Goal: Task Accomplishment & Management: Manage account settings

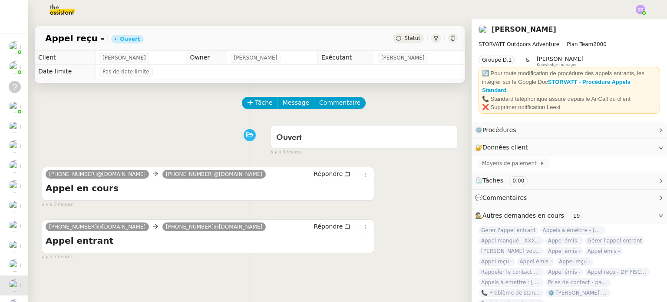
click at [77, 39] on span "Appel reçu -" at bounding box center [74, 38] width 59 height 9
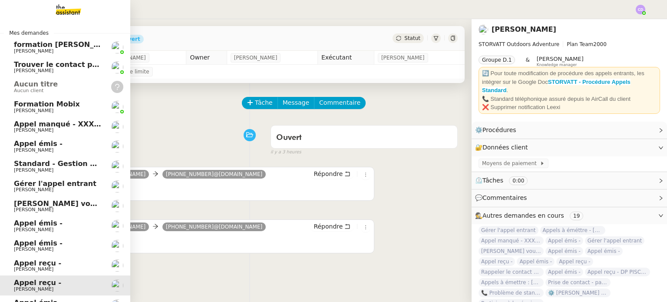
click at [53, 267] on span "[PERSON_NAME]" at bounding box center [33, 269] width 39 height 6
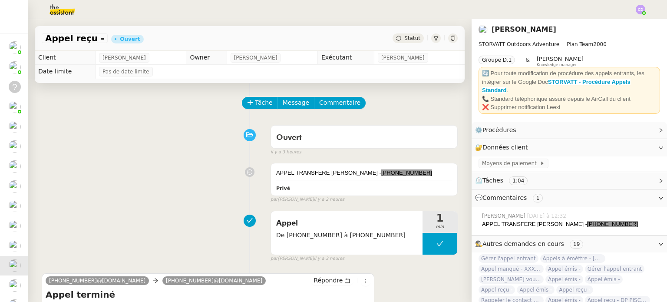
click at [170, 211] on div "Appel De +33 6 75 56 25 19 à +33 4 50 91 84 19 1 min false par Clara D. il y a …" at bounding box center [250, 235] width 416 height 56
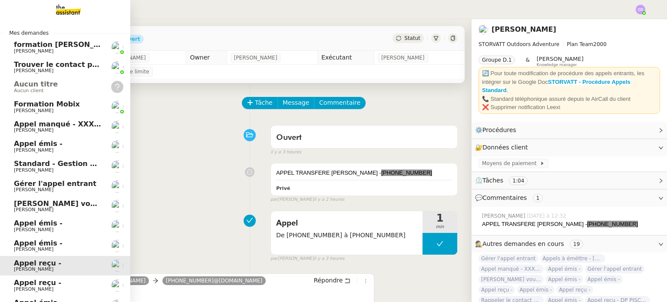
click at [53, 249] on span "[PERSON_NAME]" at bounding box center [33, 249] width 39 height 6
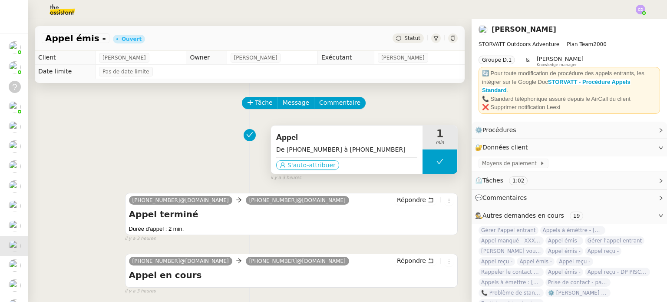
click at [288, 167] on span "S'auto-attribuer" at bounding box center [311, 165] width 48 height 9
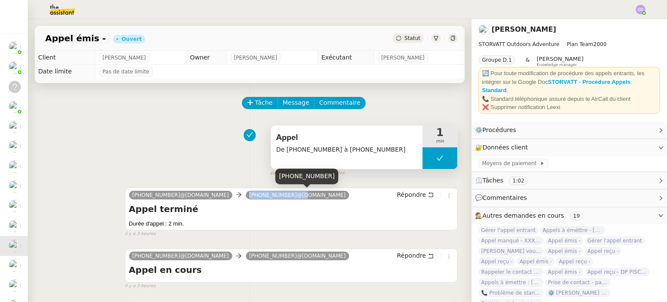
drag, startPoint x: 295, startPoint y: 196, endPoint x: 252, endPoint y: 195, distance: 43.4
click at [252, 195] on nz-tag "[PHONE_NUMBER]@[DOMAIN_NAME]" at bounding box center [297, 195] width 103 height 9
copy span "+33 7 49 86 23 98"
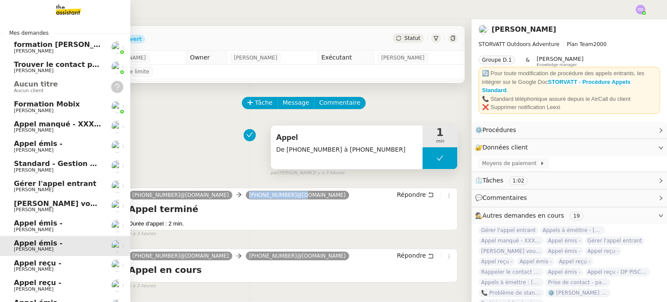
click at [34, 225] on span "Appel émis -" at bounding box center [38, 223] width 49 height 8
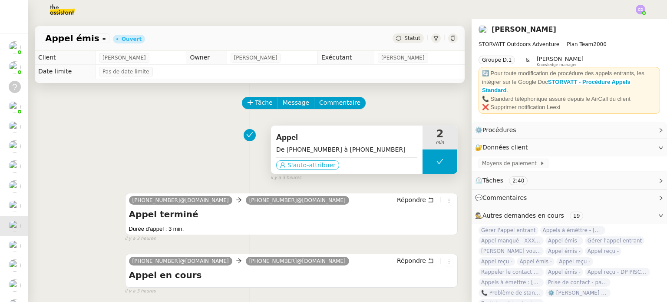
click at [305, 163] on span "S'auto-attribuer" at bounding box center [311, 165] width 48 height 9
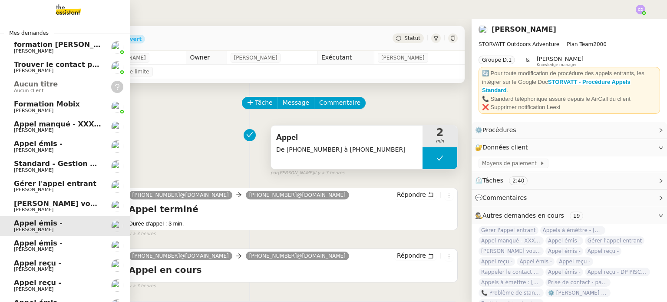
click at [49, 210] on span "[PERSON_NAME]" at bounding box center [33, 210] width 39 height 6
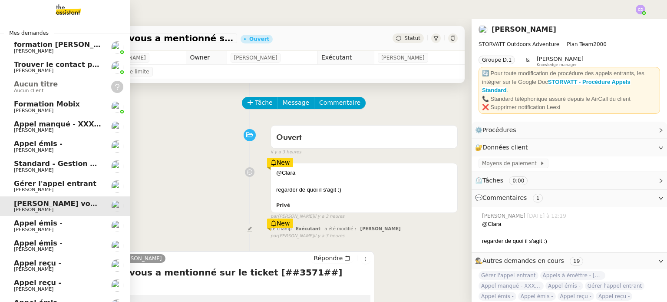
click at [40, 190] on span "[PERSON_NAME]" at bounding box center [33, 190] width 39 height 6
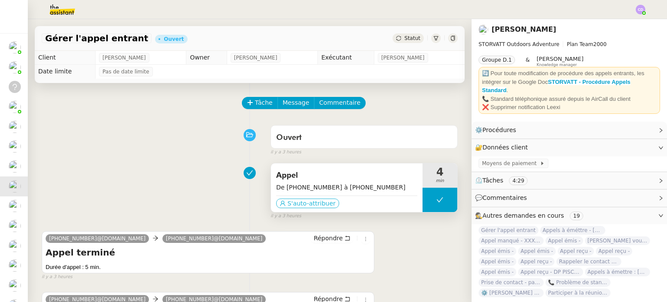
click at [296, 201] on span "S'auto-attribuer" at bounding box center [311, 203] width 48 height 9
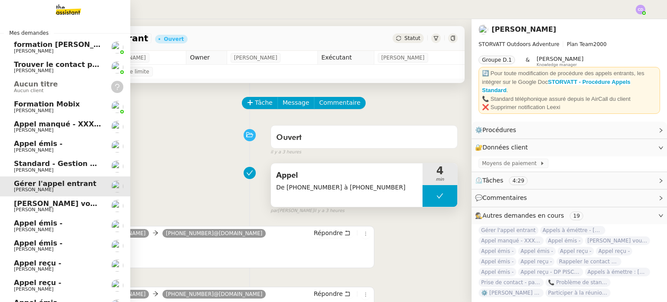
click at [32, 169] on span "[PERSON_NAME]" at bounding box center [33, 170] width 39 height 6
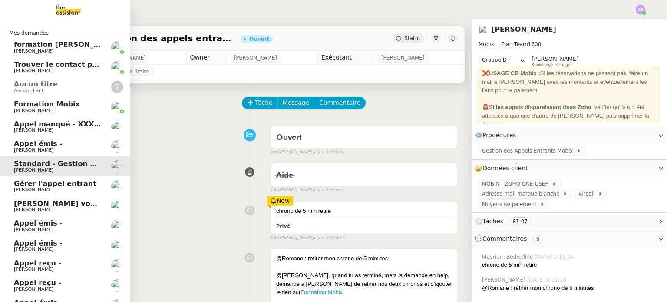
click at [42, 148] on span "[PERSON_NAME]" at bounding box center [33, 150] width 39 height 6
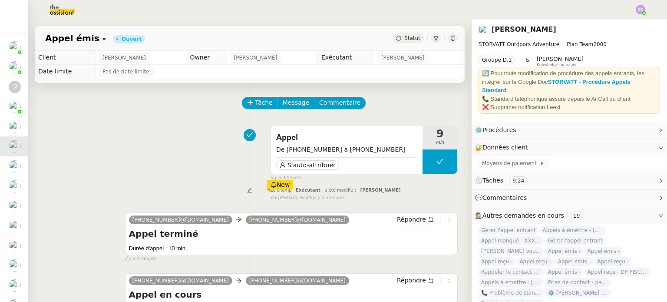
click at [202, 164] on div "Appel De +33 6 22 87 22 31 à +33 4 50 91 84 19 S'auto-attribuer 9 min false il …" at bounding box center [250, 151] width 416 height 60
click at [296, 163] on span "S'auto-attribuer" at bounding box center [311, 165] width 48 height 9
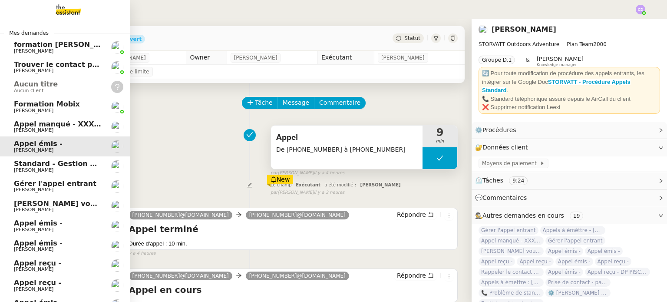
click at [38, 132] on span "[PERSON_NAME]" at bounding box center [33, 130] width 39 height 6
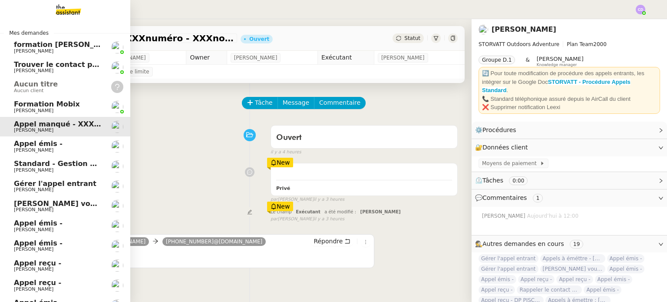
click at [33, 109] on span "[PERSON_NAME]" at bounding box center [33, 111] width 39 height 6
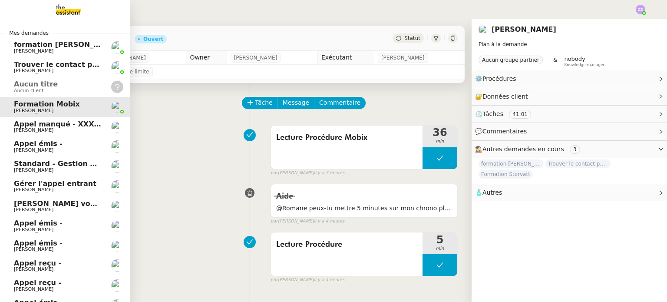
click at [49, 92] on span "Aucun client" at bounding box center [58, 90] width 88 height 5
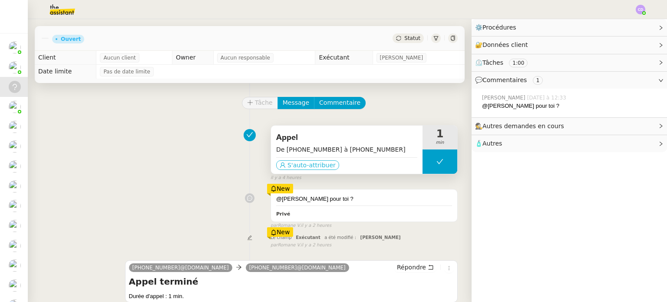
click at [294, 165] on span "S'auto-attribuer" at bounding box center [311, 165] width 48 height 9
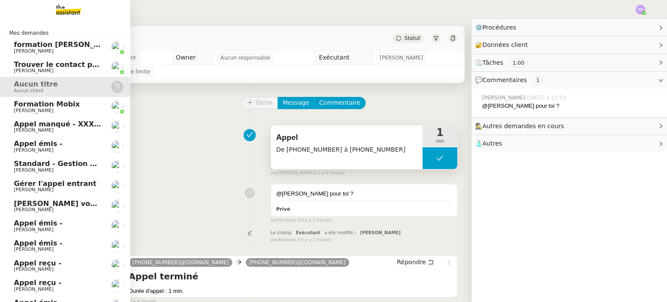
click at [42, 289] on span "[PERSON_NAME]" at bounding box center [33, 289] width 39 height 6
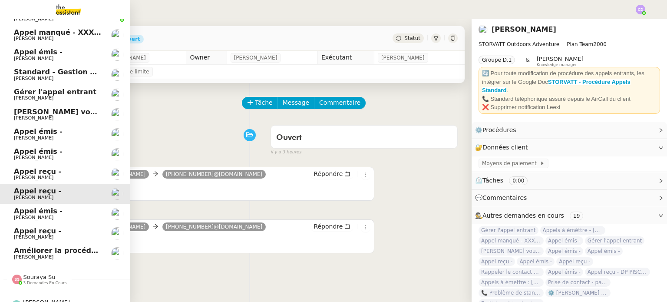
scroll to position [104, 0]
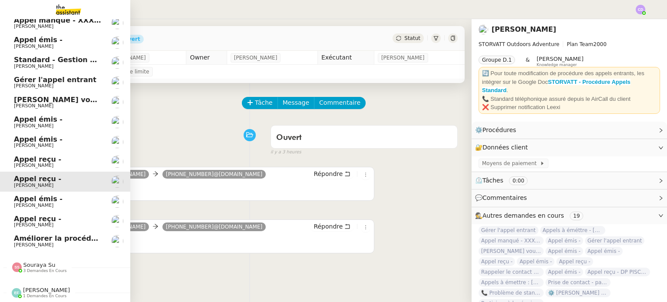
click at [67, 234] on span "Améliorer la procédure d'appels" at bounding box center [77, 238] width 126 height 8
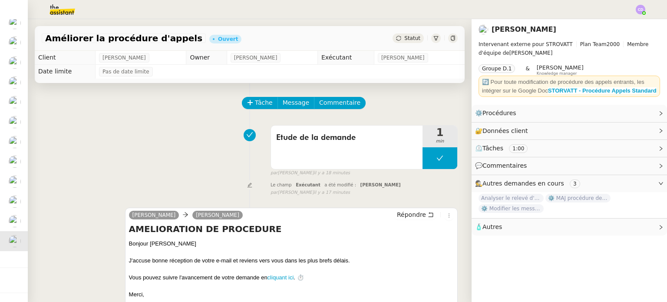
click at [155, 165] on div "Etude de la demande 1 min false par Emelyne F. il y a 18 minutes" at bounding box center [250, 149] width 416 height 56
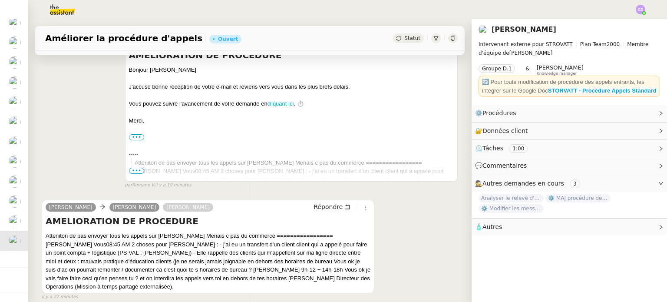
scroll to position [191, 0]
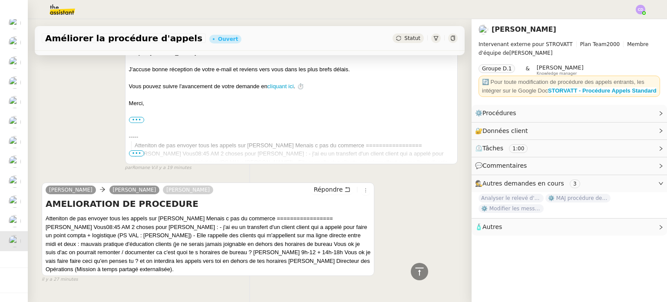
click at [302, 148] on blockquote "Atteniton de pas envoyer tous les appels sur Armand Menais c pas du commerce ==…" at bounding box center [292, 170] width 322 height 59
click at [135, 151] on span "•••" at bounding box center [137, 153] width 16 height 6
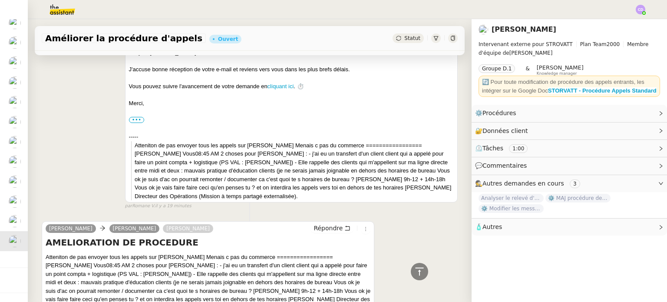
click at [94, 153] on div "Geraldine Thomas SOULIER Répondre AMELIORATION DE PROCEDURE Bonjour Thomas J'ac…" at bounding box center [250, 109] width 416 height 201
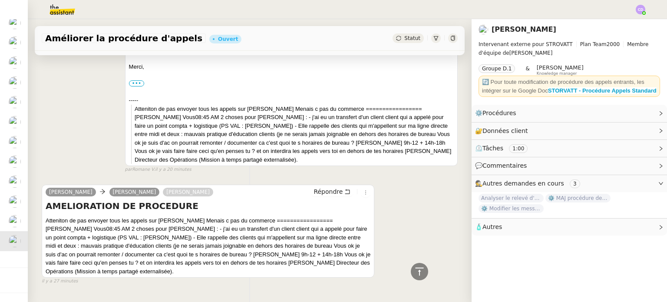
scroll to position [226, 0]
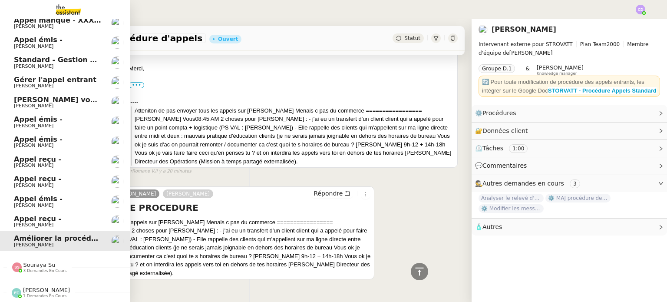
click at [23, 221] on span "Appel reçu -" at bounding box center [37, 218] width 47 height 8
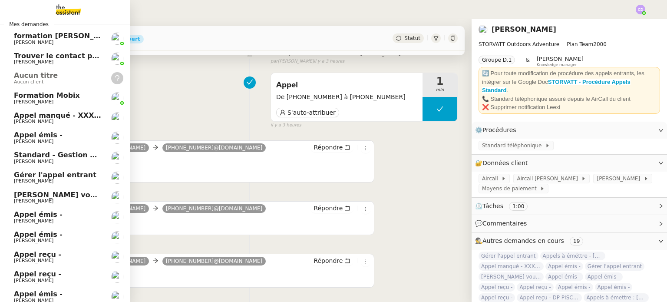
scroll to position [9, 0]
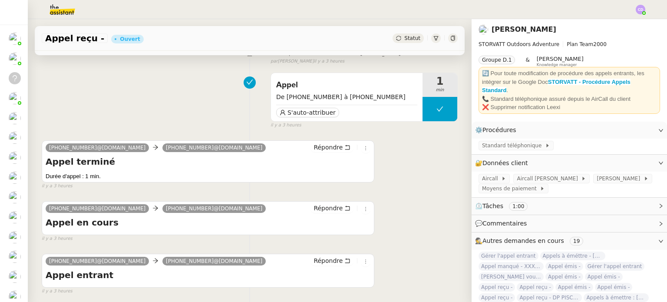
click at [138, 52] on div "Le champ Exécutant a été modifié : Clara Deloffre false par Emelyne F. il y a 3…" at bounding box center [250, 57] width 416 height 16
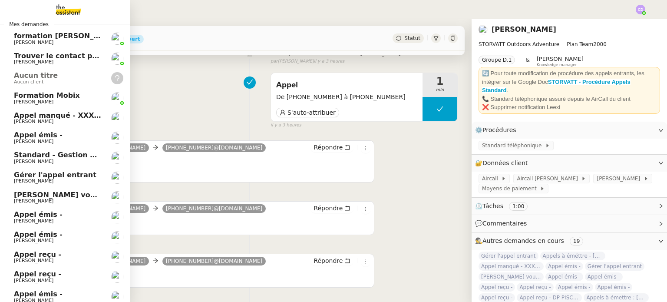
click at [46, 115] on span "Appel manqué - XXXnuméro - XXXnom - rappelé par la suite" at bounding box center [131, 115] width 235 height 8
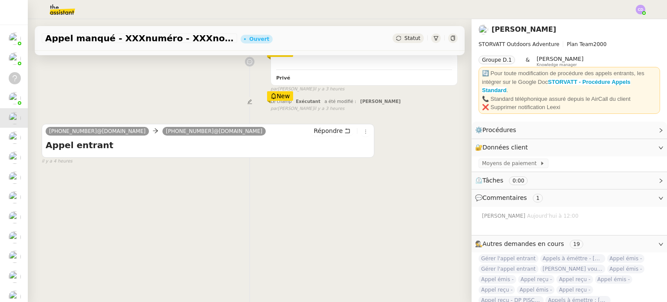
click at [207, 200] on div "Tâche Message Commentaire Veuillez patienter une erreur s'est produite 👌👌👌 mess…" at bounding box center [250, 124] width 444 height 302
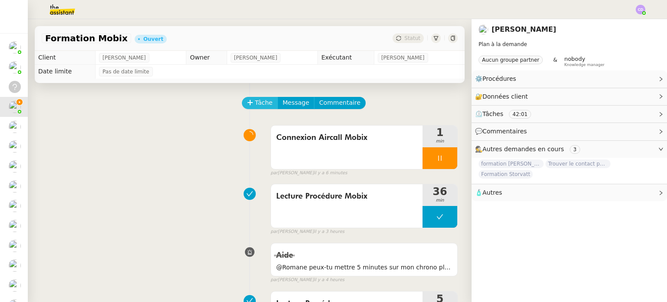
click at [261, 102] on span "Tâche" at bounding box center [264, 103] width 18 height 10
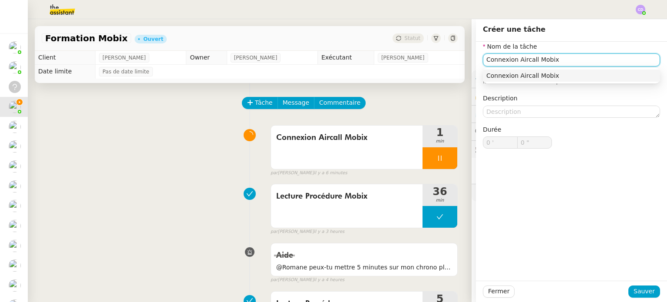
type input "Connexion Aircall Mobix"
click at [644, 193] on div "Nom de la tâche Connexion Aircall Mobix ⚠️ Privilégiez un titre clair et explic…" at bounding box center [571, 161] width 191 height 239
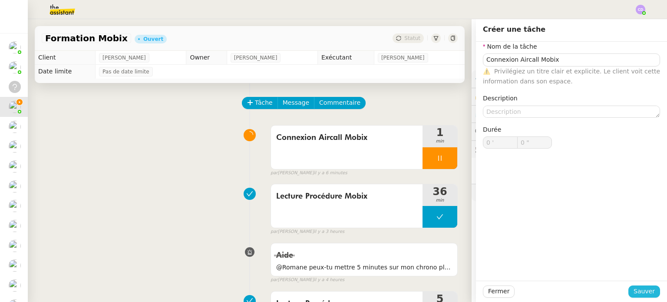
click at [641, 290] on span "Sauver" at bounding box center [643, 291] width 21 height 10
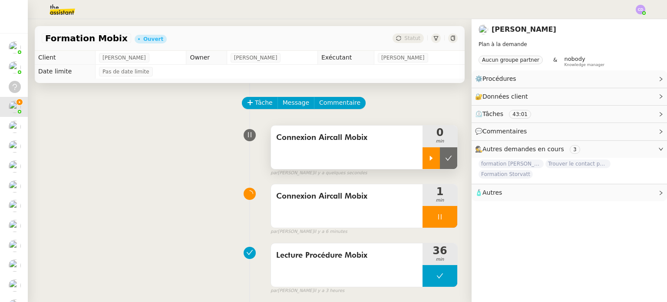
click at [424, 157] on div at bounding box center [430, 158] width 17 height 22
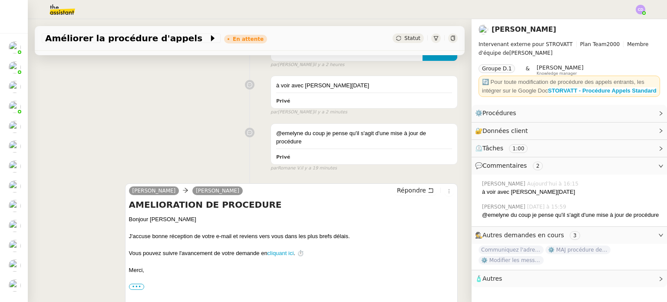
scroll to position [174, 0]
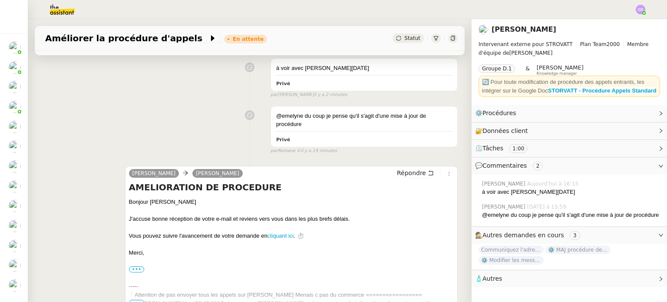
click at [72, 214] on div "Geraldine Thomas SOULIER Répondre AMELIORATION DE PROCEDURE Bonjour Thomas J'ac…" at bounding box center [250, 239] width 416 height 163
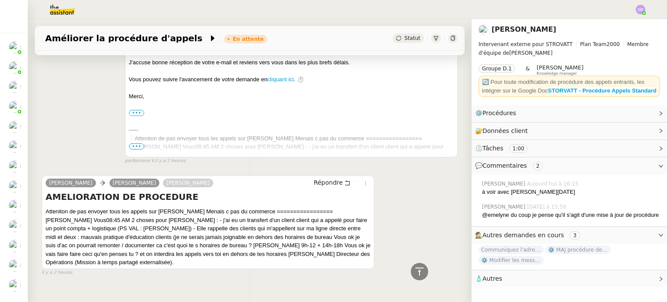
scroll to position [344, 0]
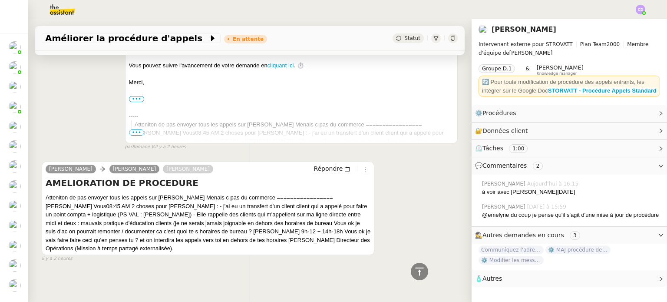
click at [163, 252] on div "Thomas SOULIER Geraldine Armand MANNERIE Répondre AMELIORATION DE PROCEDURE Att…" at bounding box center [208, 207] width 332 height 93
click at [316, 270] on div "Tâche Message Commentaire Veuillez patienter une erreur s'est produite 👌👌👌 mess…" at bounding box center [250, 7] width 444 height 537
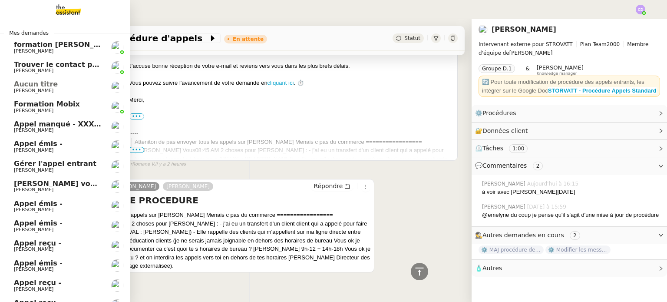
click at [45, 285] on span "Appel reçu -" at bounding box center [37, 282] width 47 height 8
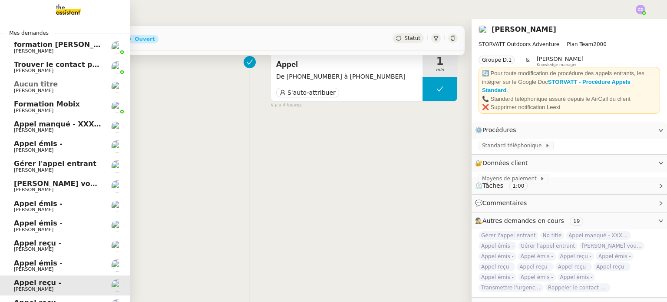
scroll to position [110, 0]
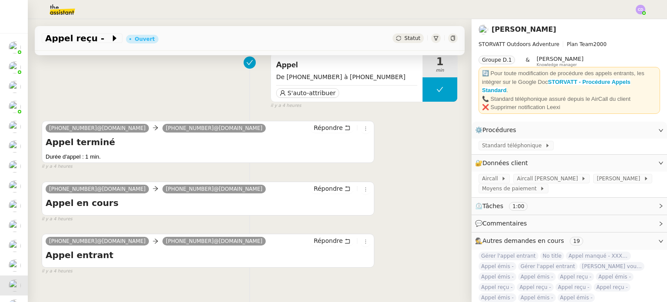
click at [500, 223] on span "Commentaires" at bounding box center [504, 223] width 44 height 7
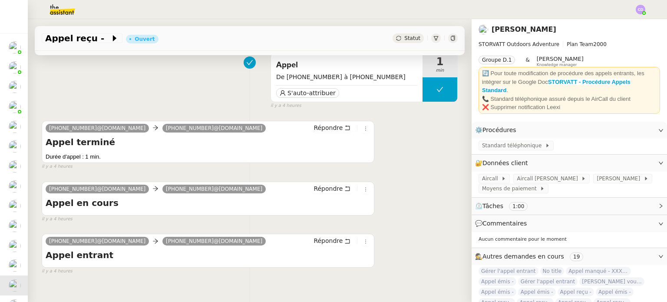
click at [155, 267] on div "il y a 4 heures" at bounding box center [208, 270] width 332 height 7
click at [294, 90] on span "S'auto-attribuer" at bounding box center [311, 93] width 48 height 9
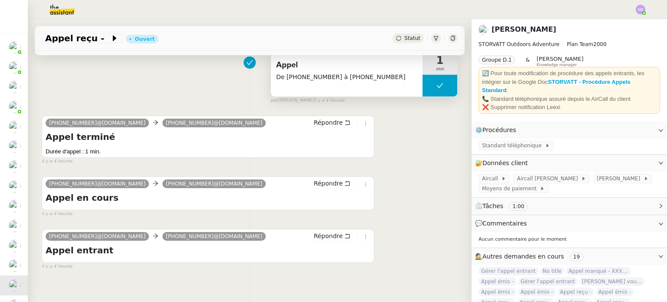
click at [220, 281] on div "Appel reçu - Ouvert Statut Client Franck MUFFAT-JEANDET Owner Romane Vachon Exé…" at bounding box center [250, 160] width 444 height 283
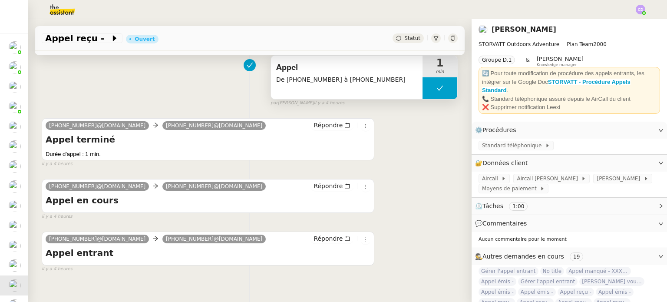
scroll to position [118, 0]
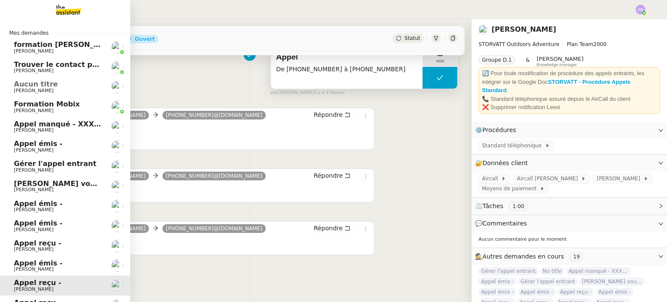
click at [25, 263] on span "Appel émis -" at bounding box center [38, 263] width 49 height 8
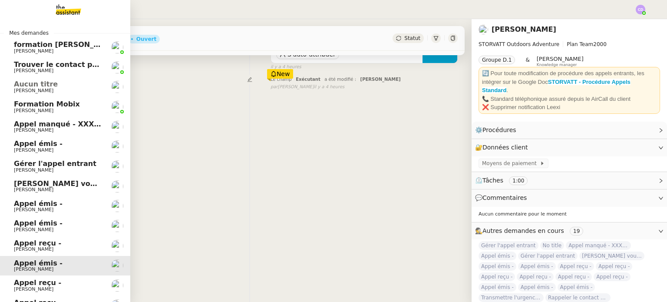
scroll to position [110, 0]
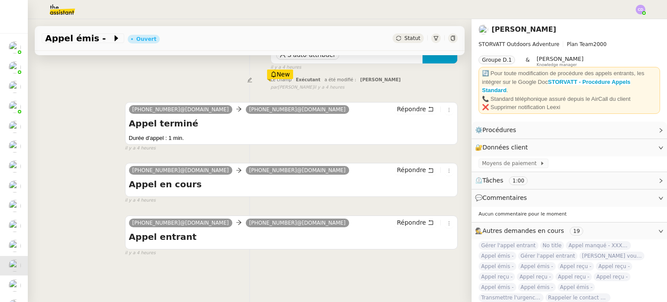
click at [79, 189] on div "+33 6 09 44 01 46@phone.theassistant.com +33 7 49 86 23 98@phone.theassistant.c…" at bounding box center [250, 179] width 416 height 49
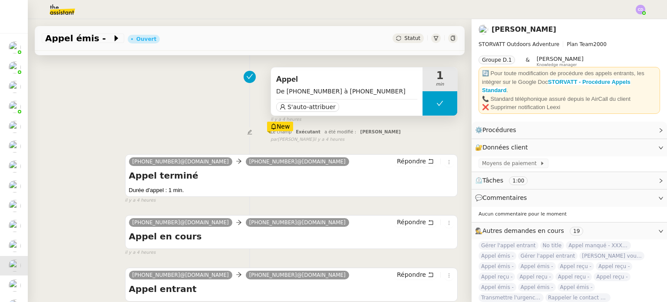
scroll to position [41, 0]
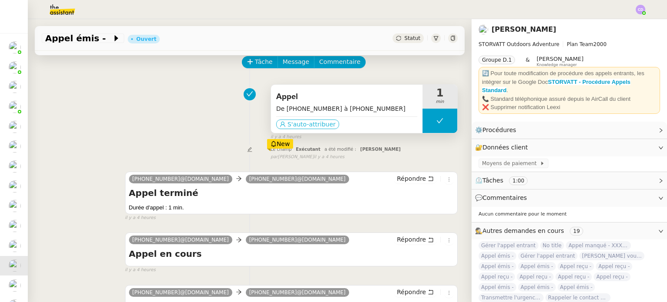
click at [301, 120] on span "S'auto-attribuer" at bounding box center [311, 124] width 48 height 9
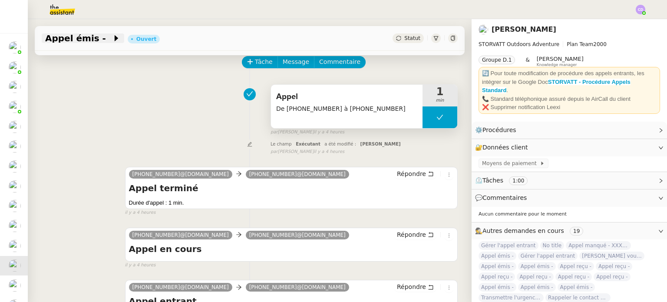
click at [112, 39] on icon at bounding box center [116, 38] width 9 height 9
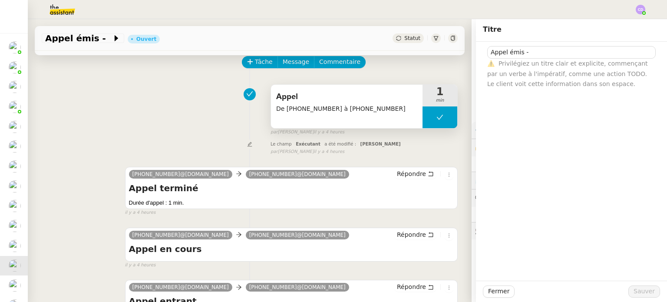
click at [101, 117] on div "Appel De +33 6 09 44 01 46 à +33 7 49 86 23 98 1 min false par Clara D. il y a …" at bounding box center [250, 108] width 416 height 56
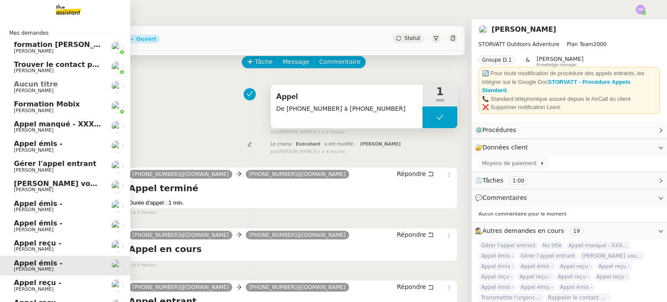
click at [36, 275] on link "Appel reçu - Franck MUFFAT-JEANDET" at bounding box center [65, 285] width 130 height 20
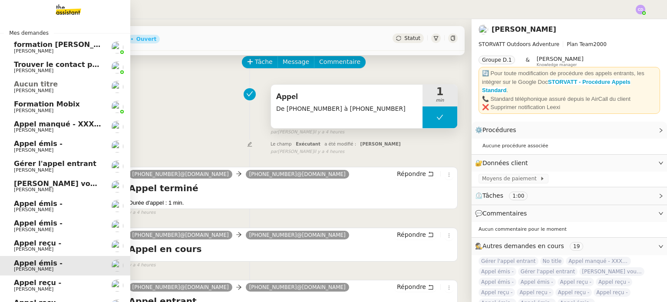
click at [36, 275] on link "Appel reçu - [PERSON_NAME]" at bounding box center [65, 285] width 130 height 20
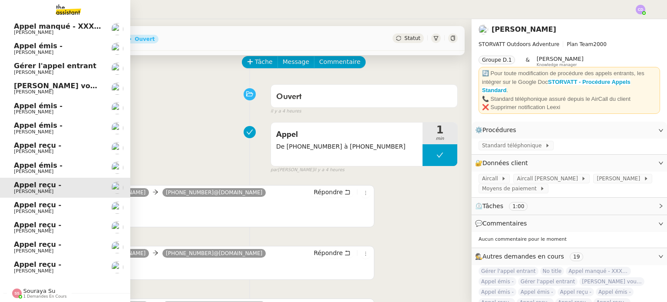
scroll to position [98, 0]
click at [30, 260] on span "Appel reçu -" at bounding box center [37, 264] width 47 height 8
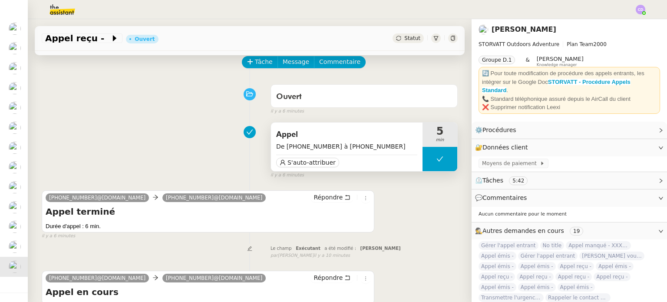
drag, startPoint x: 390, startPoint y: 146, endPoint x: 340, endPoint y: 142, distance: 50.5
click at [340, 142] on span "De [PHONE_NUMBER] à [PHONE_NUMBER]" at bounding box center [346, 146] width 141 height 10
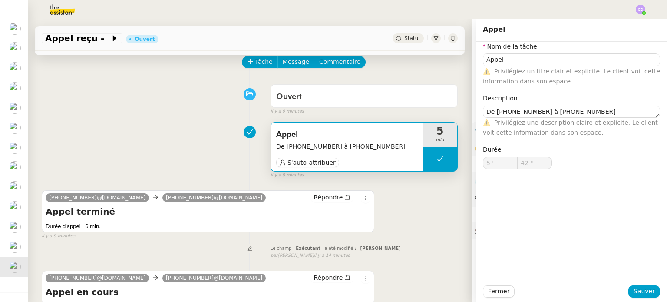
click at [134, 154] on div "Appel De +33 6 79 80 18 12 à +33 4 85 80 04 03 S'auto-attribuer 5 min false il …" at bounding box center [250, 148] width 416 height 60
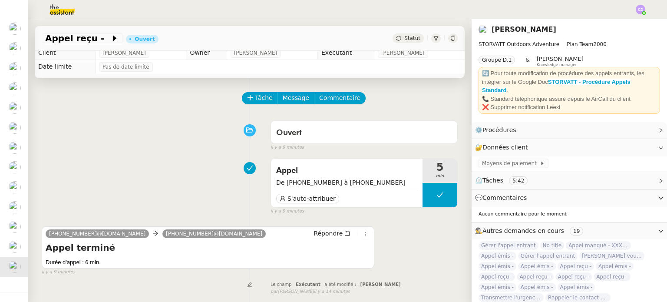
scroll to position [3, 0]
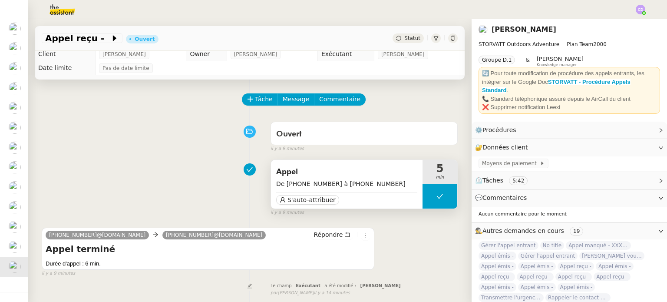
drag, startPoint x: 390, startPoint y: 183, endPoint x: 339, endPoint y: 184, distance: 50.8
click at [339, 184] on span "De [PHONE_NUMBER] à [PHONE_NUMBER]" at bounding box center [346, 184] width 141 height 10
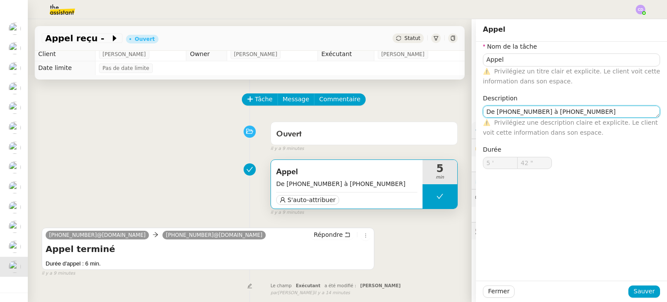
drag, startPoint x: 544, startPoint y: 111, endPoint x: 495, endPoint y: 113, distance: 49.1
click at [495, 113] on textarea "De [PHONE_NUMBER] à [PHONE_NUMBER]" at bounding box center [571, 111] width 177 height 12
click at [104, 39] on span at bounding box center [107, 38] width 6 height 10
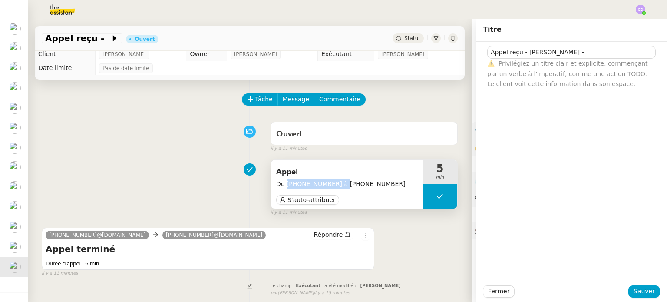
drag, startPoint x: 333, startPoint y: 184, endPoint x: 286, endPoint y: 184, distance: 46.9
click at [286, 184] on span "De [PHONE_NUMBER] à [PHONE_NUMBER]" at bounding box center [346, 184] width 141 height 10
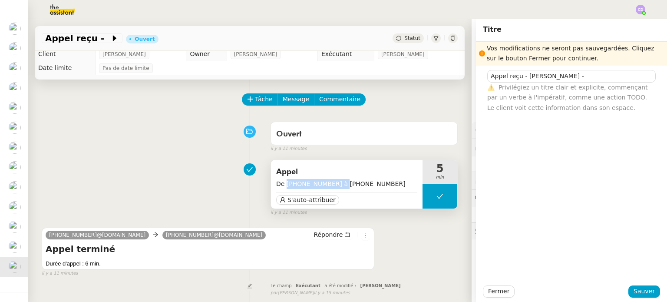
copy span "[PHONE_NUMBER]"
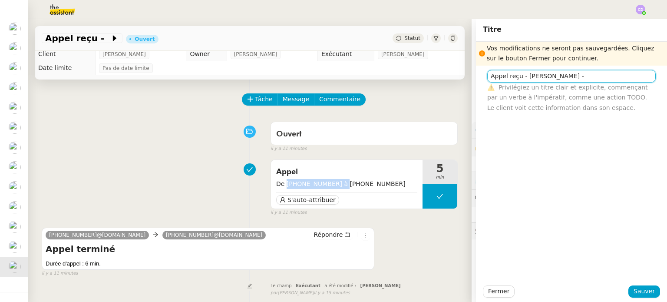
click at [525, 76] on input "Appel reçu - [PERSON_NAME] -" at bounding box center [571, 76] width 168 height 13
paste input "[PHONE_NUMBER]"
click at [638, 77] on input "Appel reçu - +33 6 79 80 18 12 -FRANCK Guillaume -" at bounding box center [571, 76] width 168 height 13
type input "Appel reçu - [PHONE_NUMBER] -[PERSON_NAME]"
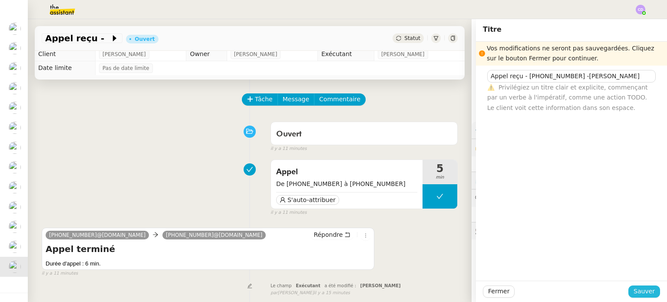
click at [641, 289] on span "Sauver" at bounding box center [643, 291] width 21 height 10
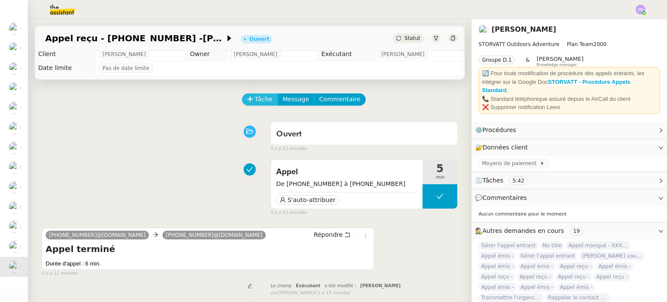
click at [247, 96] on icon at bounding box center [250, 99] width 6 height 6
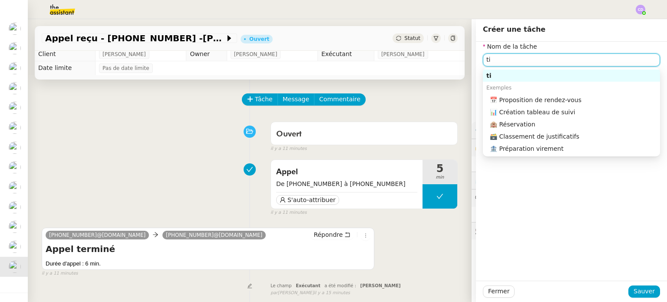
type input "t"
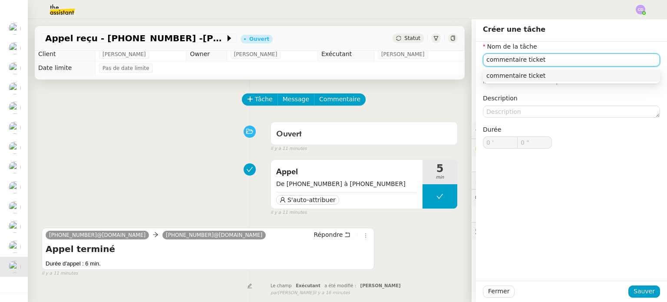
type input "commentaire ticket"
click at [625, 118] on div "Nom de la tâche commentaire ticket ⚠️ Privilégiez un titre clair et explicite. …" at bounding box center [571, 102] width 177 height 121
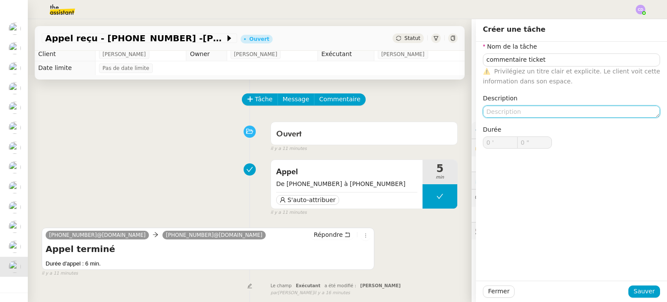
click at [546, 108] on textarea at bounding box center [571, 111] width 177 height 12
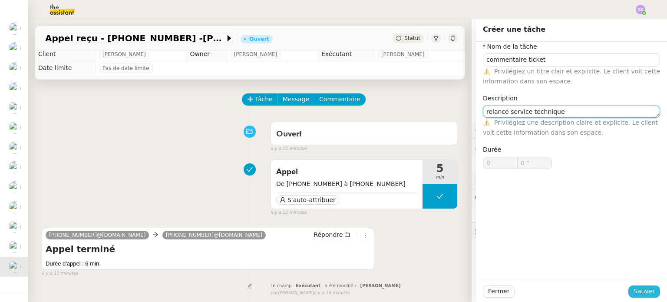
type textarea "relance service technique"
click at [638, 289] on span "Sauver" at bounding box center [643, 291] width 21 height 10
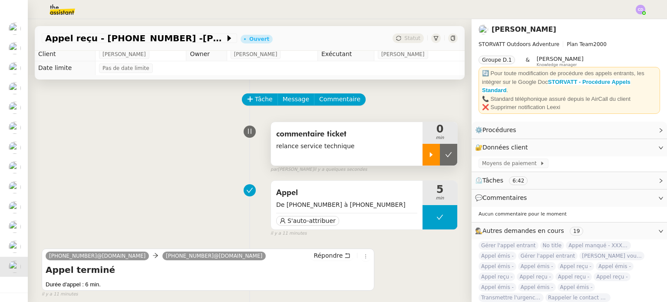
click at [428, 151] on icon at bounding box center [431, 154] width 7 height 7
click at [435, 156] on div at bounding box center [439, 155] width 35 height 22
click at [432, 156] on icon at bounding box center [431, 154] width 7 height 7
click at [432, 156] on div at bounding box center [439, 155] width 35 height 22
click at [451, 156] on icon at bounding box center [448, 154] width 7 height 7
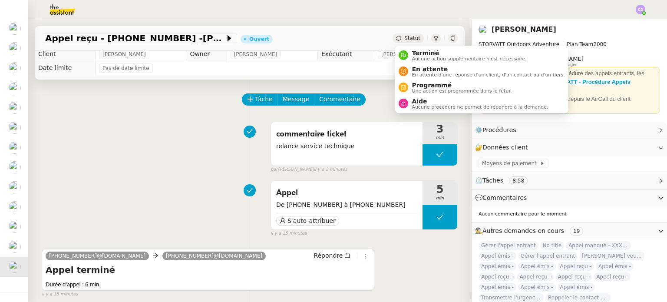
click at [407, 39] on span "Statut" at bounding box center [412, 38] width 16 height 6
click at [421, 59] on span "Aucune action supplémentaire n'est nécessaire." at bounding box center [468, 58] width 115 height 5
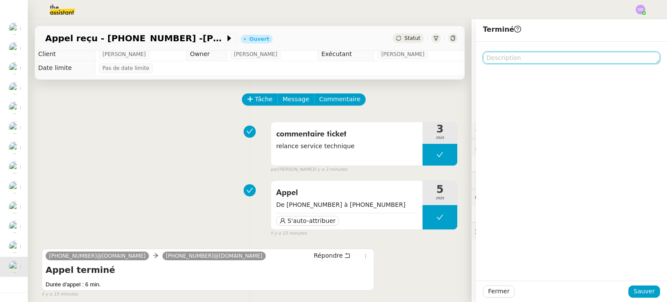
click at [500, 62] on textarea at bounding box center [571, 58] width 177 height 12
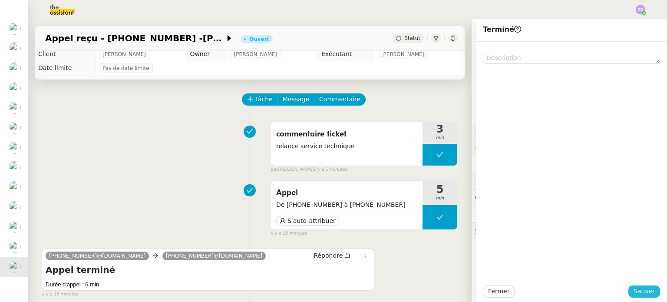
click at [639, 287] on span "Sauver" at bounding box center [643, 291] width 21 height 10
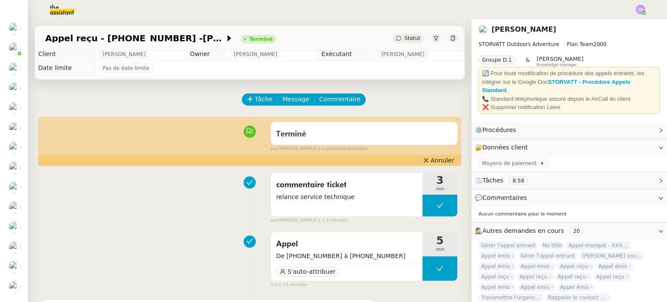
scroll to position [98, 0]
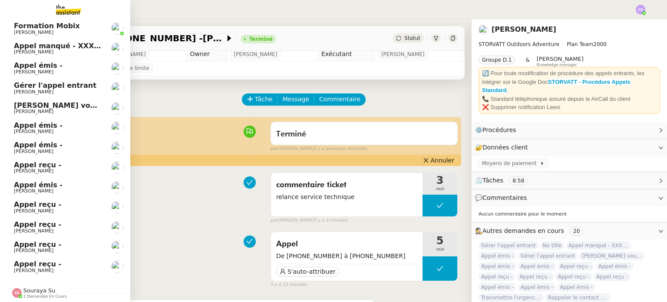
click at [36, 267] on span "[PERSON_NAME]" at bounding box center [33, 270] width 39 height 6
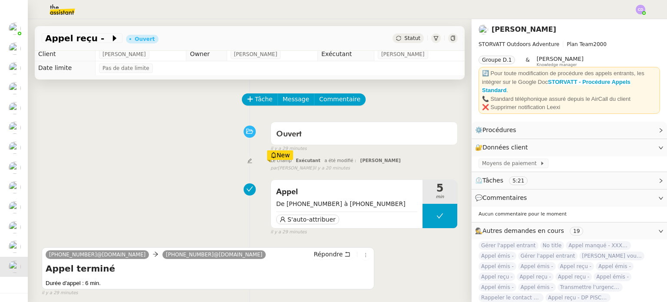
click at [174, 190] on div "Appel De +33 7 49 83 57 79 à +33 4 85 80 04 03 S'auto-attribuer 5 min false il …" at bounding box center [250, 205] width 416 height 60
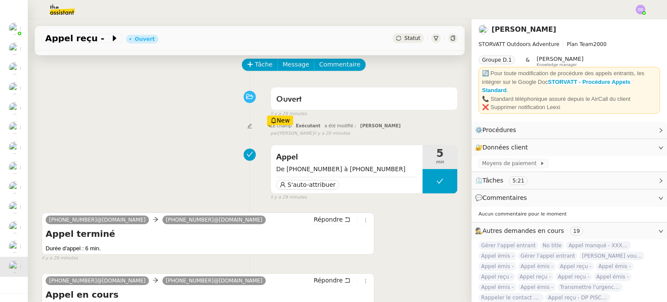
scroll to position [56, 0]
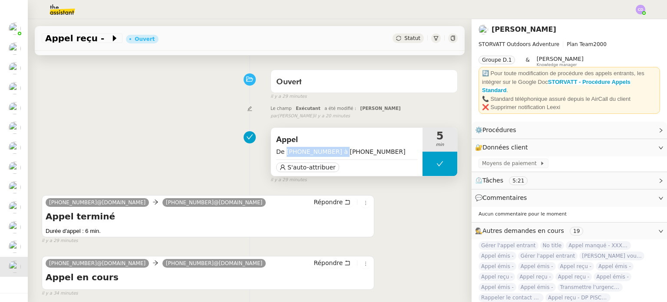
drag, startPoint x: 332, startPoint y: 151, endPoint x: 284, endPoint y: 153, distance: 48.2
click at [284, 153] on span "De +33 7 49 83 57 79 à +33 4 85 80 04 03" at bounding box center [346, 152] width 141 height 10
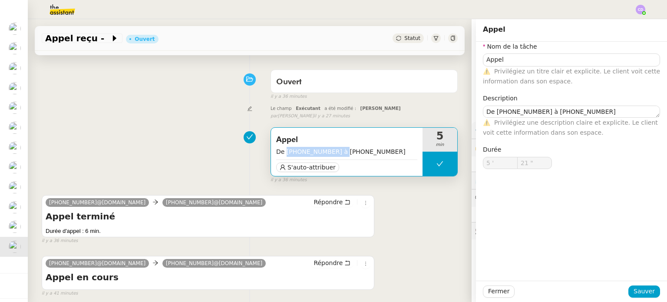
scroll to position [78, 0]
click at [140, 169] on div "Appel De +33 7 49 83 57 79 à +33 4 85 80 04 03 S'auto-attribuer 5 min false il …" at bounding box center [250, 153] width 416 height 60
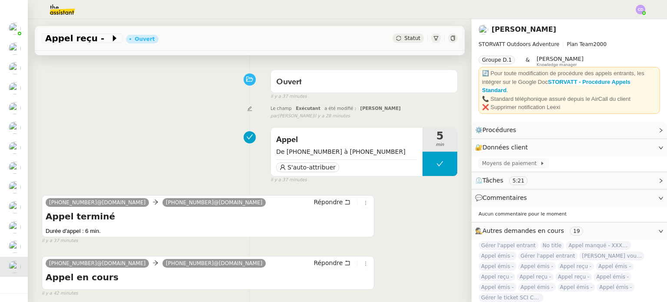
click at [135, 164] on div "Appel De +33 7 49 83 57 79 à +33 4 85 80 04 03 S'auto-attribuer 5 min false il …" at bounding box center [250, 153] width 416 height 60
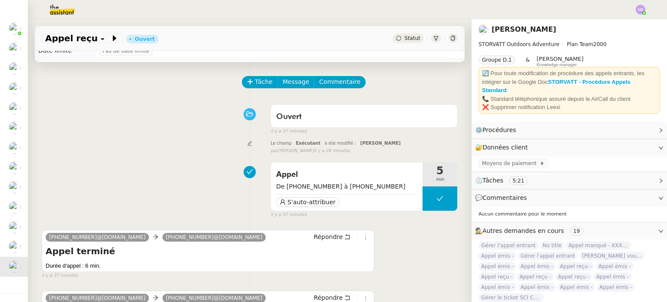
scroll to position [3, 0]
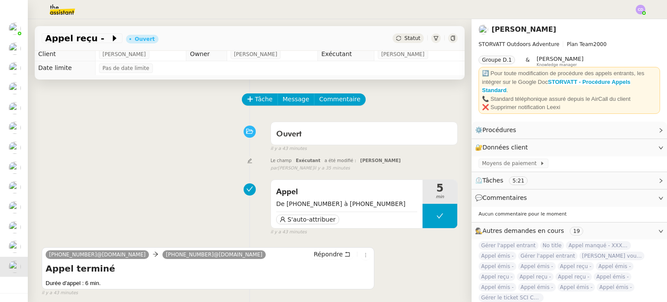
click at [116, 204] on div "Appel De +33 7 49 83 57 79 à +33 4 85 80 04 03 S'auto-attribuer 5 min false il …" at bounding box center [250, 205] width 416 height 60
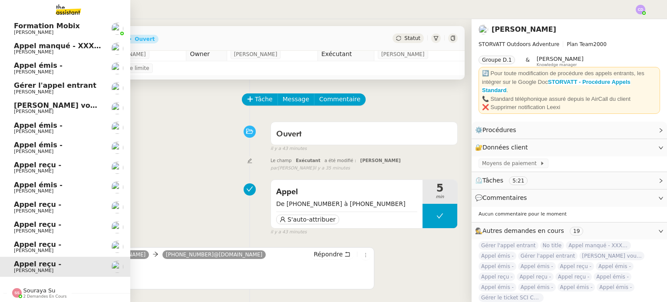
click at [53, 249] on span "[PERSON_NAME]" at bounding box center [33, 250] width 39 height 6
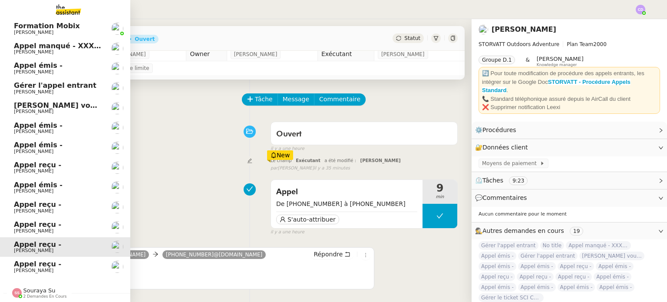
click at [58, 261] on span "Appel reçu -" at bounding box center [58, 264] width 88 height 8
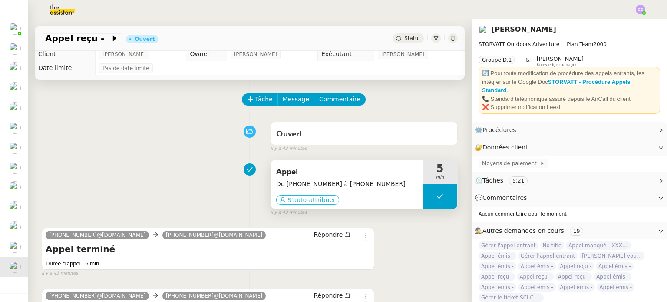
click at [289, 201] on span "S'auto-attribuer" at bounding box center [311, 199] width 48 height 9
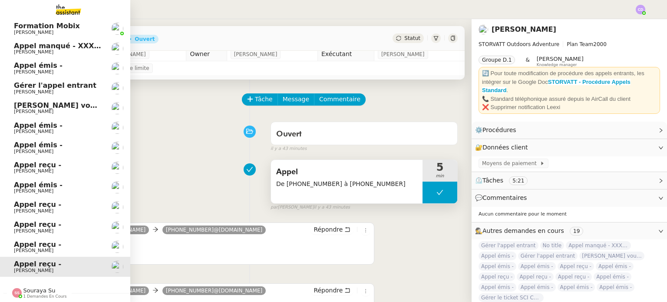
click at [17, 247] on span "[PERSON_NAME]" at bounding box center [33, 250] width 39 height 6
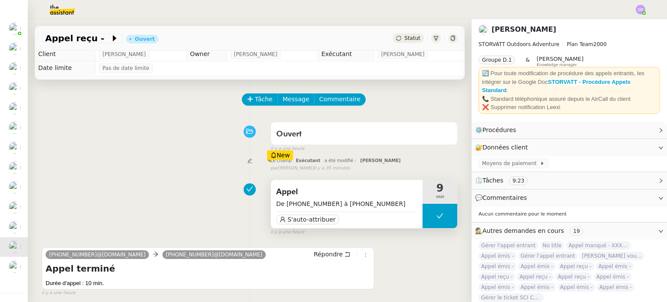
click at [296, 224] on div "Appel De +33 7 49 83 57 79 à +33 4 50 91 84 19 S'auto-attribuer" at bounding box center [346, 204] width 151 height 49
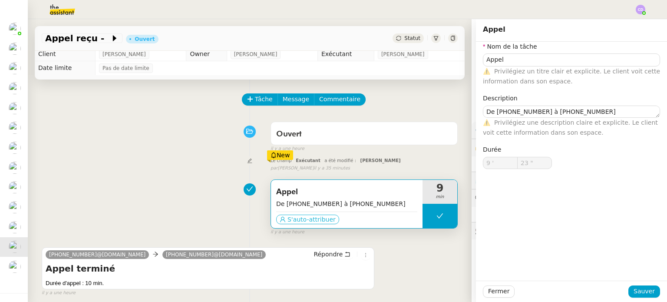
click at [293, 217] on span "S'auto-attribuer" at bounding box center [311, 219] width 48 height 9
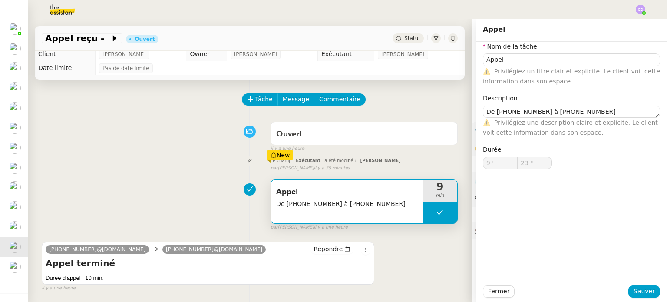
type input "Appel"
type textarea "De +33 7 49 83 57 79 à +33 4 50 91 84 19"
type input "9 '"
type input "23 ""
type input "Appel"
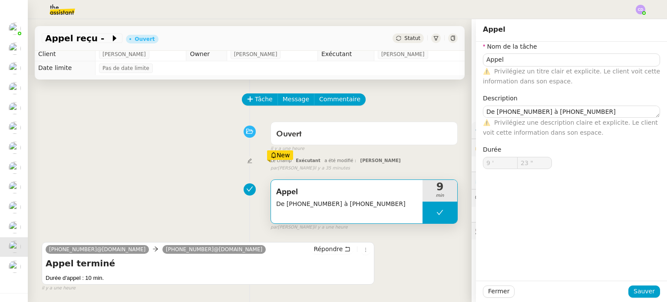
type textarea "De +33 7 49 83 57 79 à +33 4 50 91 84 19"
type input "9 '"
type input "23 ""
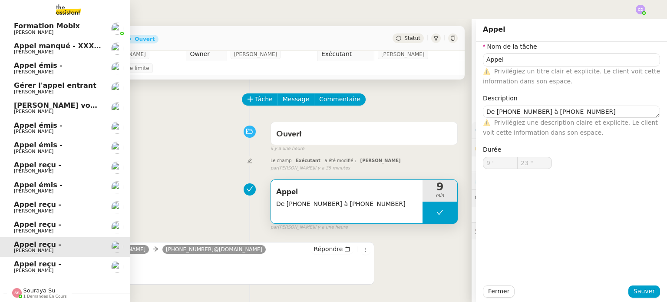
click at [25, 224] on span "Appel reçu -" at bounding box center [37, 224] width 47 height 8
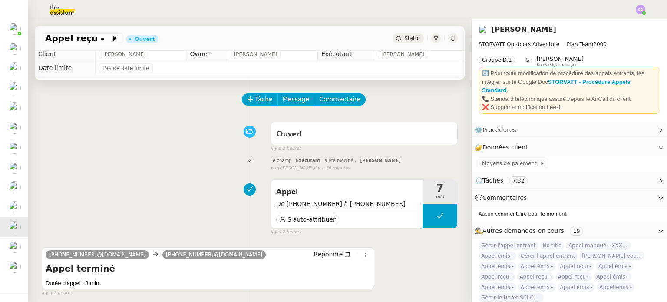
click at [146, 195] on div "Appel De +33 6 68 73 45 84 à +33 4 85 80 04 03 S'auto-attribuer 7 min false il …" at bounding box center [250, 205] width 416 height 60
click at [164, 207] on div "Appel De +33 6 68 73 45 84 à +33 4 85 80 04 03 S'auto-attribuer 7 min false il …" at bounding box center [250, 205] width 416 height 60
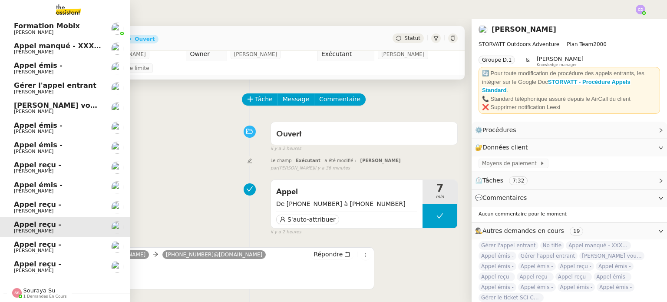
click at [73, 260] on span "Appel reçu -" at bounding box center [58, 264] width 88 height 8
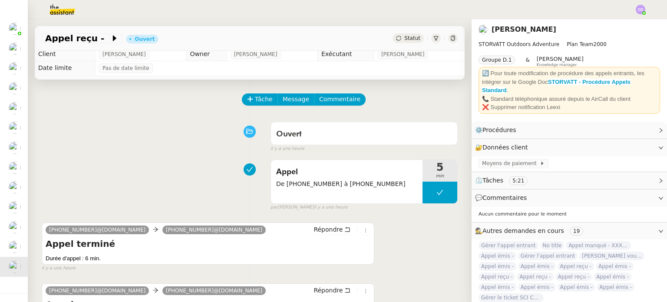
click at [164, 160] on div "Appel De +33 7 49 83 57 79 à +33 4 85 80 04 03 5 min false par Clara D. il y a …" at bounding box center [250, 183] width 416 height 56
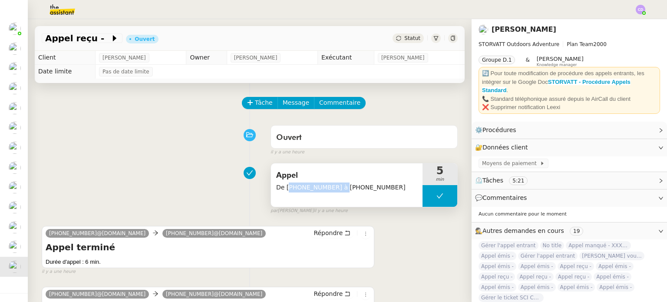
drag, startPoint x: 333, startPoint y: 185, endPoint x: 287, endPoint y: 189, distance: 46.1
click at [287, 189] on span "De +33 7 49 83 57 79 à +33 4 85 80 04 03" at bounding box center [346, 187] width 141 height 10
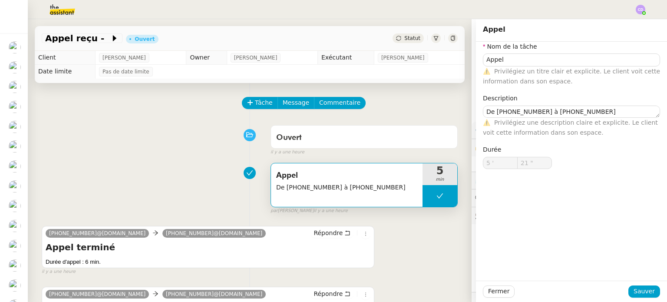
click at [148, 175] on div "Appel De [PHONE_NUMBER] à [PHONE_NUMBER] 5 min false par [PERSON_NAME] il y a u…" at bounding box center [250, 187] width 416 height 56
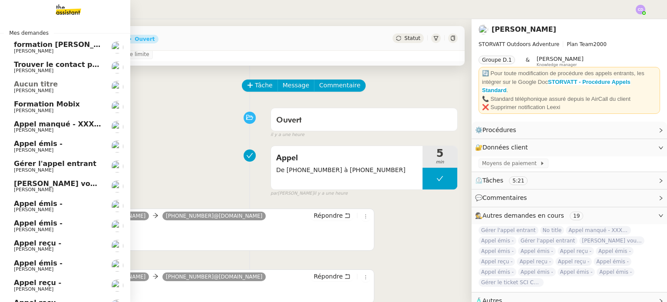
scroll to position [35, 0]
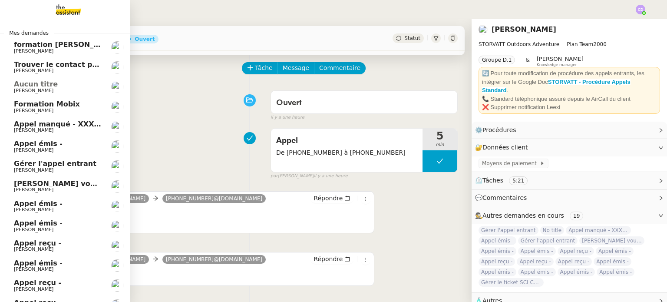
click at [19, 128] on span "[PERSON_NAME]" at bounding box center [33, 130] width 39 height 6
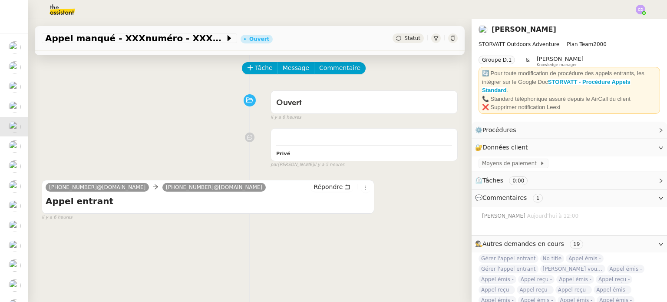
click at [454, 231] on div "Tâche Message Commentaire Veuillez patienter une erreur s'est produite 👌👌👌 mess…" at bounding box center [250, 199] width 444 height 302
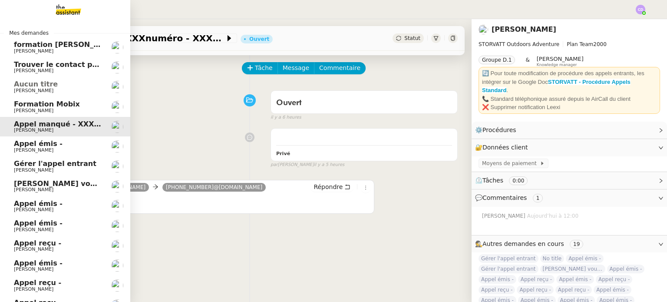
click at [48, 93] on link "Aucun titre [PERSON_NAME]" at bounding box center [65, 87] width 130 height 20
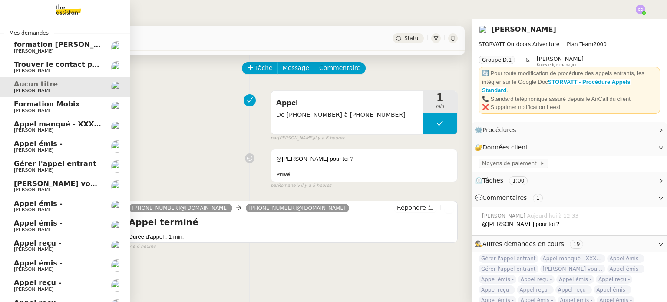
click at [22, 132] on span "[PERSON_NAME]" at bounding box center [33, 130] width 39 height 6
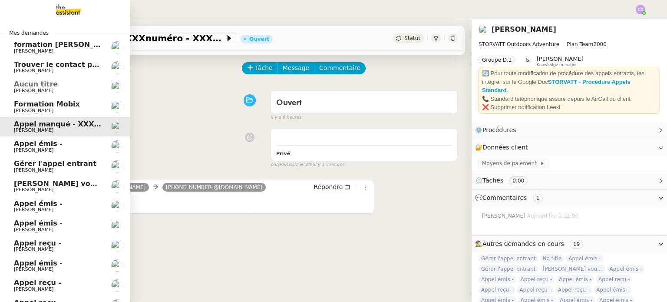
click at [25, 146] on span "Appel émis -" at bounding box center [38, 143] width 49 height 8
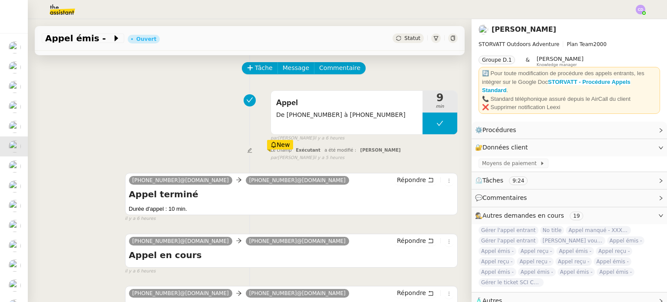
click at [191, 140] on div "Appel De +33 6 22 87 22 31 à +33 4 50 91 84 19 9 min false par Clara D. il y a …" at bounding box center [250, 114] width 416 height 56
click at [145, 166] on div "+33 6 22 87 22 31@phone.theassistant.com +33 4 50 91 84 19@phone.theassistant.c…" at bounding box center [250, 193] width 416 height 57
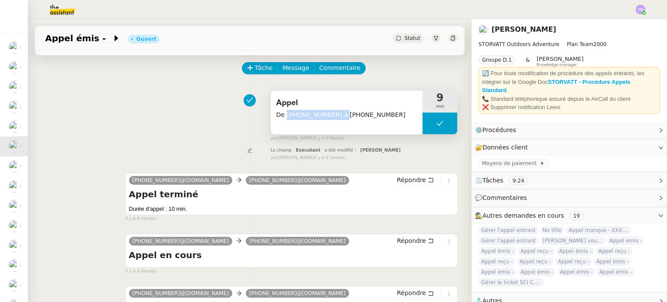
drag, startPoint x: 332, startPoint y: 113, endPoint x: 286, endPoint y: 115, distance: 46.9
click at [286, 115] on span "De +33 6 22 87 22 31 à +33 4 50 91 84 19" at bounding box center [346, 115] width 141 height 10
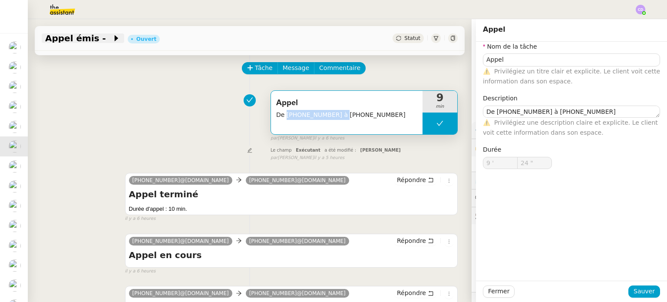
click at [115, 39] on icon at bounding box center [116, 38] width 3 height 6
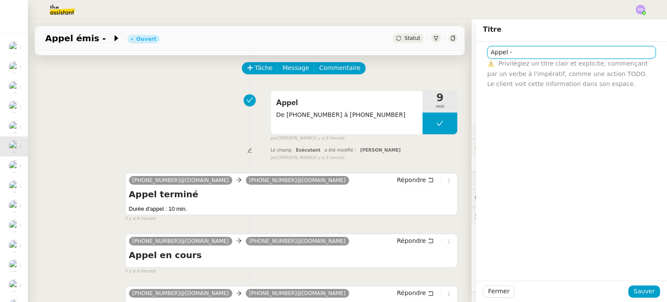
paste input "+33 6 22 87 22 31"
type input "Appel - COLOBI - [PHONE_NUMBER]"
click at [536, 52] on input "Appel - COLOBI - [PHONE_NUMBER]" at bounding box center [571, 52] width 168 height 13
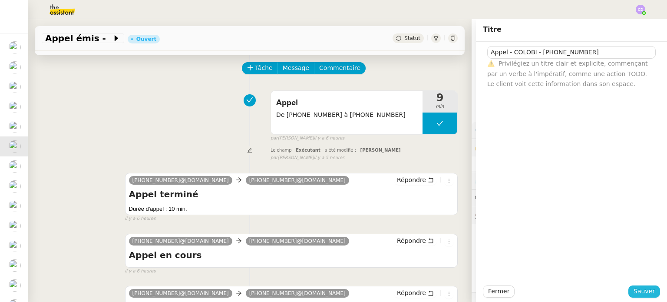
click at [642, 294] on span "Sauver" at bounding box center [643, 291] width 21 height 10
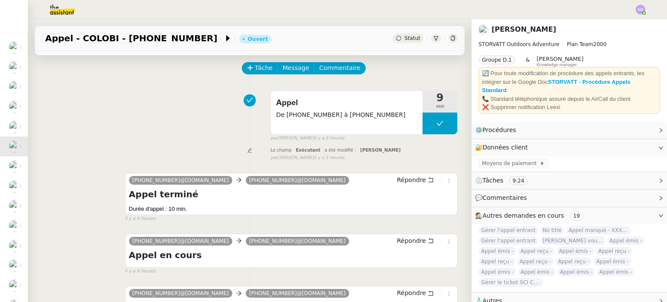
click at [225, 85] on div "Tâche Message Commentaire Veuillez patienter une erreur s'est produite 👌👌👌 mess…" at bounding box center [250, 199] width 444 height 302
click at [253, 72] on button "Tâche" at bounding box center [260, 68] width 36 height 12
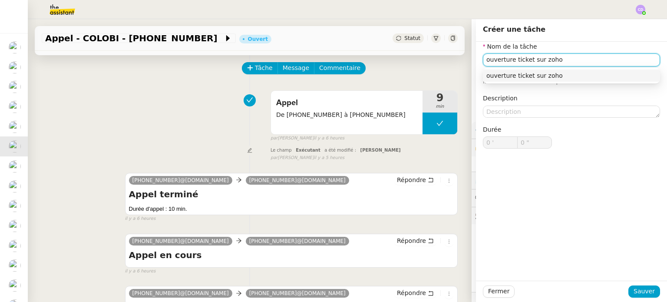
click at [552, 76] on div "ouverture ticket sur zoho" at bounding box center [571, 76] width 170 height 8
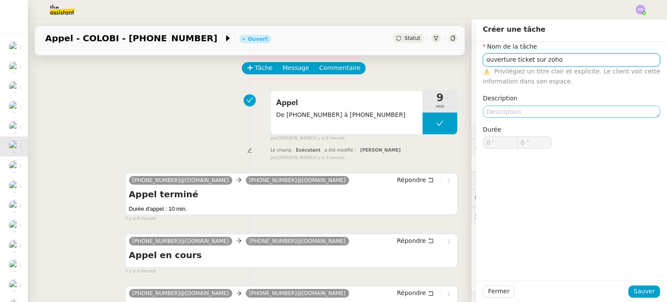
type input "ouverture ticket sur zoho"
click at [504, 109] on textarea at bounding box center [571, 111] width 177 height 12
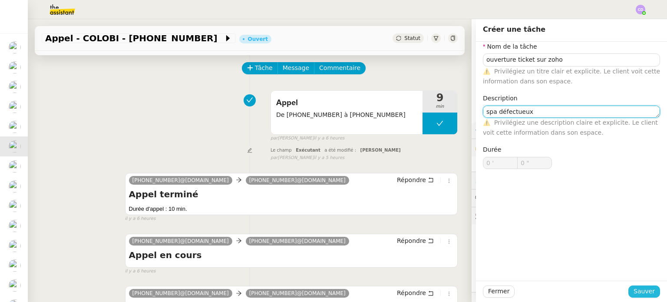
type textarea "spa défectueux"
click at [635, 289] on button "Sauver" at bounding box center [644, 291] width 32 height 12
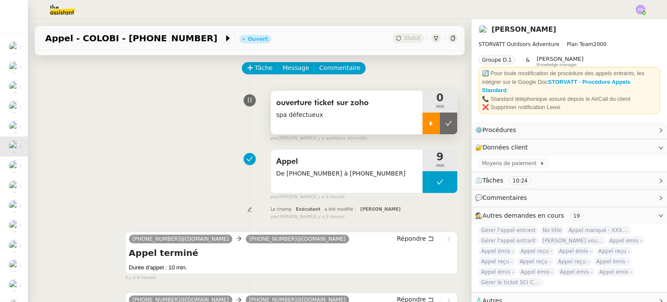
click at [431, 122] on icon at bounding box center [431, 123] width 3 height 5
click at [425, 116] on div at bounding box center [439, 123] width 35 height 22
click at [446, 122] on icon at bounding box center [448, 123] width 7 height 5
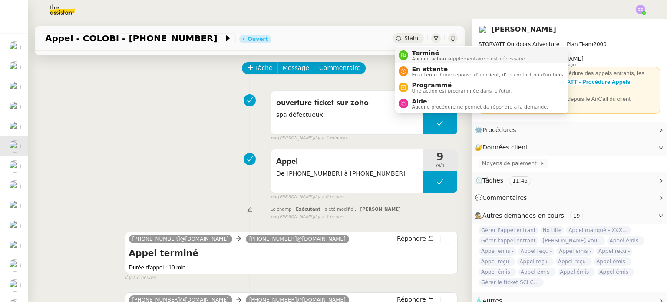
click at [418, 52] on span "Terminé" at bounding box center [468, 52] width 115 height 7
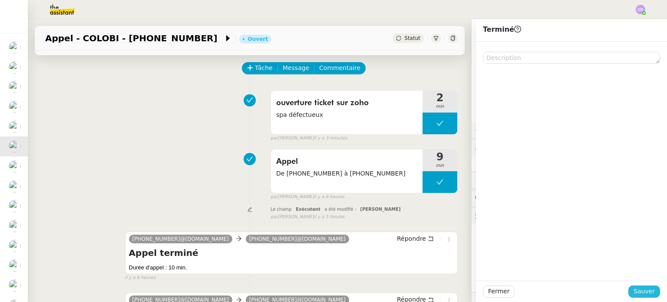
click at [647, 291] on span "Sauver" at bounding box center [643, 291] width 21 height 10
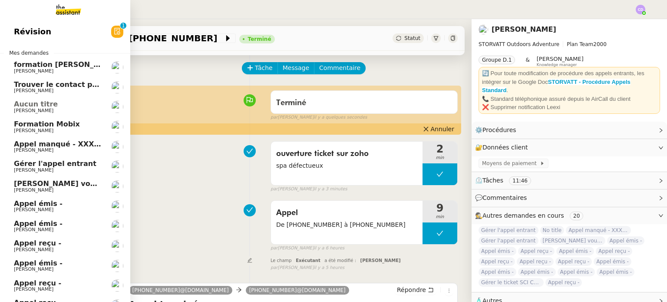
click at [41, 164] on span "Gérer l'appel entrant" at bounding box center [55, 163] width 82 height 8
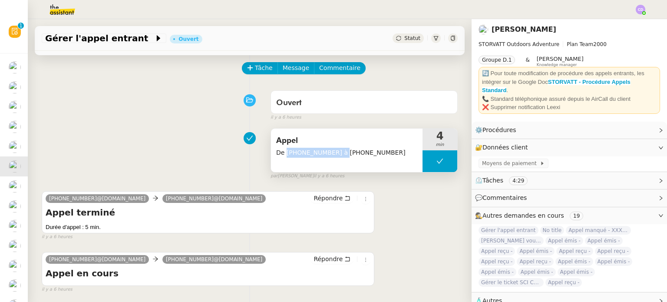
drag, startPoint x: 333, startPoint y: 154, endPoint x: 285, endPoint y: 157, distance: 48.3
click at [285, 157] on span "De +33 7 77 89 12 84 à +33 4 50 91 84 19" at bounding box center [346, 153] width 141 height 10
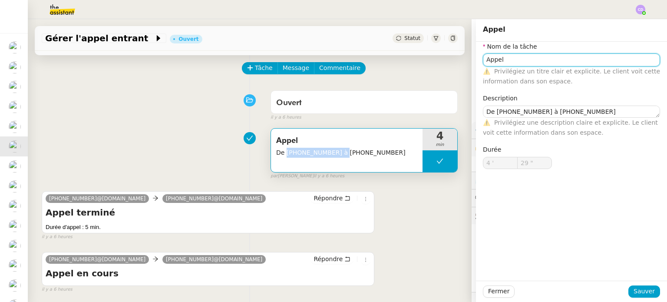
click at [511, 59] on input "Appel" at bounding box center [571, 59] width 177 height 13
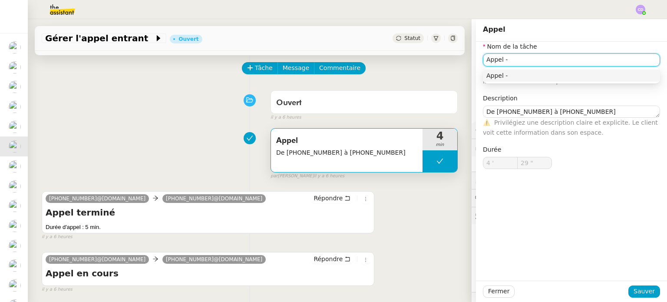
paste input "+33 7 77 89 12 84"
type input "Appel - [PHONE_NUMBER]"
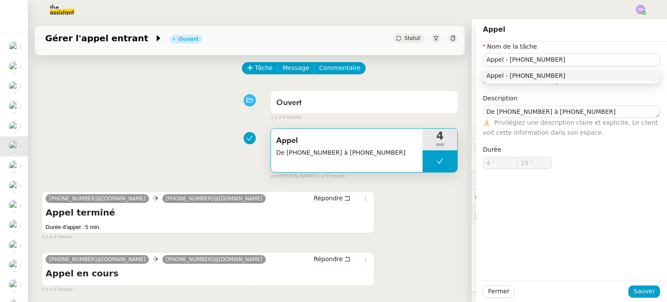
click at [456, 206] on div "+33 7 77 89 12 84@phone.theassistant.com +33 4 50 91 84 19@phone.theassistant.c…" at bounding box center [250, 211] width 416 height 57
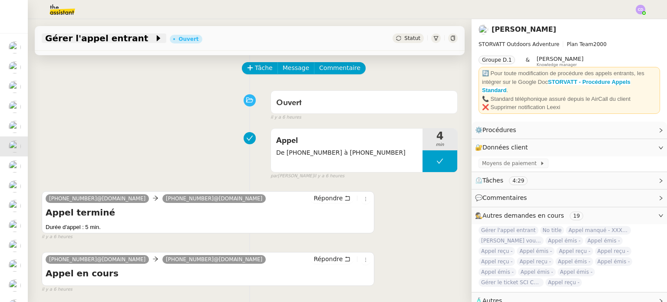
click at [154, 36] on icon at bounding box center [158, 38] width 9 height 9
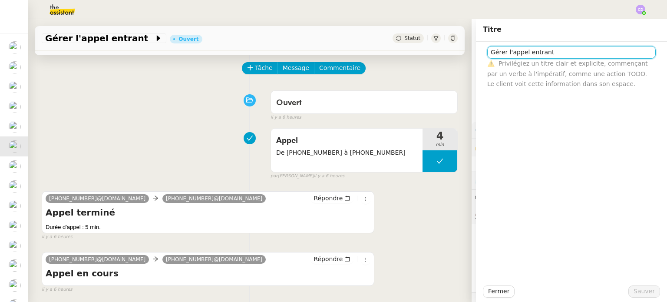
click at [560, 54] on input "Gérer l'appel entrant" at bounding box center [571, 52] width 168 height 13
drag, startPoint x: 560, startPoint y: 54, endPoint x: 454, endPoint y: 34, distance: 107.8
click at [454, 34] on app-ticket "Gérer l'appel entrant Ouvert Statut Client Franck MUFFAT-JEANDET Owner Romane V…" at bounding box center [347, 160] width 639 height 283
paste input "+33 7 77 89 12 84"
type input "Appel - [PHONE_NUMBER]"
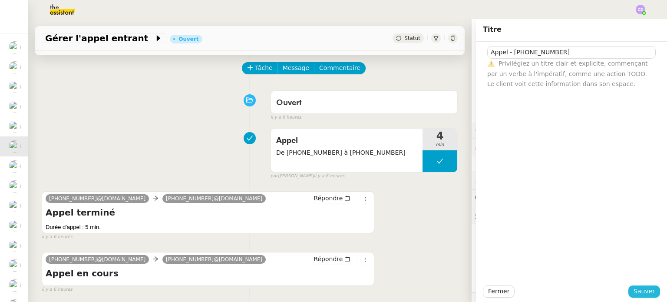
click at [640, 288] on span "Sauver" at bounding box center [643, 291] width 21 height 10
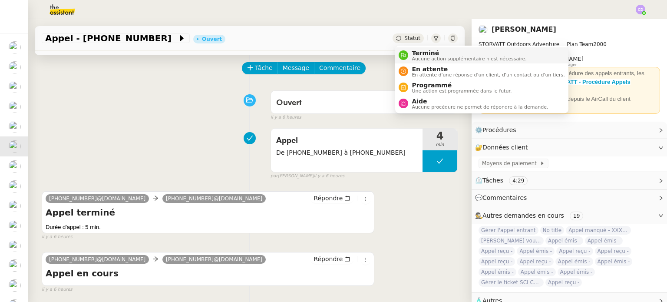
click at [417, 54] on span "Terminé" at bounding box center [468, 52] width 115 height 7
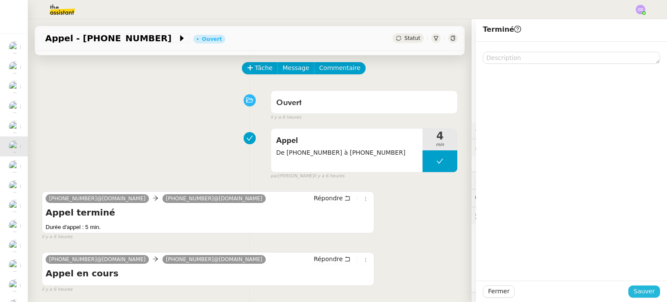
click at [638, 292] on span "Sauver" at bounding box center [643, 291] width 21 height 10
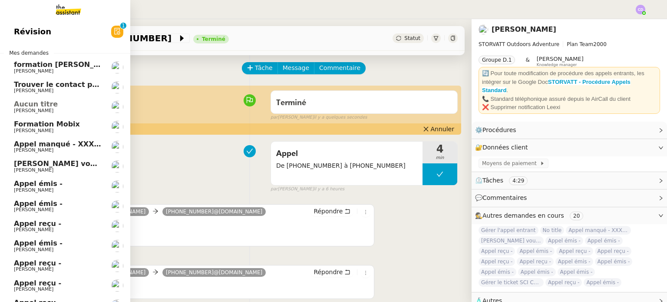
click at [39, 284] on span "Appel reçu -" at bounding box center [37, 283] width 47 height 8
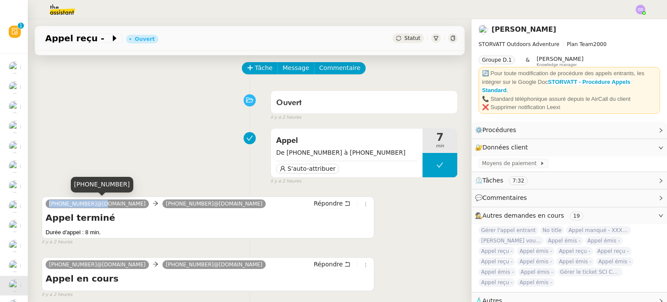
drag, startPoint x: 91, startPoint y: 202, endPoint x: 49, endPoint y: 203, distance: 41.7
click at [49, 203] on span "+33 6 68 73 45 84@phone.theassistant.com" at bounding box center [97, 204] width 96 height 6
copy span "+33 6 68 73 45 84"
click at [83, 36] on span "Appel reçu -" at bounding box center [77, 38] width 65 height 9
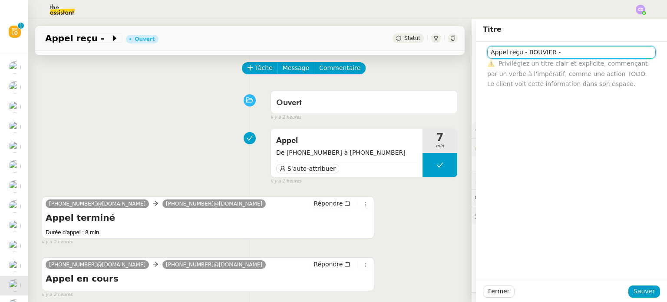
paste input "+33 6 68 73 45 84"
type input "Appel reçu - BOUVIER - [PHONE_NUMBER]"
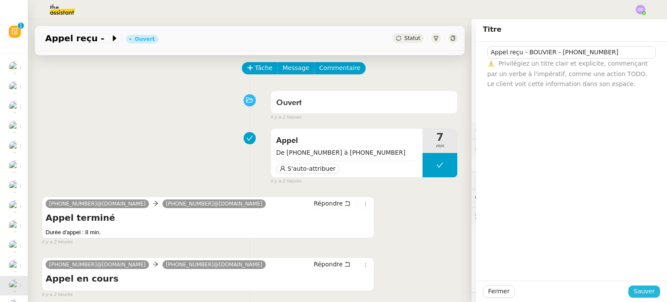
click at [640, 290] on span "Sauver" at bounding box center [643, 291] width 21 height 10
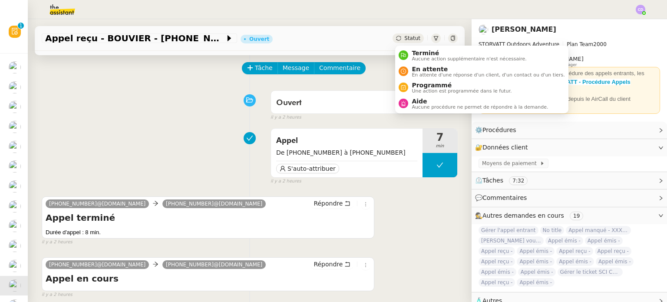
click at [407, 36] on span "Statut" at bounding box center [412, 38] width 16 height 6
click at [410, 53] on div "Terminé Aucune action supplémentaire n'est nécessaire." at bounding box center [467, 55] width 118 height 12
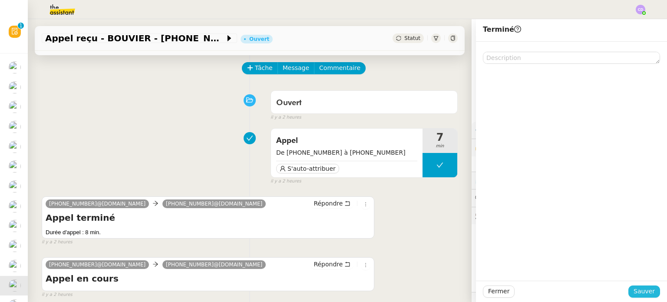
click at [645, 296] on span "Sauver" at bounding box center [643, 291] width 21 height 10
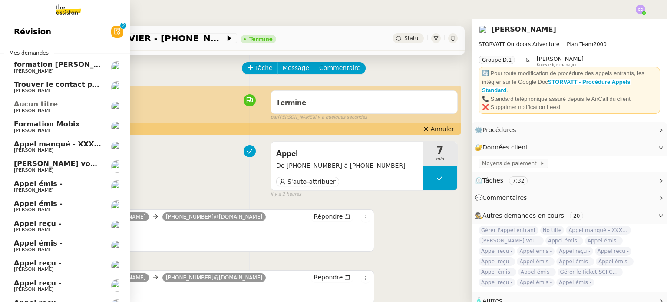
click at [51, 280] on span "Appel reçu -" at bounding box center [37, 283] width 47 height 8
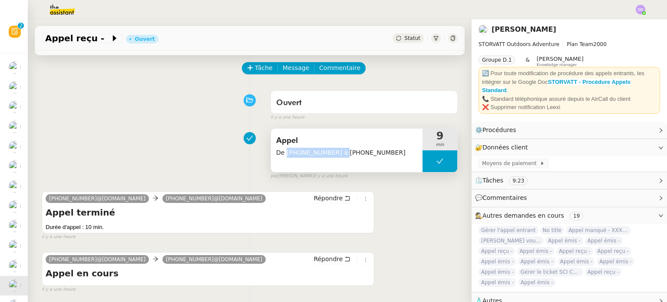
drag, startPoint x: 333, startPoint y: 154, endPoint x: 286, endPoint y: 154, distance: 47.3
click at [286, 154] on span "De +33 7 49 83 57 79 à +33 4 50 91 84 19" at bounding box center [346, 153] width 141 height 10
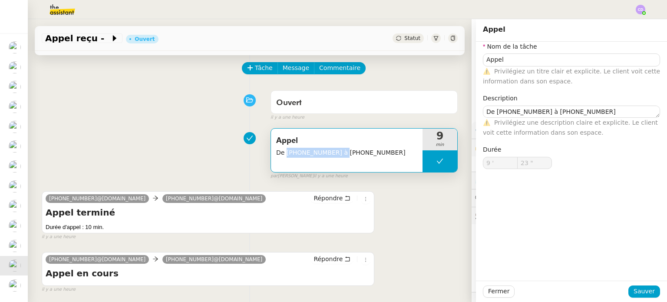
click at [224, 143] on div "Appel De +33 7 49 83 57 79 à +33 4 50 91 84 19 9 min false par Clara D. il y a …" at bounding box center [250, 152] width 416 height 56
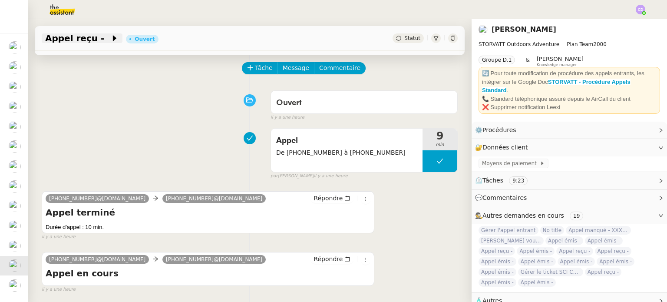
click at [88, 39] on span "Appel reçu -" at bounding box center [77, 38] width 65 height 9
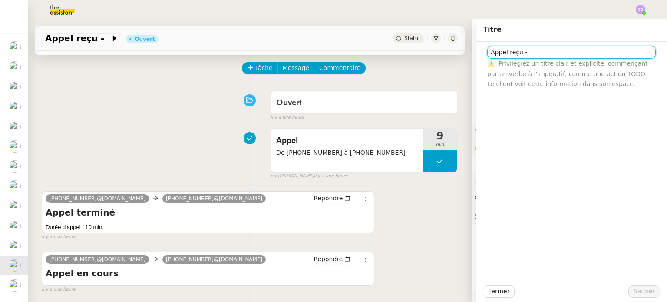
paste input "+33 7 49 83 57 79"
type input "Appel reçu - [PHONE_NUMBER]"
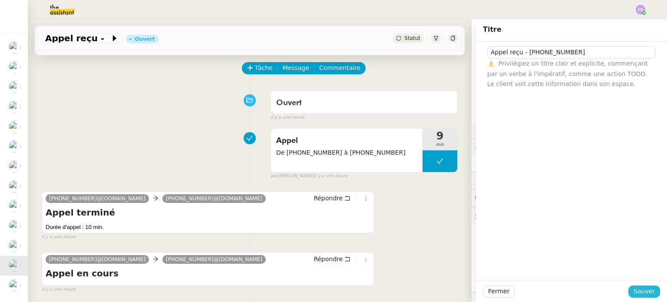
click at [648, 293] on span "Sauver" at bounding box center [643, 291] width 21 height 10
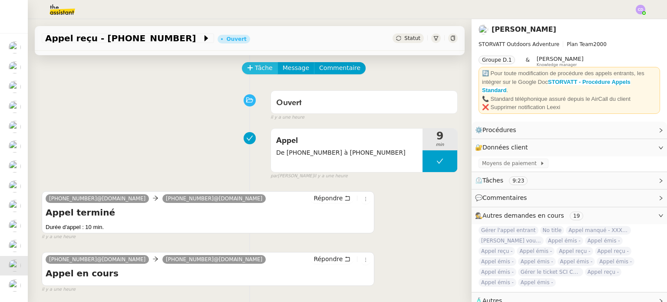
click at [263, 67] on span "Tâche" at bounding box center [264, 68] width 18 height 10
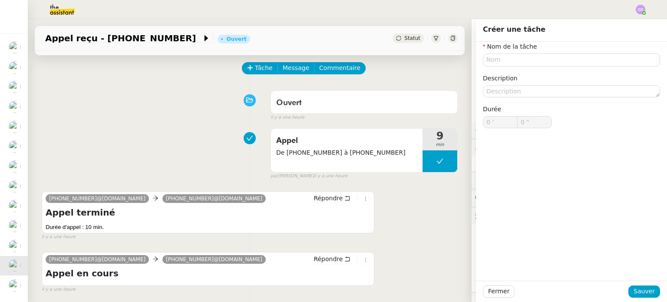
click at [169, 103] on div "Ouvert false il y a une heure" at bounding box center [250, 103] width 416 height 35
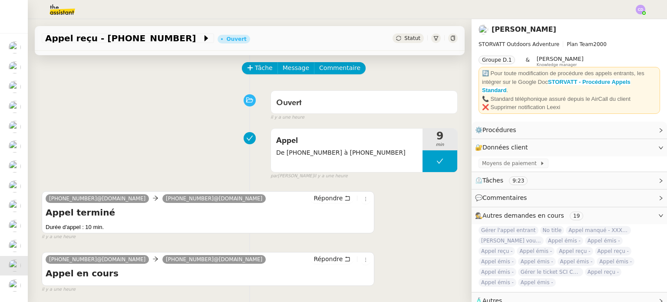
click at [404, 43] on div "Statut" at bounding box center [407, 38] width 31 height 10
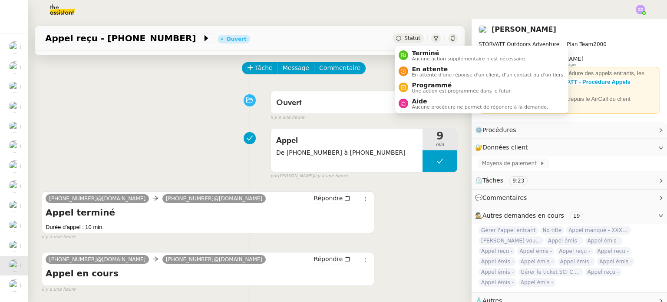
click at [405, 39] on div "Statut" at bounding box center [407, 38] width 31 height 10
click at [411, 50] on div "Terminé Aucune action supplémentaire n'est nécessaire." at bounding box center [467, 55] width 118 height 12
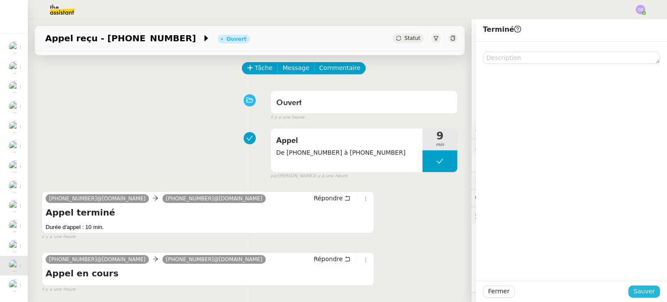
click at [652, 292] on span "Sauver" at bounding box center [643, 291] width 21 height 10
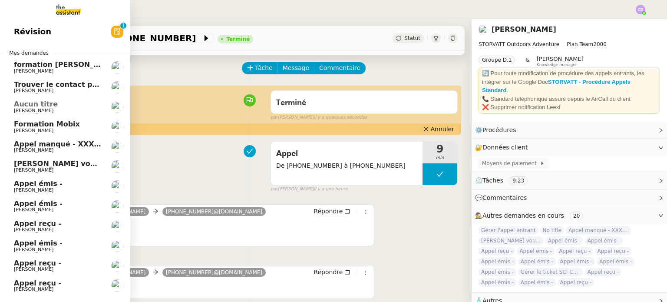
click at [19, 283] on span "Appel reçu -" at bounding box center [37, 283] width 47 height 8
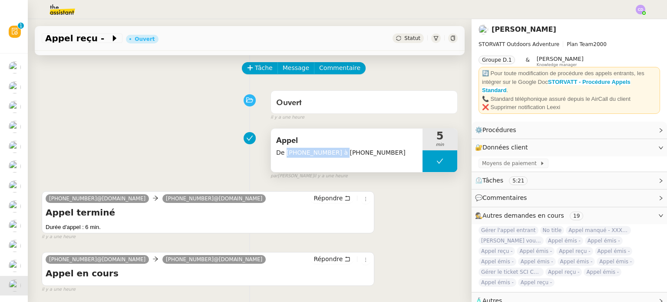
drag, startPoint x: 332, startPoint y: 151, endPoint x: 285, endPoint y: 153, distance: 47.4
click at [285, 153] on span "De +33 7 49 83 57 79 à +33 4 85 80 04 03" at bounding box center [346, 153] width 141 height 10
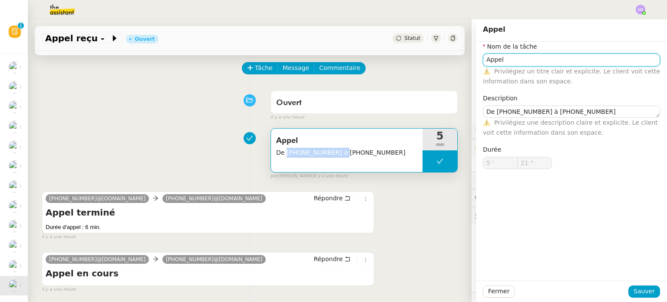
click at [514, 64] on input "Appel" at bounding box center [571, 59] width 177 height 13
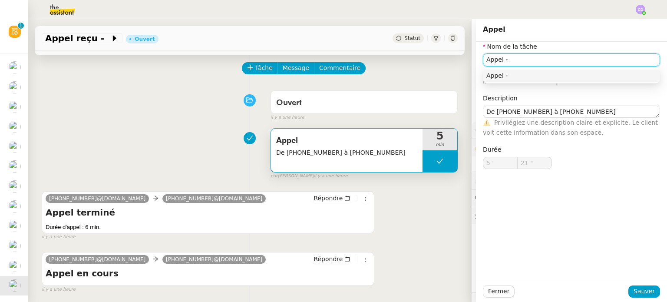
paste input "+33 7 49 83 57 79"
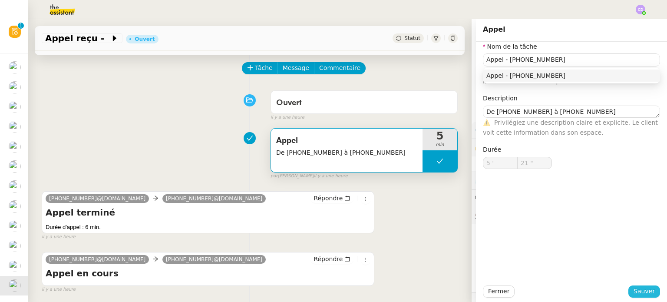
click at [639, 290] on span "Sauver" at bounding box center [643, 291] width 21 height 10
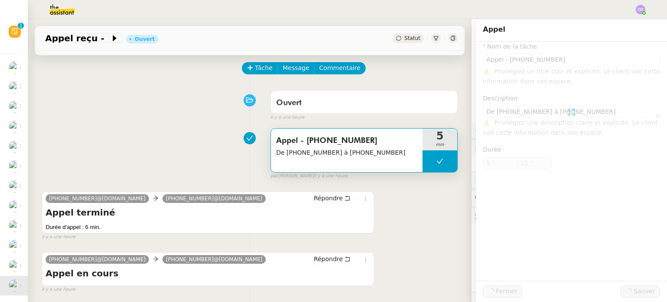
type input "Appel - +33 7 49 83 57 79"
type textarea "De +33 7 49 83 57 79 à +33 4 85 80 04 03"
type input "5 '"
type input "21 ""
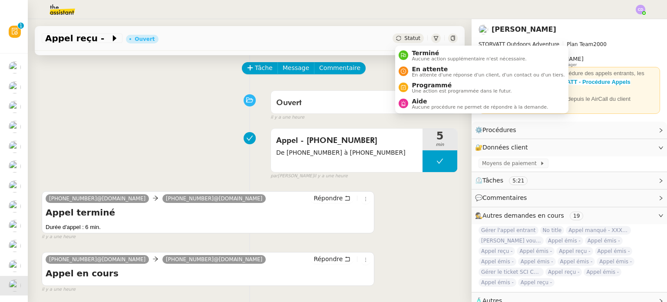
click at [415, 36] on span "Statut" at bounding box center [412, 38] width 16 height 6
click at [419, 48] on li "Terminé Aucune action supplémentaire n'est nécessaire." at bounding box center [481, 55] width 173 height 16
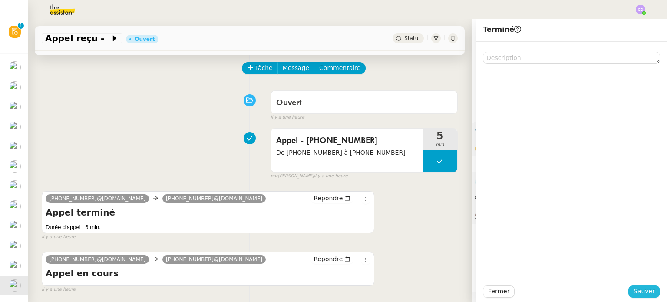
click at [638, 294] on span "Sauver" at bounding box center [643, 291] width 21 height 10
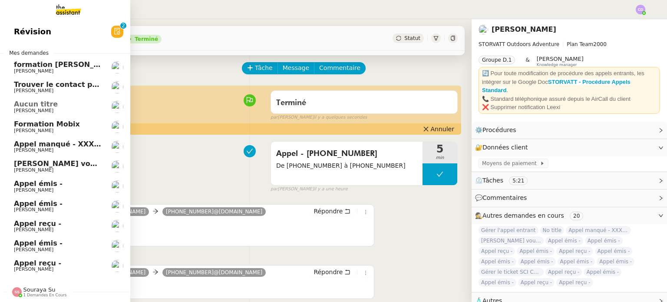
click at [52, 265] on span "Appel reçu -" at bounding box center [58, 263] width 88 height 8
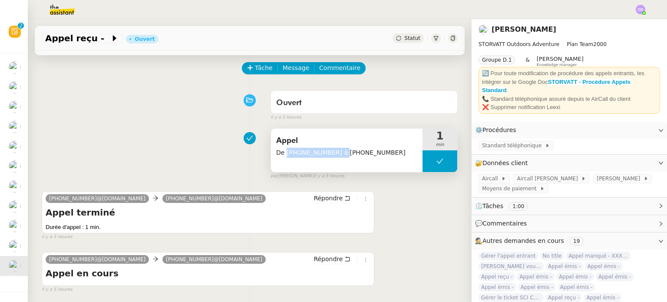
drag, startPoint x: 332, startPoint y: 152, endPoint x: 286, endPoint y: 152, distance: 46.4
click at [286, 152] on span "De +33 6 09 44 01 46 à +33 7 49 86 23 98" at bounding box center [346, 153] width 141 height 10
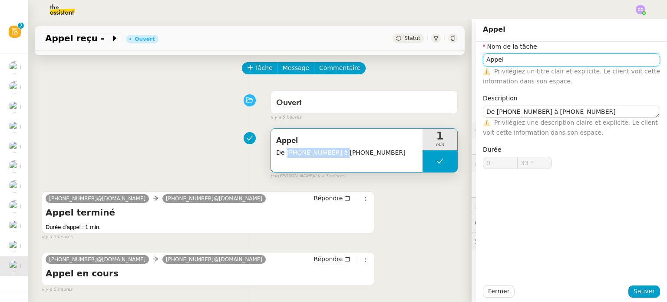
click at [510, 62] on input "Appel" at bounding box center [571, 59] width 177 height 13
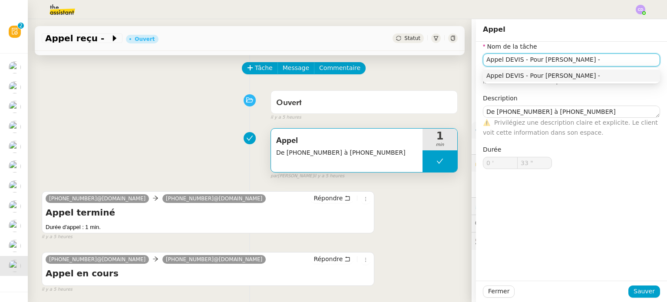
paste input "+33 6 09 44 01 46"
type input "Appel DEVIS - Pour Armand - +33 6 09 44 01 46"
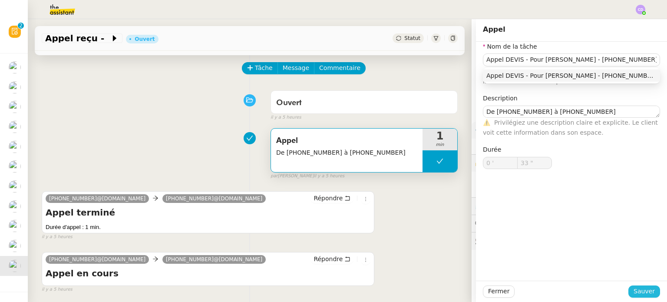
click at [647, 292] on span "Sauver" at bounding box center [643, 291] width 21 height 10
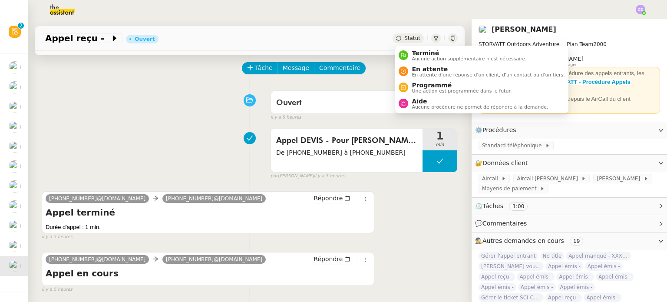
click at [410, 38] on span "Statut" at bounding box center [412, 38] width 16 height 6
click at [421, 59] on span "Aucune action supplémentaire n'est nécessaire." at bounding box center [468, 58] width 115 height 5
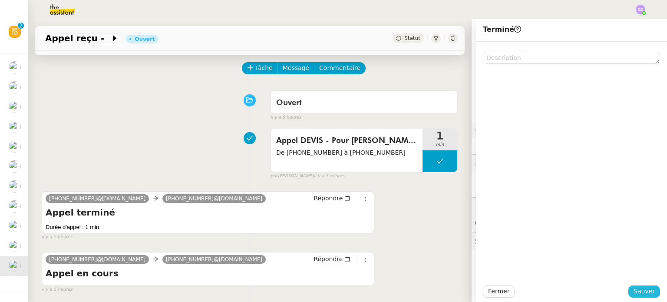
click at [656, 293] on button "Sauver" at bounding box center [644, 291] width 32 height 12
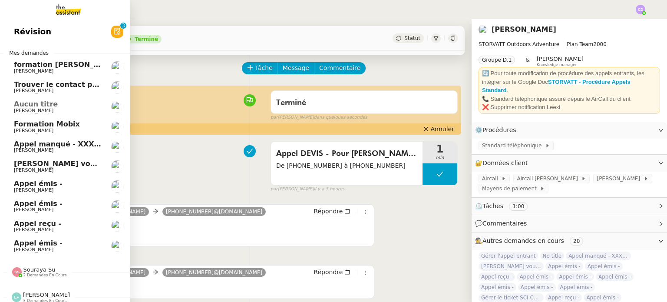
click at [33, 247] on span "[PERSON_NAME]" at bounding box center [33, 250] width 39 height 6
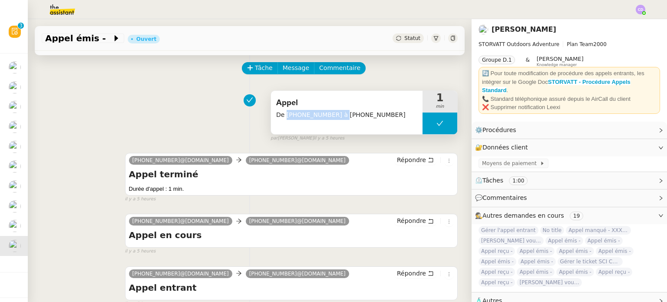
drag, startPoint x: 332, startPoint y: 115, endPoint x: 286, endPoint y: 115, distance: 46.9
click at [286, 115] on span "De +33 6 09 44 01 46 à +33 7 49 86 23 98" at bounding box center [346, 115] width 141 height 10
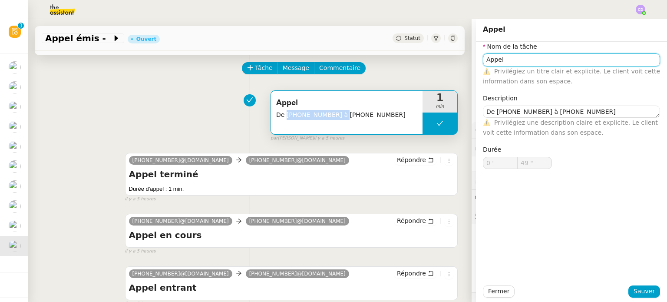
click at [524, 58] on input "Appel" at bounding box center [571, 59] width 177 height 13
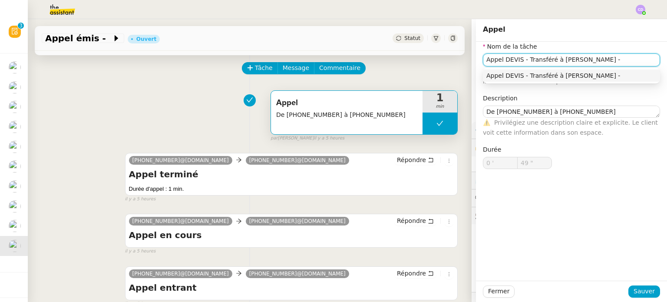
paste input "+33 6 09 44 01 46"
type input "Appel DEVIS - Transféré à Armand - +33 6 09 44 01 46"
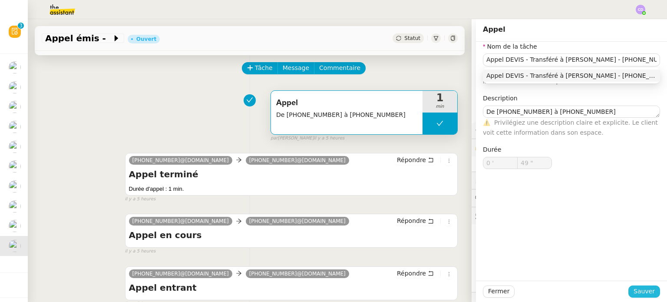
click at [639, 290] on span "Sauver" at bounding box center [643, 291] width 21 height 10
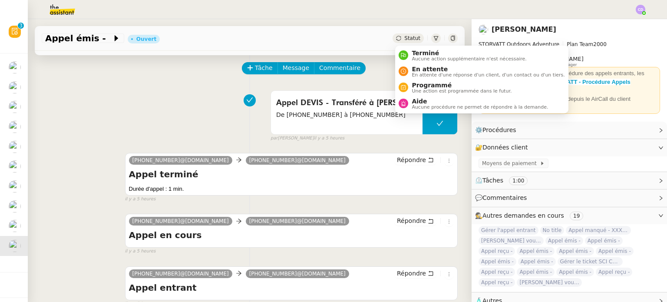
click at [401, 39] on icon at bounding box center [398, 38] width 5 height 5
click at [414, 56] on span "Aucune action supplémentaire n'est nécessaire." at bounding box center [468, 58] width 115 height 5
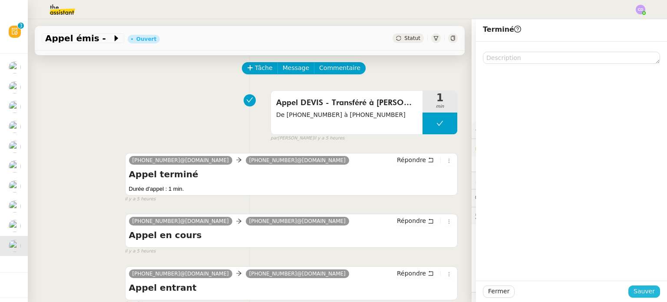
click at [654, 293] on span "Sauver" at bounding box center [643, 291] width 21 height 10
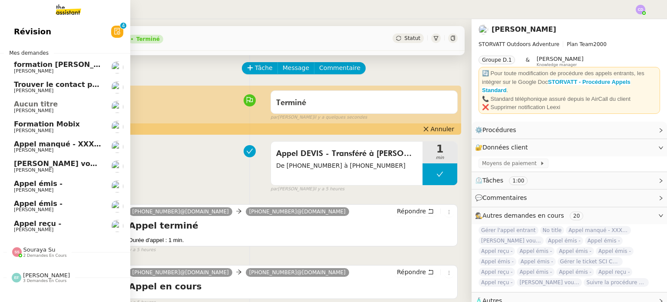
click at [43, 229] on span "[PERSON_NAME]" at bounding box center [33, 230] width 39 height 6
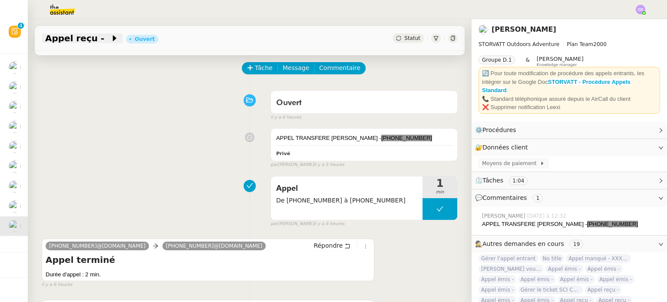
click at [86, 36] on span "Appel reçu -" at bounding box center [77, 38] width 65 height 9
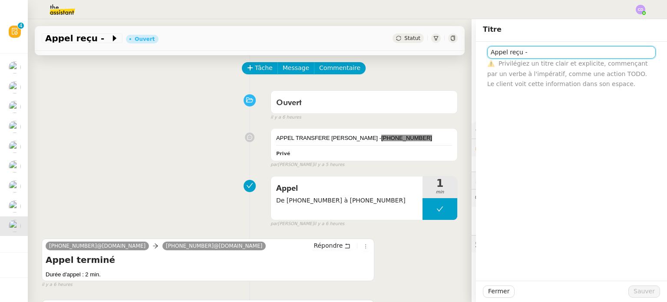
paste input "+33 6 09 44 01 46"
click at [520, 50] on input "Appel reçu - +33 6 09 44 01 46 -" at bounding box center [571, 52] width 168 height 13
click at [624, 52] on input "Appel reçu manqué - rappel - +33 6 09 44 01 46 -" at bounding box center [571, 52] width 168 height 13
type input "Appel reçu manqué - rappel - [PHONE_NUMBER]"
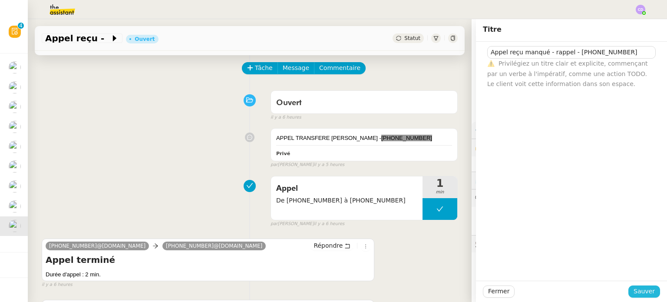
click at [637, 290] on span "Sauver" at bounding box center [643, 291] width 21 height 10
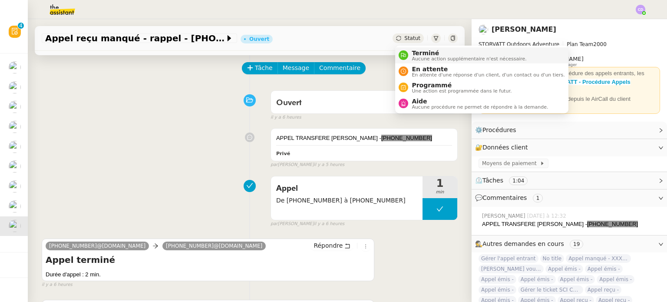
click at [419, 59] on span "Aucune action supplémentaire n'est nécessaire." at bounding box center [468, 58] width 115 height 5
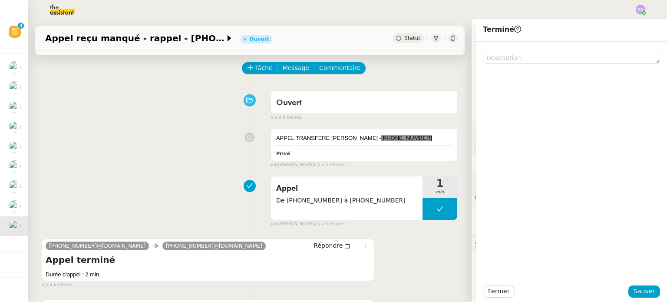
click at [204, 182] on div "Appel De +33 6 75 56 25 19 à +33 4 50 91 84 19 1 min false par Clara D. il y a …" at bounding box center [250, 200] width 416 height 56
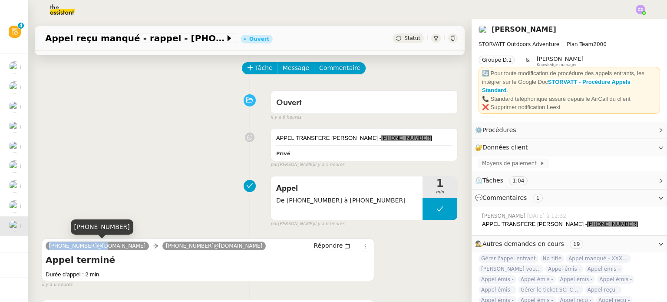
drag, startPoint x: 89, startPoint y: 242, endPoint x: 49, endPoint y: 245, distance: 40.0
click at [49, 245] on span "+33 6 75 56 25 19@phone.theassistant.com" at bounding box center [97, 246] width 96 height 6
copy span "+33 6 75 56 25 19"
drag, startPoint x: 408, startPoint y: 137, endPoint x: 278, endPoint y: 135, distance: 129.8
click at [278, 135] on div "APPEL TRANSFERE ARMAND - +33 4 50 91 84 19" at bounding box center [364, 138] width 176 height 9
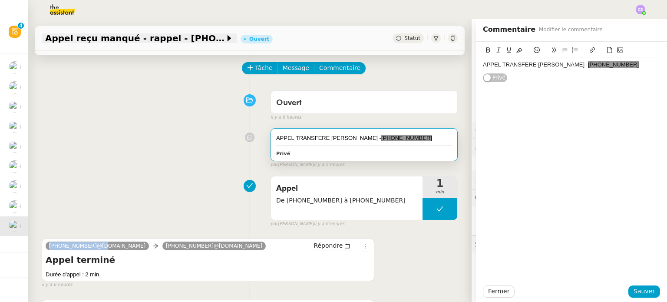
click at [145, 39] on span "Appel reçu manqué - rappel - [PHONE_NUMBER]" at bounding box center [135, 38] width 180 height 9
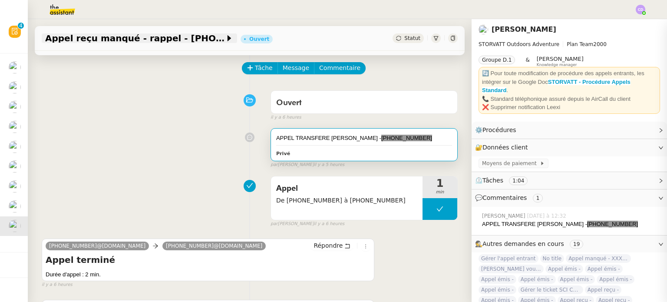
click at [145, 39] on span "Appel reçu manqué - rappel - [PHONE_NUMBER]" at bounding box center [135, 38] width 180 height 9
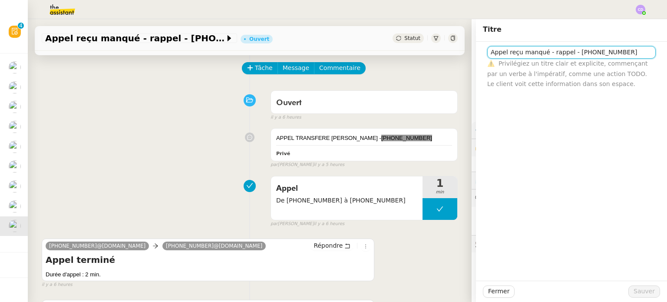
click at [523, 51] on input "Appel reçu manqué - rappel - [PHONE_NUMBER]" at bounding box center [571, 52] width 168 height 13
paste input "PPEL TRANSFERE ARMAND - +33 4 50 91 84 19"
type input "APPEL TRANSFERE ARMAND - +33 4 50 91 84 19"
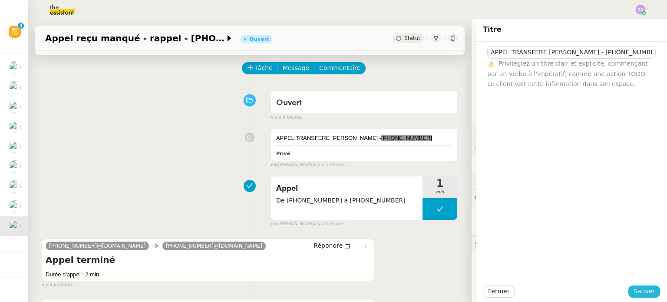
click at [636, 292] on span "Sauver" at bounding box center [643, 291] width 21 height 10
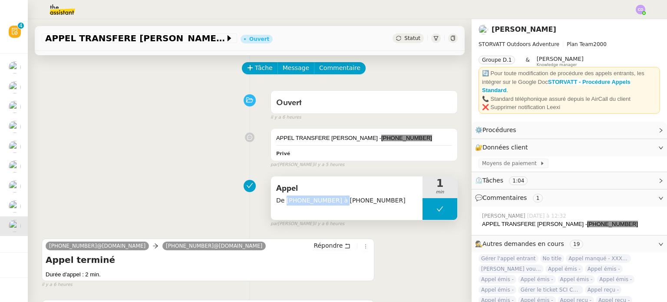
drag, startPoint x: 333, startPoint y: 199, endPoint x: 285, endPoint y: 201, distance: 48.2
click at [285, 201] on span "De +33 6 75 56 25 19 à +33 4 50 91 84 19" at bounding box center [346, 200] width 141 height 10
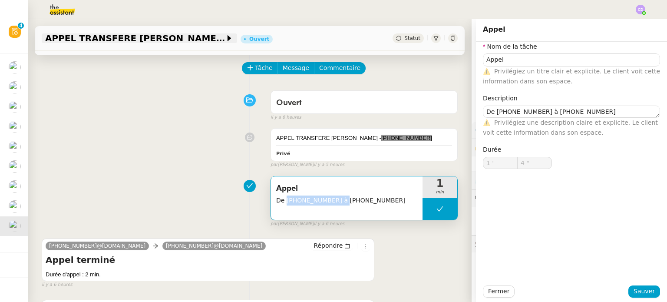
click at [227, 38] on icon at bounding box center [229, 38] width 9 height 9
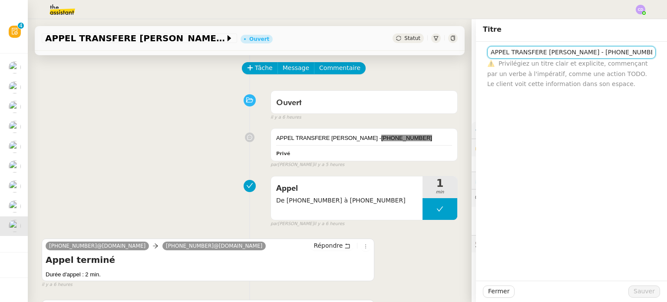
drag, startPoint x: 625, startPoint y: 51, endPoint x: 576, endPoint y: 50, distance: 49.1
click at [576, 50] on input "APPEL TRANSFERE ARMAND - +33 4 50 91 84 19" at bounding box center [571, 52] width 168 height 13
paste input "6 75 56 25"
type input "APPEL TRANSFERE [PERSON_NAME] - [PHONE_NUMBER]"
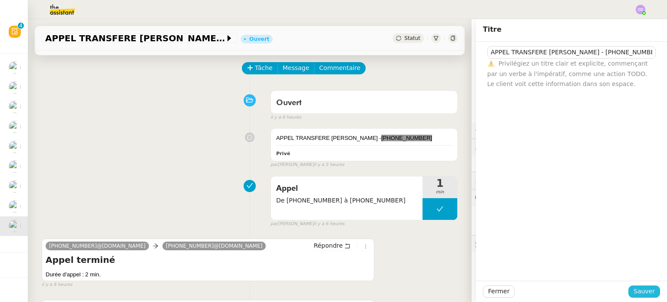
click at [641, 291] on span "Sauver" at bounding box center [643, 291] width 21 height 10
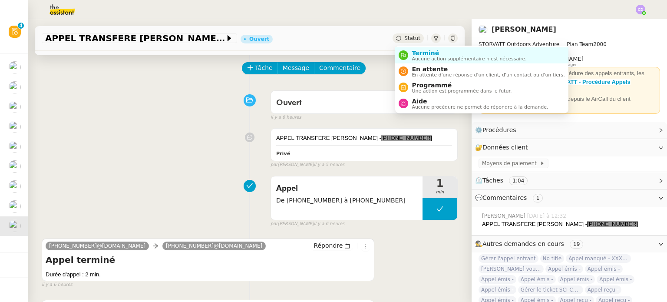
click at [408, 40] on span "Statut" at bounding box center [412, 38] width 16 height 6
click at [416, 53] on span "Terminé" at bounding box center [468, 52] width 115 height 7
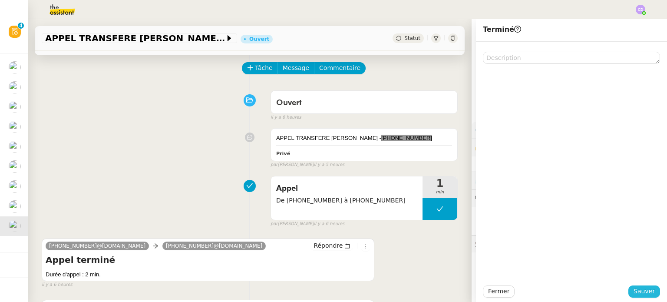
click at [652, 292] on span "Sauver" at bounding box center [643, 291] width 21 height 10
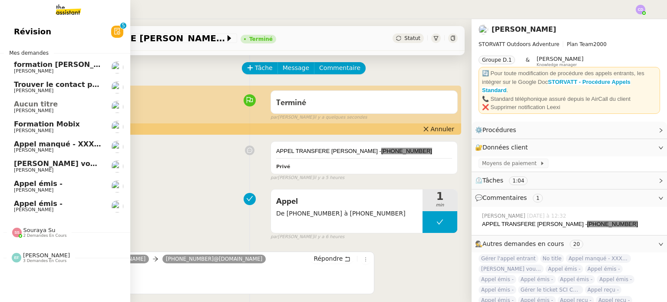
click at [26, 204] on span "Appel émis -" at bounding box center [38, 203] width 49 height 8
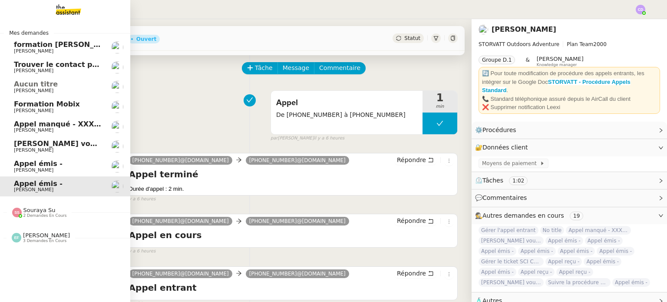
click at [35, 169] on span "[PERSON_NAME]" at bounding box center [33, 170] width 39 height 6
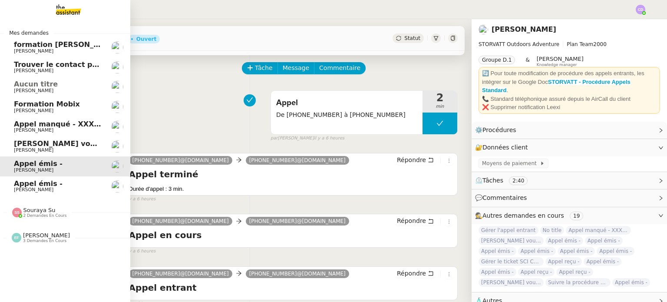
click at [34, 141] on span "[PERSON_NAME] vous a mentionné sur le ticket [##3571##] RESET" at bounding box center [146, 143] width 264 height 8
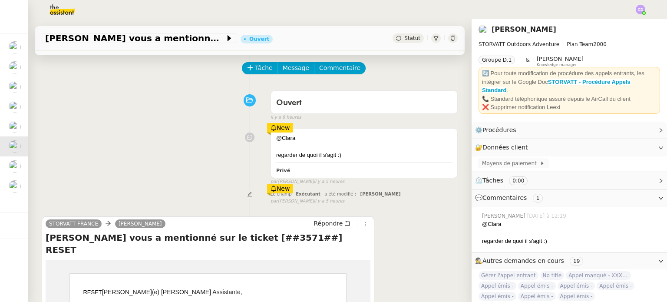
click at [132, 151] on div "@Clara regarder de quoi il s'agit :) Privé New par Emelyne F. il y a 5 heures" at bounding box center [250, 154] width 416 height 61
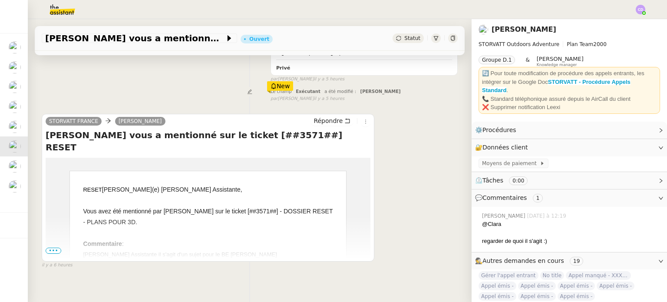
scroll to position [139, 0]
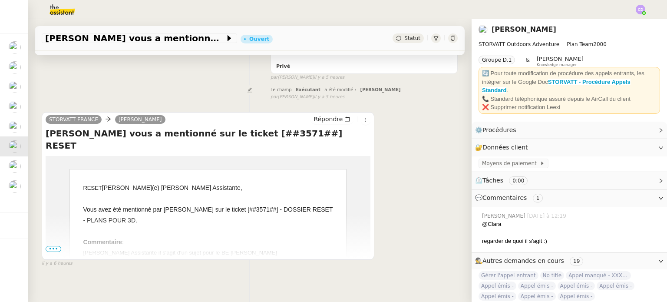
click at [56, 247] on span "•••" at bounding box center [54, 249] width 16 height 6
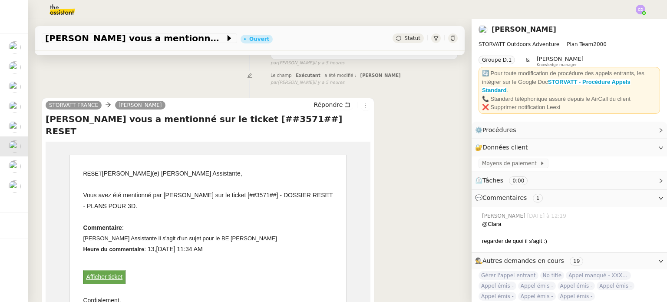
click at [172, 254] on div at bounding box center [208, 259] width 250 height 11
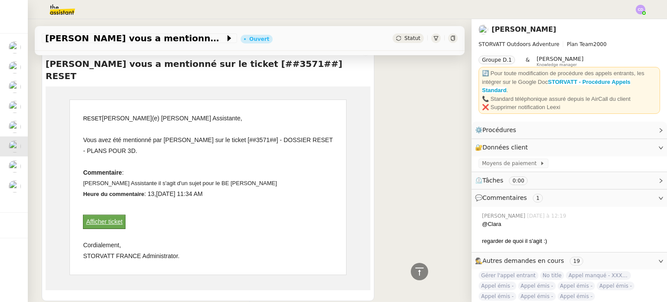
scroll to position [207, 0]
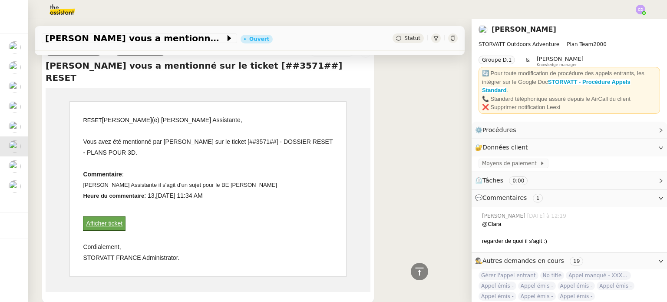
click at [112, 217] on div "Afficher ticket" at bounding box center [104, 223] width 42 height 13
click at [104, 220] on link "Afficher ticket" at bounding box center [104, 223] width 36 height 7
click at [378, 111] on div "STORVATT FRANCE Geraldine Répondre Armand MANNERIE vous a mentionné sur le tick…" at bounding box center [250, 172] width 416 height 273
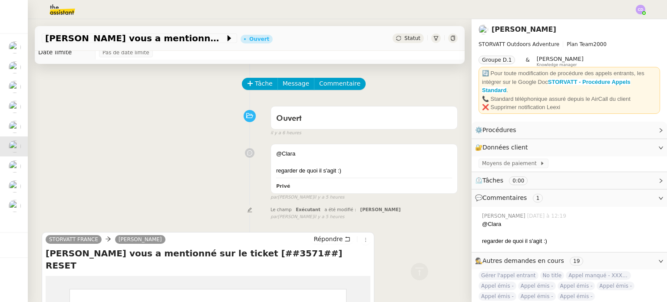
scroll to position [16, 0]
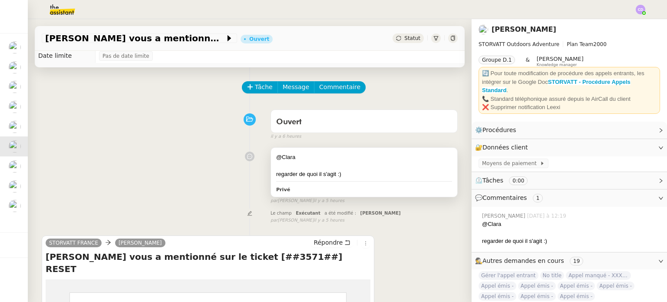
click at [305, 156] on div "@Clara" at bounding box center [364, 157] width 176 height 9
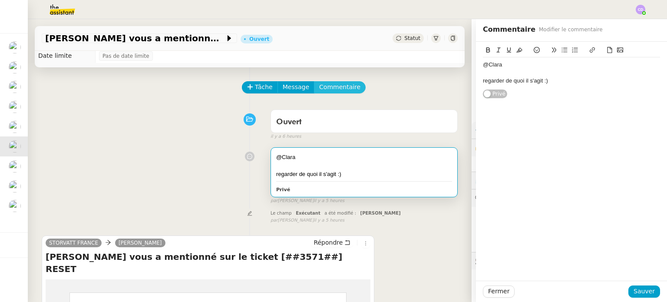
click at [353, 85] on button "Commentaire" at bounding box center [340, 87] width 52 height 12
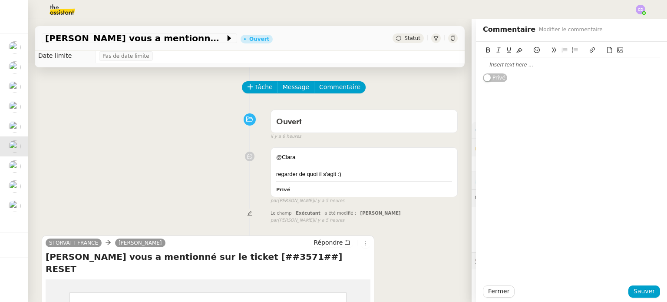
click at [539, 69] on div at bounding box center [571, 65] width 177 height 8
click at [641, 68] on div "@emelyne ce n'est pas moi qui l'ai crée, je pense qu'il s'agit de zoé" at bounding box center [571, 69] width 177 height 16
click at [574, 62] on div "@emelyne ce n'est pas moi qui l'ai crée, je pense qu'il s'agit de @zoé" at bounding box center [571, 65] width 177 height 8
click at [0, 0] on lt-span "cré é" at bounding box center [0, 0] width 0 height 0
click at [639, 292] on span "Sauver" at bounding box center [643, 291] width 21 height 10
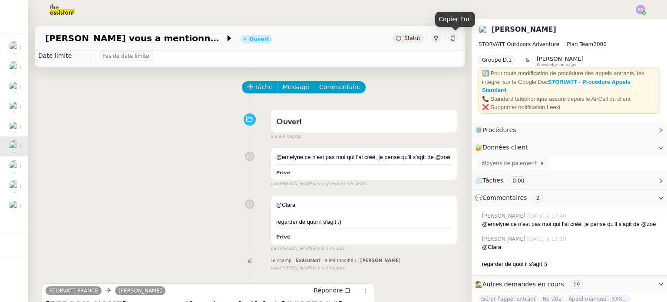
click at [453, 39] on icon at bounding box center [452, 38] width 5 height 5
click at [434, 39] on icon at bounding box center [435, 38] width 5 height 5
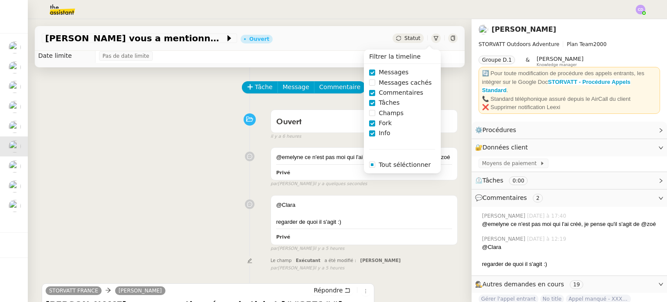
click at [434, 39] on icon at bounding box center [435, 38] width 5 height 5
click at [129, 87] on div "Tâche Message Commentaire" at bounding box center [250, 91] width 416 height 21
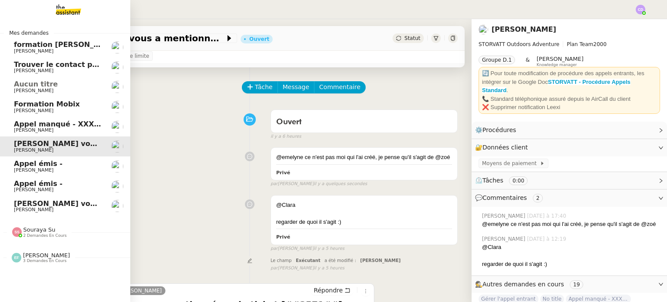
click at [34, 122] on span "Appel manqué - XXXnuméro - XXXnom - rappelé par la suite" at bounding box center [131, 124] width 235 height 8
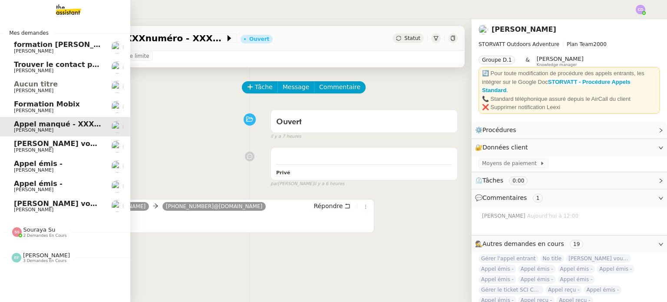
click at [26, 88] on span "[PERSON_NAME]" at bounding box center [33, 91] width 39 height 6
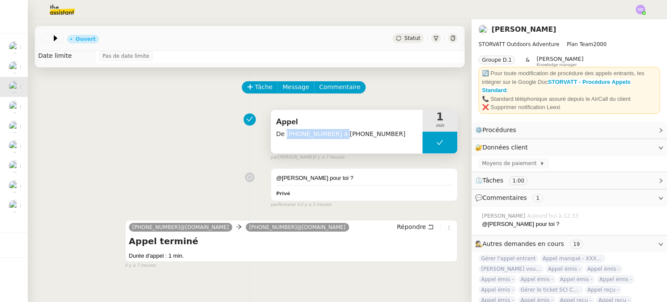
drag, startPoint x: 332, startPoint y: 133, endPoint x: 285, endPoint y: 134, distance: 46.9
click at [285, 134] on span "De +33 6 21 32 62 64 à +33 7 49 86 23 98" at bounding box center [346, 134] width 141 height 10
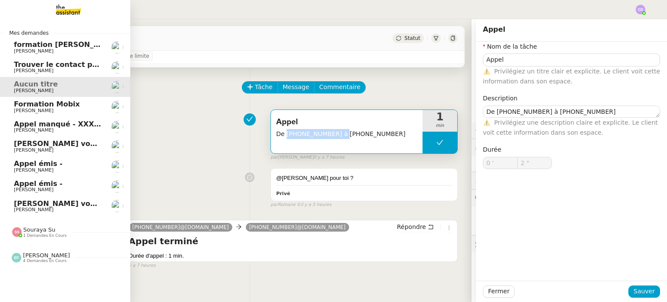
click at [46, 207] on span "[PERSON_NAME]" at bounding box center [33, 210] width 39 height 6
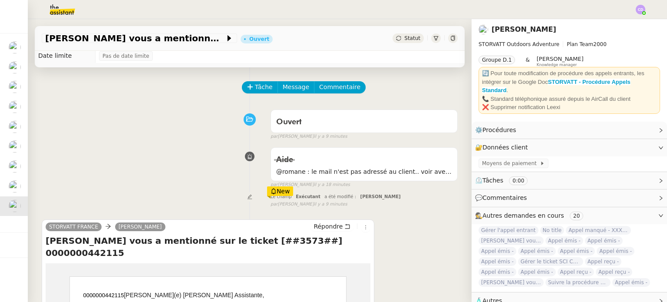
click at [191, 181] on div "Aide @romane : le mail n'est pas adressé au client.. voir avec la personne du s…" at bounding box center [250, 165] width 416 height 45
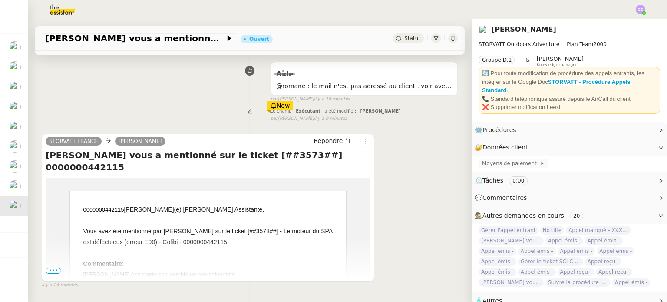
scroll to position [102, 0]
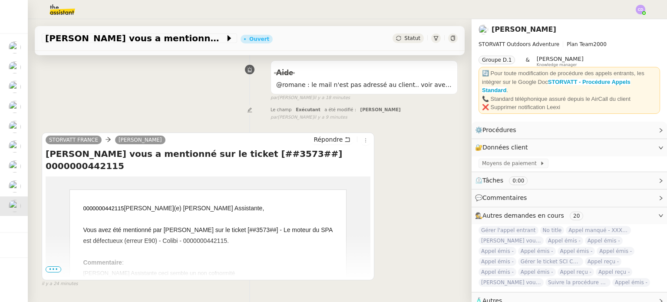
click at [55, 267] on span "•••" at bounding box center [54, 269] width 16 height 6
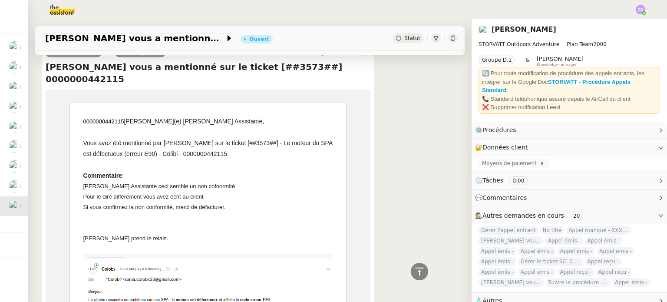
scroll to position [207, 0]
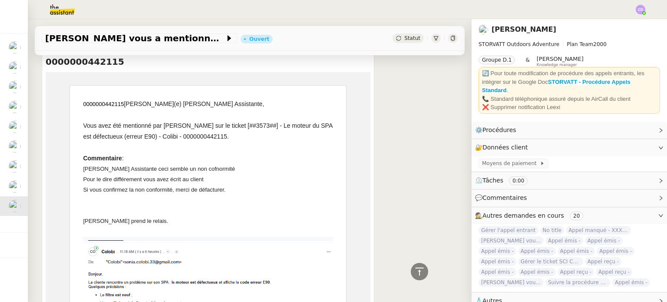
click at [154, 190] on div "Pour le dire différement vous avez écrit au client Si vous confirmez la non con…" at bounding box center [208, 200] width 250 height 52
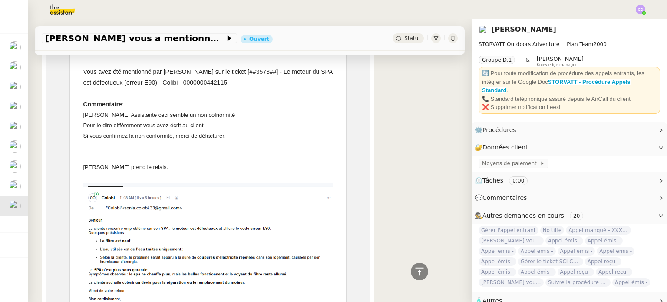
scroll to position [259, 0]
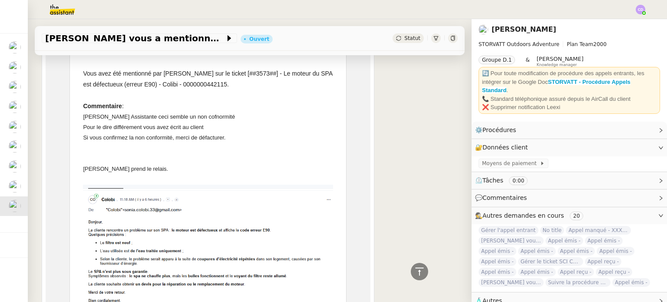
click at [163, 149] on div "Pour le dire différement vous avez écrit au client Si vous confirmez la non con…" at bounding box center [208, 148] width 250 height 52
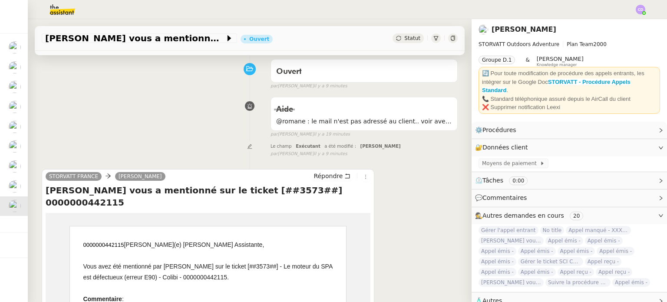
scroll to position [49, 0]
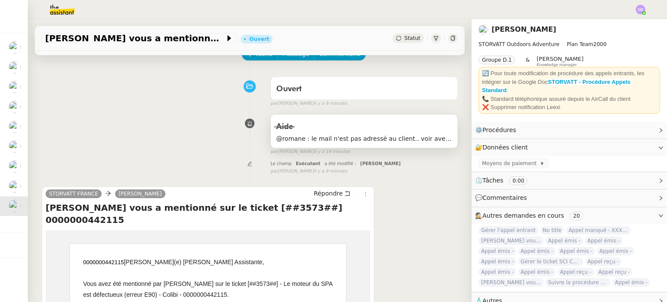
click at [318, 134] on span "@romane : le mail n'est pas adressé au client.. voir avec la personne du standa…" at bounding box center [364, 139] width 176 height 10
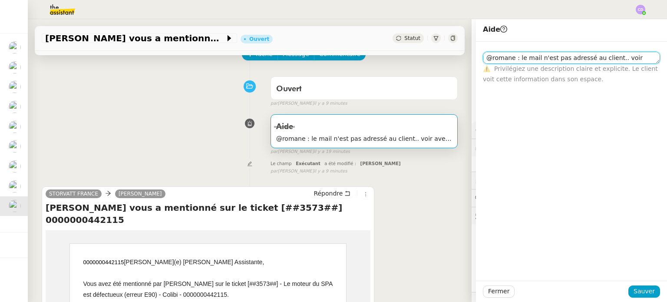
click at [555, 53] on textarea "@romane : le mail n'est pas adressé au client.. voir avec la personne du standa…" at bounding box center [571, 58] width 177 height 12
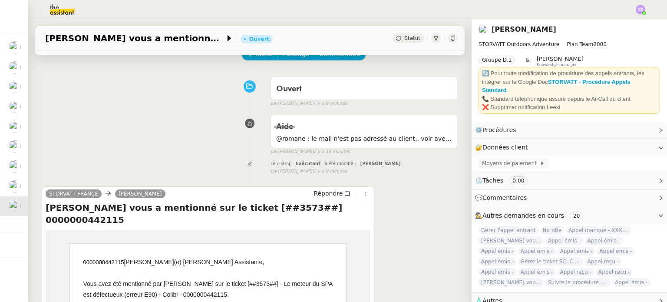
click at [203, 166] on div "Le champ Exécutant a été modifié : Clara Deloffre false par Meyriam B. il y a 9…" at bounding box center [250, 166] width 416 height 16
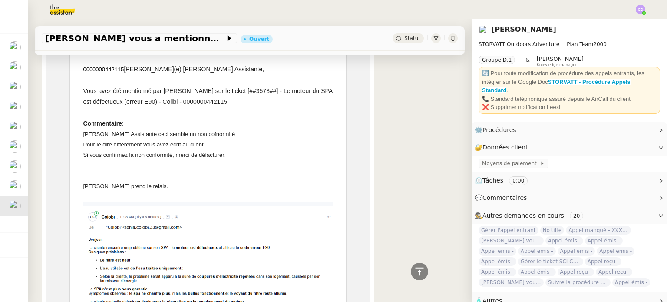
scroll to position [274, 0]
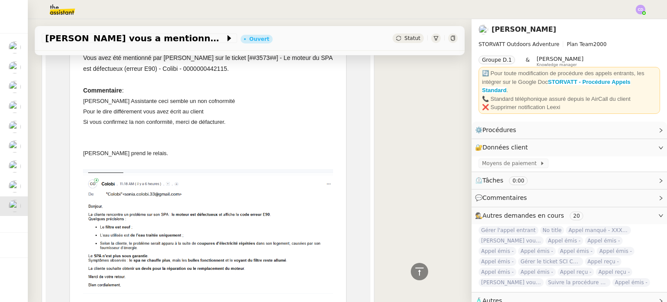
click at [399, 178] on div "STORVATT FRANCE Geraldine Répondre Thomas Soulier vous a mentionné sur le ticke…" at bounding box center [250, 192] width 416 height 478
click at [404, 148] on div "STORVATT FRANCE Geraldine Répondre Thomas Soulier vous a mentionné sur le ticke…" at bounding box center [250, 192] width 416 height 478
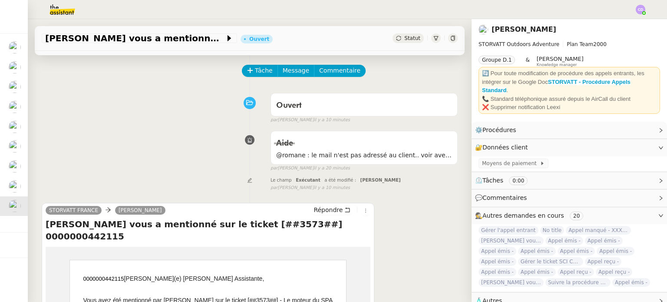
scroll to position [31, 0]
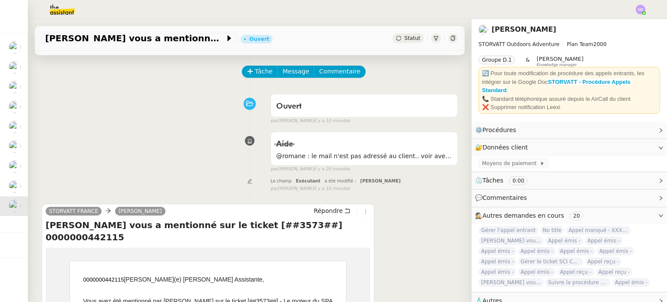
click at [391, 186] on div "par Meyriam B. il y a 10 minutes" at bounding box center [363, 188] width 187 height 7
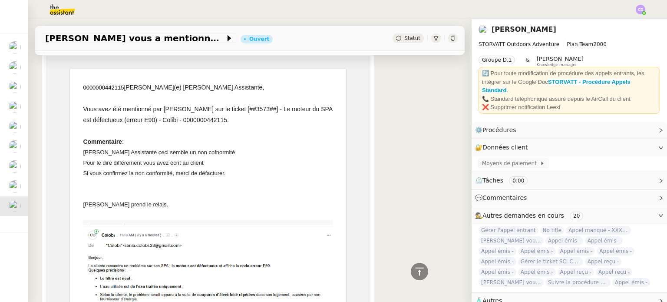
scroll to position [205, 0]
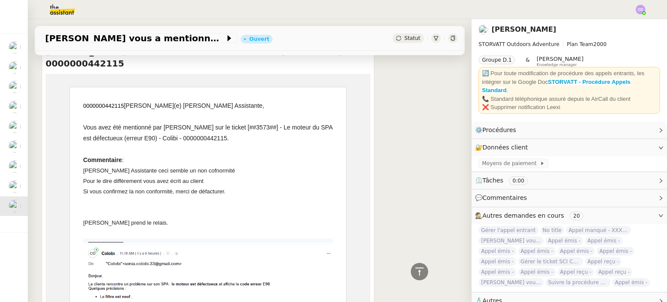
click at [194, 187] on div "Pour le dire différement vous avez écrit au client Si vous confirmez la non con…" at bounding box center [208, 202] width 250 height 52
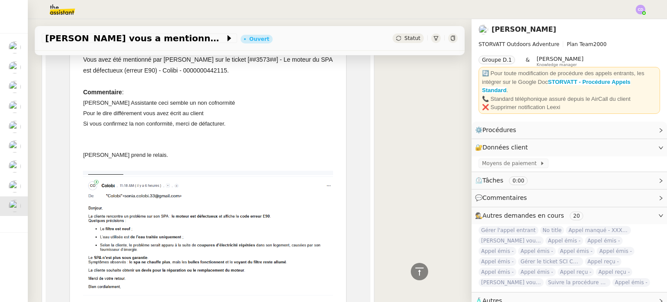
scroll to position [274, 0]
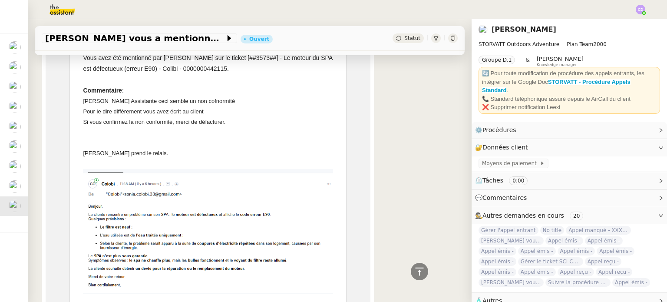
click at [378, 181] on div "STORVATT FRANCE Geraldine Répondre Thomas Soulier vous a mentionné sur le ticke…" at bounding box center [250, 192] width 416 height 478
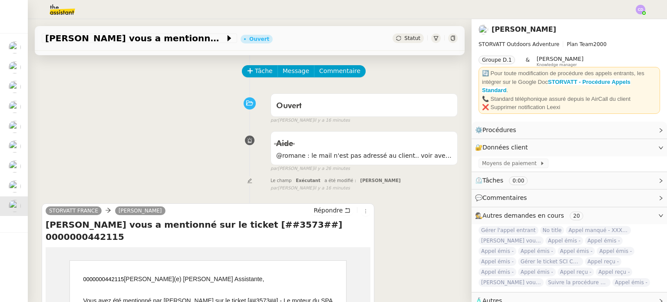
scroll to position [31, 0]
click at [356, 155] on span "@romane : le mail n'est pas adressé au client.. voir avec la personne du standa…" at bounding box center [364, 156] width 176 height 10
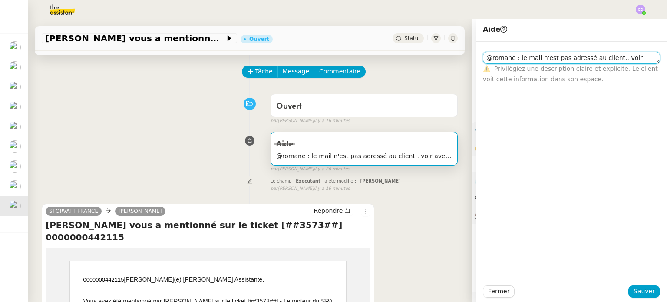
click at [523, 61] on textarea "@romane : le mail n'est pas adressé au client.. voir avec la personne du standa…" at bounding box center [571, 58] width 177 height 12
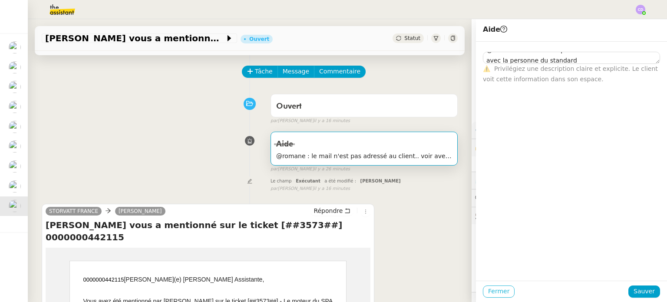
click at [487, 289] on button "Fermer" at bounding box center [499, 291] width 32 height 12
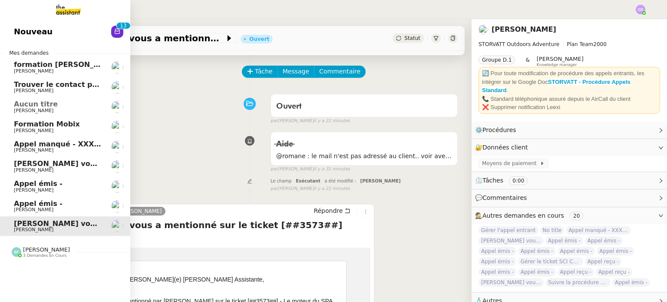
click at [20, 207] on span "Appel émis -" at bounding box center [38, 203] width 49 height 8
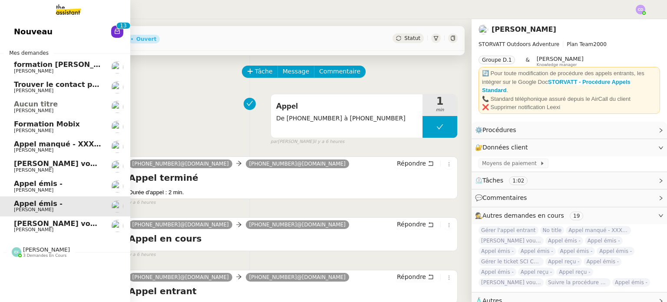
click at [55, 180] on span "Appel émis -" at bounding box center [58, 184] width 88 height 8
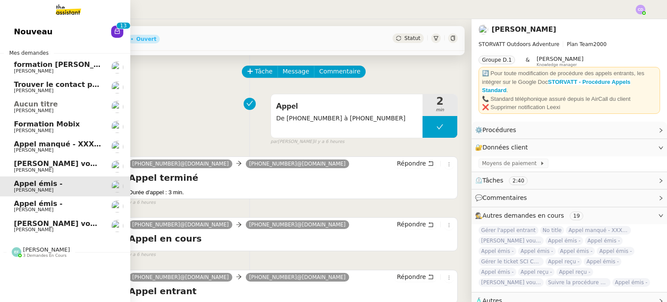
click at [53, 168] on span "[PERSON_NAME]" at bounding box center [33, 170] width 39 height 6
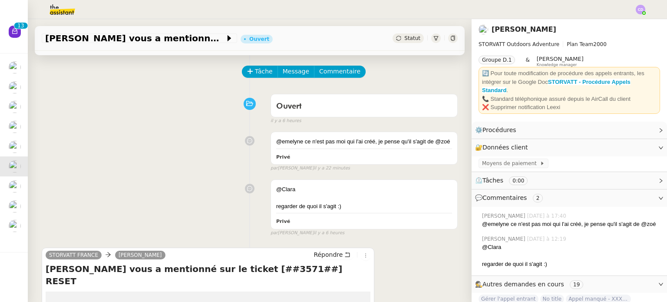
click at [209, 159] on div "@emelyne ce n'est pas moi qui l'ai créé, je pense qu'il s'agit de @zoé Privé fa…" at bounding box center [250, 150] width 416 height 44
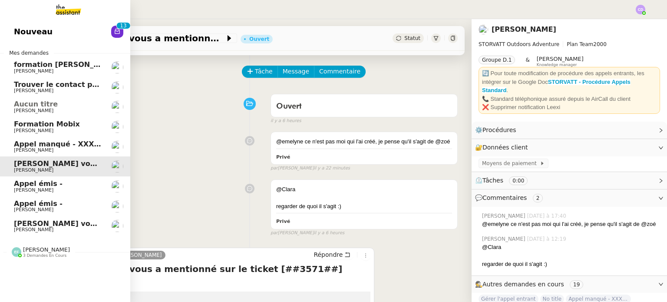
click at [22, 148] on span "[PERSON_NAME]" at bounding box center [33, 150] width 39 height 6
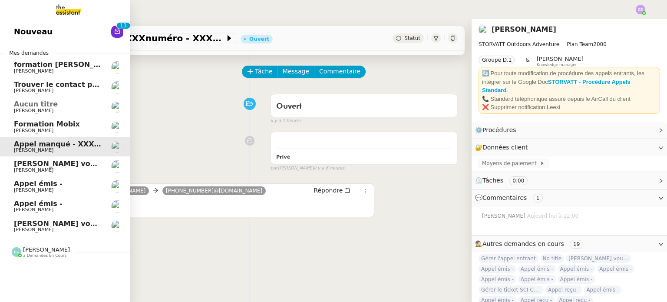
click at [43, 112] on span "[PERSON_NAME]" at bounding box center [33, 111] width 39 height 6
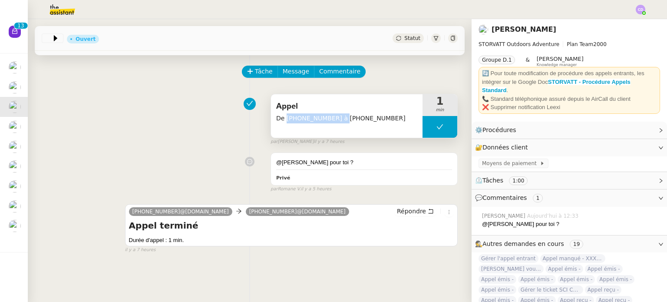
drag, startPoint x: 333, startPoint y: 118, endPoint x: 285, endPoint y: 119, distance: 48.6
click at [285, 119] on span "De +33 6 21 32 62 64 à +33 7 49 86 23 98" at bounding box center [346, 118] width 141 height 10
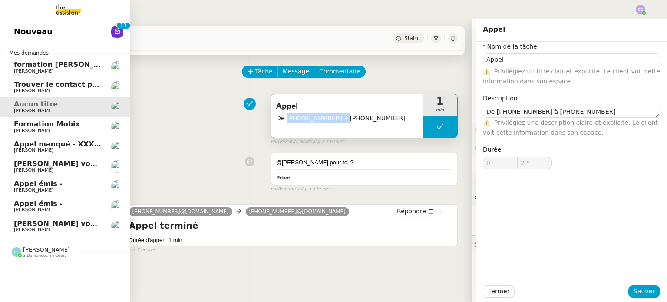
click at [17, 30] on span "Nouveau" at bounding box center [33, 31] width 39 height 13
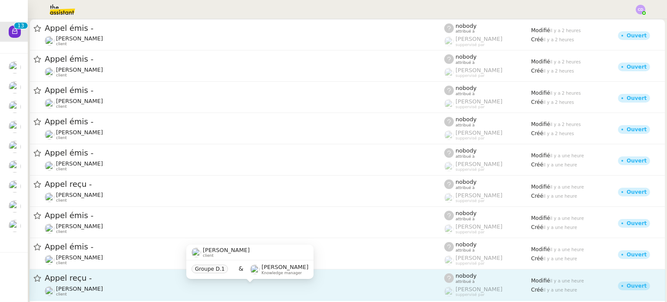
click at [103, 293] on div "Franck MUFFAT-JEANDET client" at bounding box center [79, 290] width 47 height 11
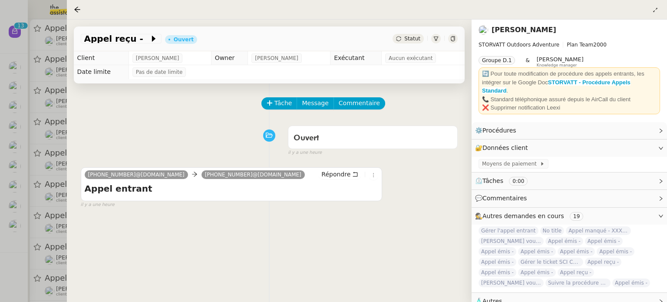
click at [78, 5] on div at bounding box center [79, 9] width 10 height 10
click at [76, 9] on icon at bounding box center [77, 9] width 7 height 7
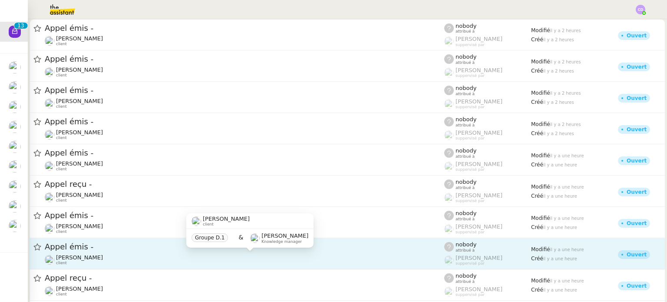
click at [141, 264] on div "Franck MUFFAT-JEANDET client" at bounding box center [244, 259] width 399 height 11
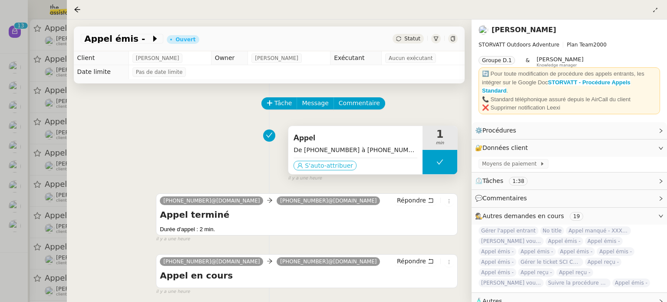
click at [305, 165] on span "S'auto-attribuer" at bounding box center [329, 165] width 48 height 9
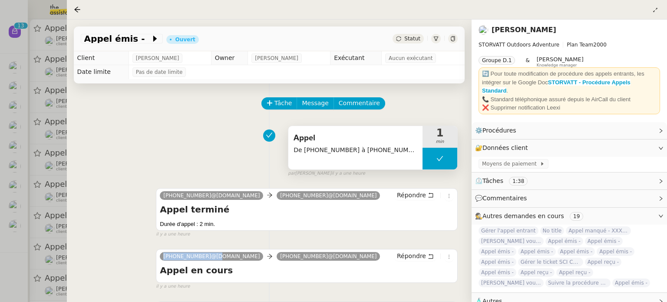
drag, startPoint x: 206, startPoint y: 253, endPoint x: 158, endPoint y: 255, distance: 48.6
click at [158, 255] on div "+33 2 70 29 79 36@phone.theassistant.com +33 4 50 91 84 19@phone.theassistant.c…" at bounding box center [307, 266] width 302 height 34
copy span "+33 2 70 29 79 36"
click at [132, 39] on span "Appel émis -" at bounding box center [117, 38] width 67 height 9
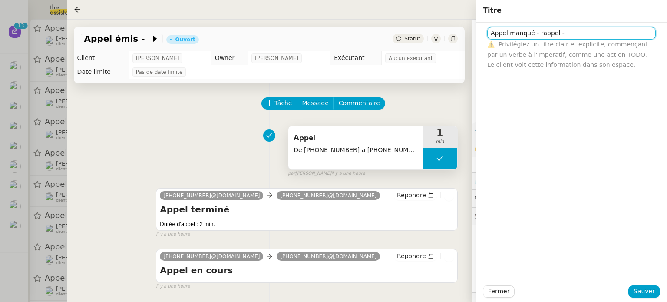
paste input "+33 2 70 29 79 36"
type input "Appel manqué - rappel - +33 2 70 29 79 36"
click at [645, 284] on div "Fermer Sauver" at bounding box center [571, 290] width 191 height 21
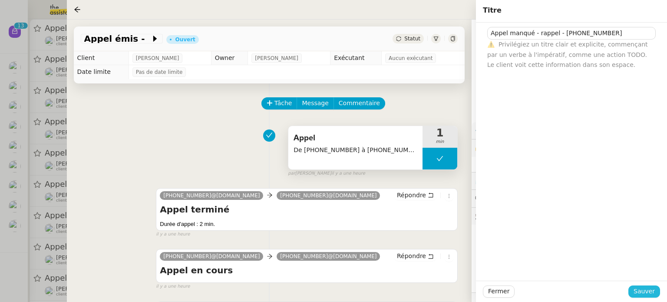
click at [642, 289] on span "Sauver" at bounding box center [643, 291] width 21 height 10
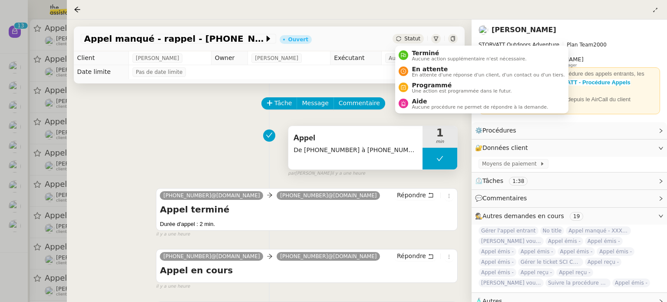
click at [402, 34] on div "Statut" at bounding box center [407, 39] width 31 height 10
click at [418, 56] on span "Aucune action supplémentaire n'est nécessaire." at bounding box center [468, 58] width 115 height 5
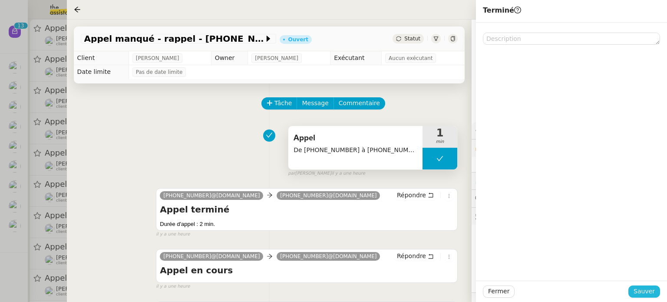
click at [637, 294] on span "Sauver" at bounding box center [643, 291] width 21 height 10
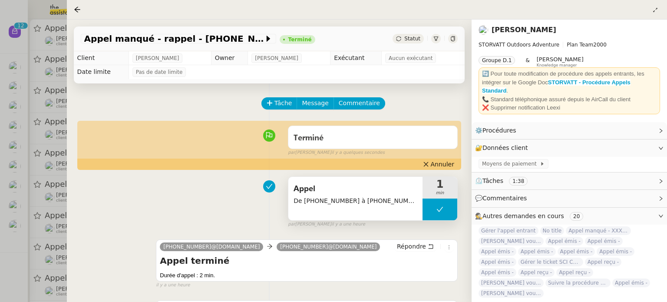
click at [13, 255] on div at bounding box center [333, 151] width 667 height 302
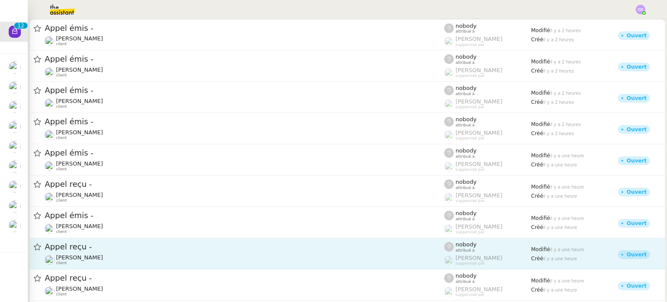
click at [207, 244] on span "Appel reçu -" at bounding box center [244, 247] width 399 height 8
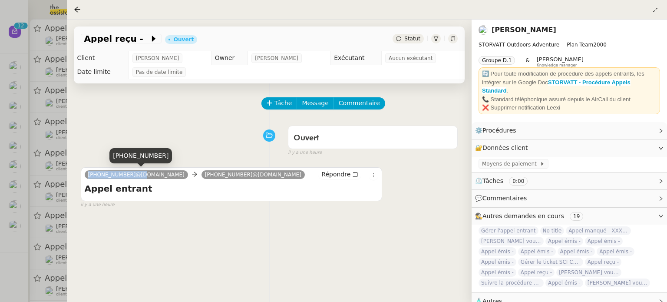
drag, startPoint x: 130, startPoint y: 173, endPoint x: 85, endPoint y: 174, distance: 44.7
click at [85, 174] on nz-tag "+33 6 79 80 18 12@phone.theassistant.com" at bounding box center [136, 174] width 103 height 9
copy span "+33 6 79 80 18 12"
click at [143, 37] on span at bounding box center [146, 38] width 6 height 10
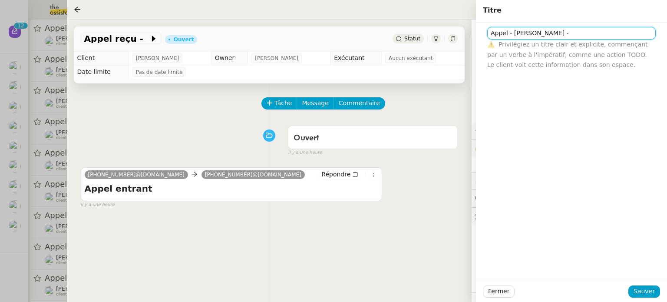
paste input "+33 6 79 80 18 12"
type input "Appel - FRANCK Guillaume - +33 6 79 80 18 12"
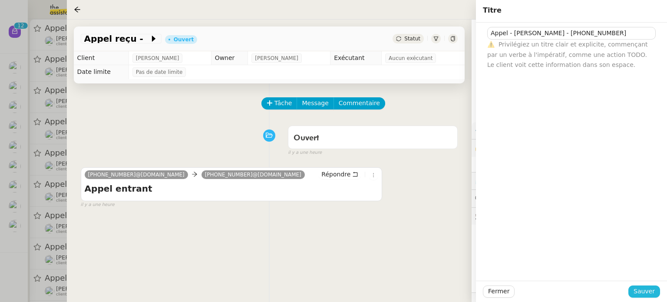
click at [640, 287] on span "Sauver" at bounding box center [643, 291] width 21 height 10
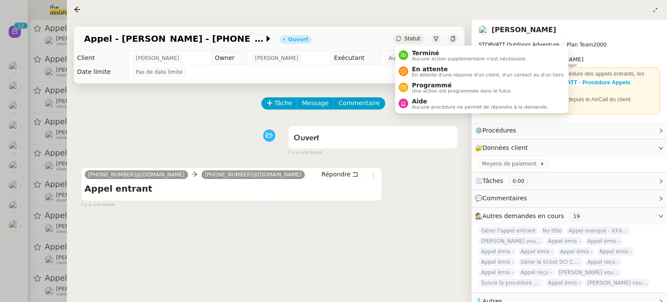
click at [406, 34] on div "Statut" at bounding box center [407, 39] width 31 height 10
click at [414, 57] on span "Aucune action supplémentaire n'est nécessaire." at bounding box center [468, 58] width 115 height 5
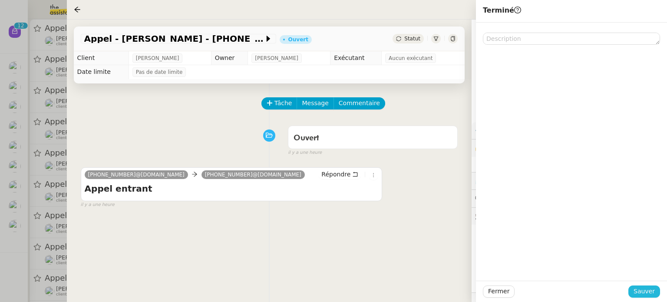
click at [642, 294] on span "Sauver" at bounding box center [643, 291] width 21 height 10
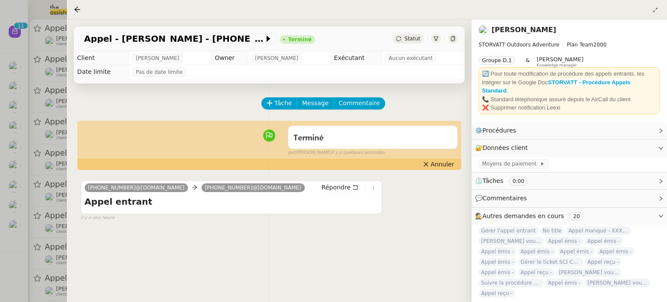
click at [82, 9] on div at bounding box center [79, 9] width 10 height 10
click at [75, 9] on icon at bounding box center [77, 10] width 6 height 6
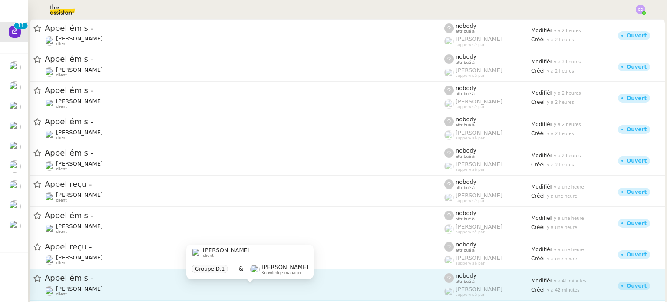
click at [128, 285] on div "Franck MUFFAT-JEANDET client" at bounding box center [244, 290] width 399 height 11
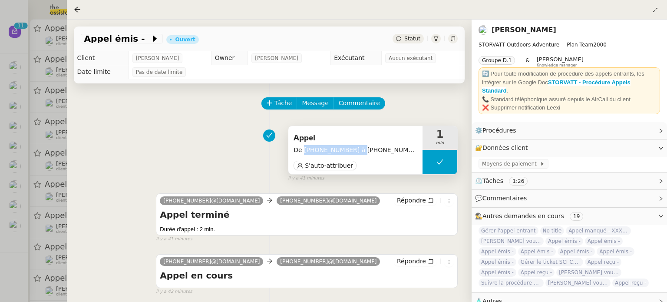
drag, startPoint x: 350, startPoint y: 149, endPoint x: 301, endPoint y: 150, distance: 49.1
click at [301, 150] on span "De +33 4 24 19 15 95 à +33 4 50 91 84 19" at bounding box center [355, 150] width 124 height 10
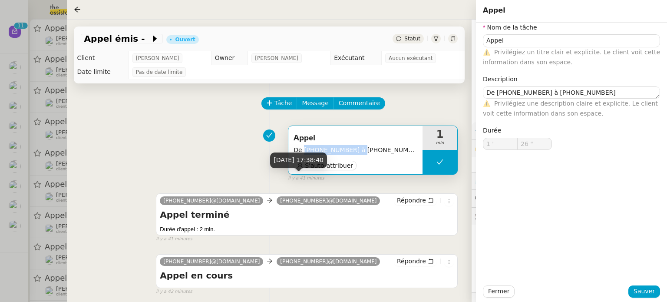
click at [304, 165] on div "13 oct. 2025, 17:38:40" at bounding box center [298, 159] width 57 height 15
click at [341, 164] on span "S'auto-attribuer" at bounding box center [329, 165] width 48 height 9
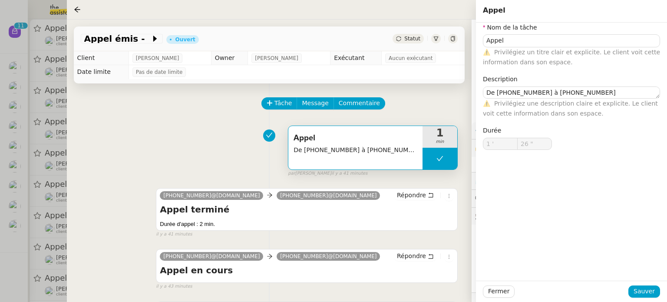
type input "Appel"
type textarea "De +33 4 24 19 15 95 à +33 4 50 91 84 19"
type input "1 '"
type input "26 ""
type input "Appel"
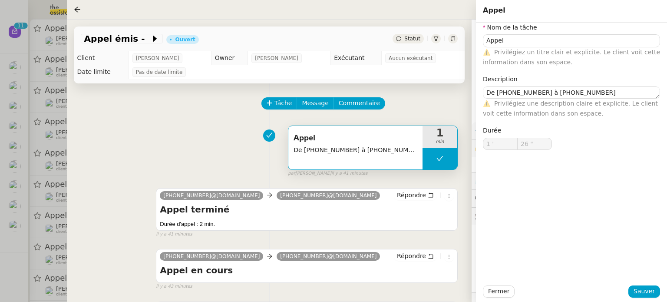
type textarea "De +33 4 24 19 15 95 à +33 4 50 91 84 19"
type input "1 '"
type input "26 ""
click at [129, 35] on span "Appel émis -" at bounding box center [117, 38] width 67 height 9
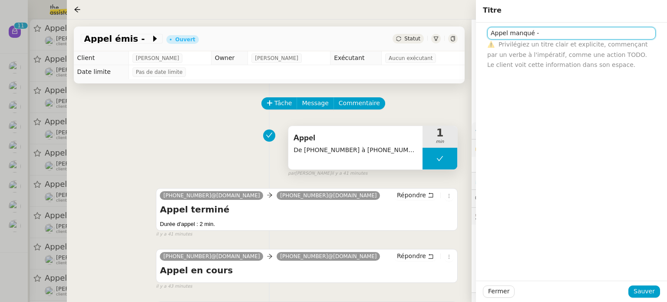
paste input "+33 4 24 19 15 95"
type input "Appel manqué - +33 4 24 19 15 95"
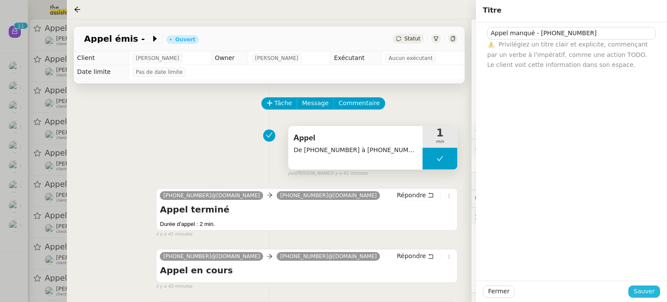
click at [638, 289] on span "Sauver" at bounding box center [643, 291] width 21 height 10
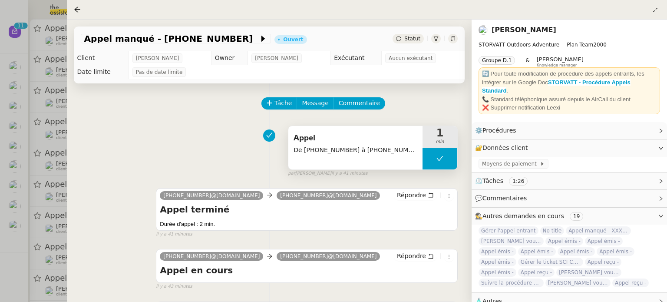
click at [10, 270] on div at bounding box center [333, 151] width 667 height 302
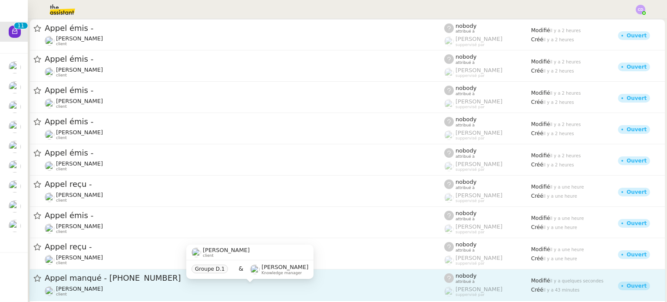
click at [171, 286] on div "Franck MUFFAT-JEANDET client" at bounding box center [244, 290] width 399 height 11
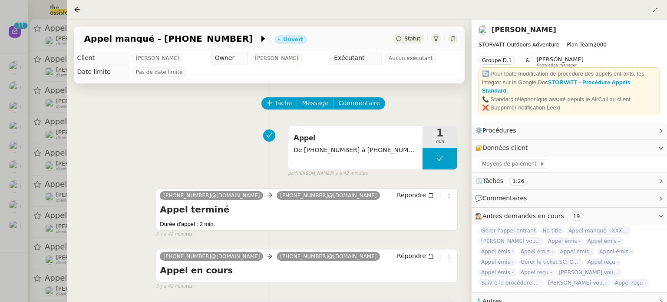
click at [416, 59] on span "Aucun exécutant" at bounding box center [410, 58] width 44 height 9
click at [227, 125] on div "Appel De +33 4 24 19 15 95 à +33 4 50 91 84 19 1 min false par Clara D. il y a …" at bounding box center [269, 150] width 377 height 56
click at [498, 297] on span "Autres" at bounding box center [492, 300] width 20 height 7
click at [497, 127] on span "Procédures" at bounding box center [499, 130] width 34 height 7
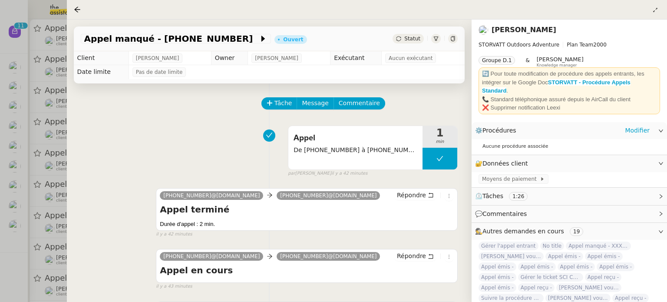
click at [497, 127] on span "Procédures" at bounding box center [499, 130] width 34 height 7
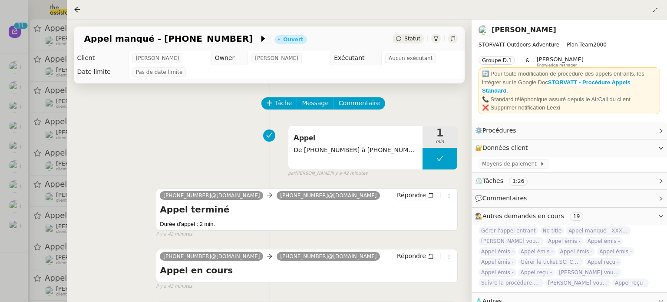
click at [407, 59] on span "Aucun exécutant" at bounding box center [410, 58] width 44 height 9
click at [245, 167] on div "Appel De +33 4 24 19 15 95 à +33 4 50 91 84 19 1 min false par Clara D. il y a …" at bounding box center [269, 150] width 377 height 56
click at [435, 38] on icon at bounding box center [435, 38] width 5 height 5
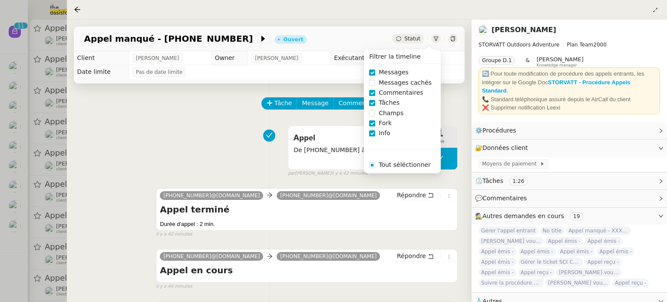
click at [435, 38] on icon at bounding box center [435, 38] width 5 height 5
click at [454, 39] on icon at bounding box center [452, 38] width 5 height 5
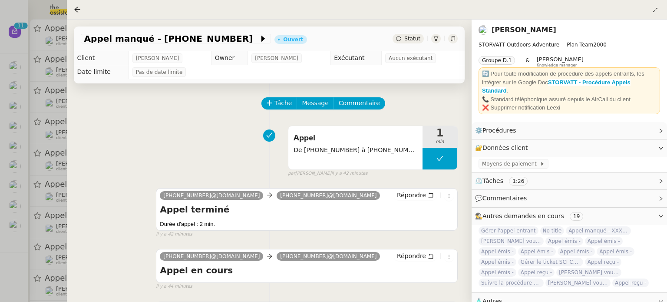
click at [405, 61] on span "Aucun exécutant" at bounding box center [410, 58] width 44 height 9
click at [190, 160] on div "Appel De +33 4 24 19 15 95 à +33 4 50 91 84 19 1 min false par Clara D. il y a …" at bounding box center [269, 150] width 377 height 56
click at [12, 285] on div at bounding box center [333, 151] width 667 height 302
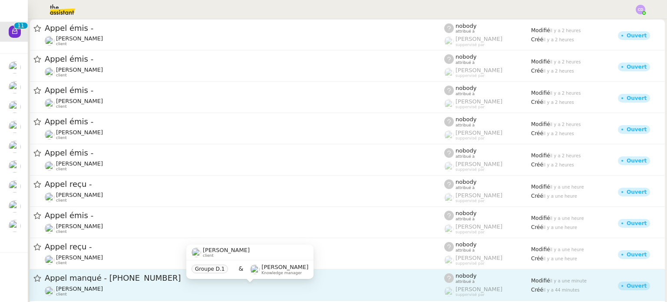
click at [378, 288] on div "Franck MUFFAT-JEANDET client" at bounding box center [244, 290] width 399 height 11
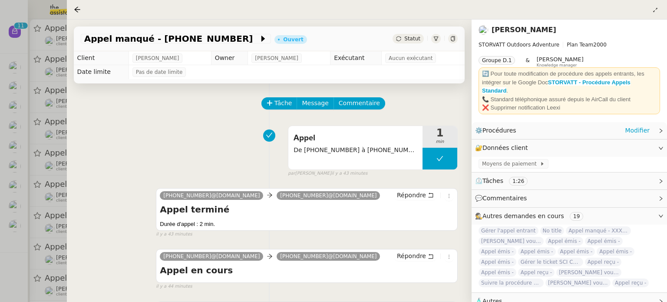
click at [509, 131] on span "Procédures" at bounding box center [499, 130] width 34 height 7
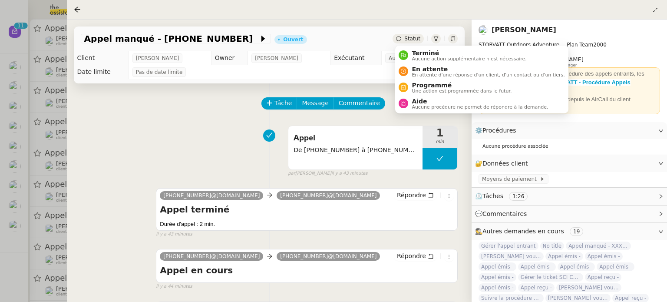
click at [414, 39] on span "Statut" at bounding box center [412, 39] width 16 height 6
click at [421, 56] on span "Aucune action supplémentaire n'est nécessaire." at bounding box center [468, 58] width 115 height 5
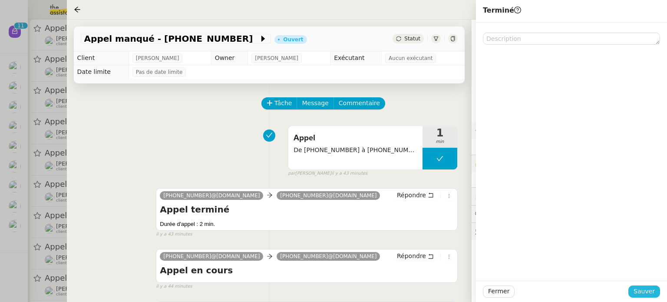
click at [641, 296] on span "Sauver" at bounding box center [643, 291] width 21 height 10
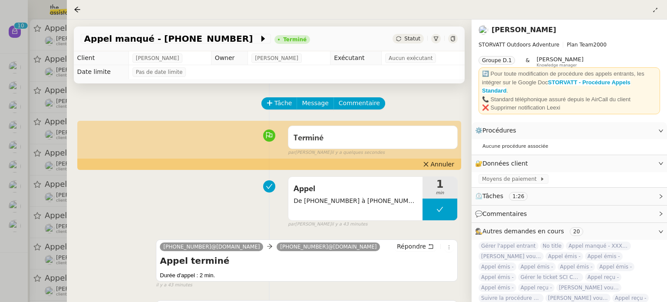
click at [1, 283] on div at bounding box center [333, 151] width 667 height 302
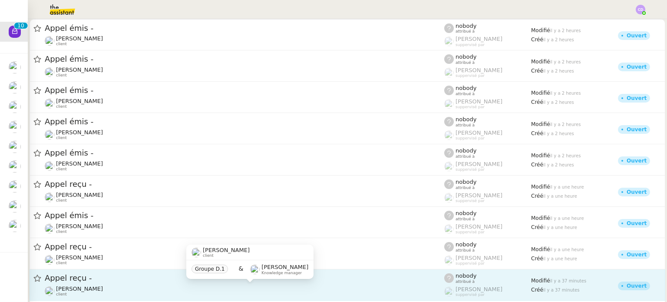
click at [152, 286] on div "Franck MUFFAT-JEANDET client" at bounding box center [244, 290] width 399 height 11
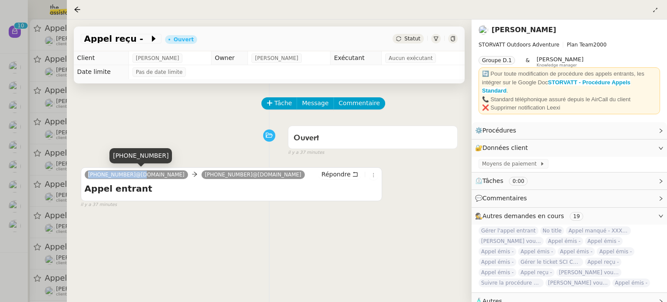
drag, startPoint x: 130, startPoint y: 174, endPoint x: 73, endPoint y: 174, distance: 56.9
click at [73, 174] on div "Tâche Message Commentaire Veuillez patienter une erreur s'est produite 👌👌👌 mess…" at bounding box center [269, 234] width 405 height 302
copy span "+33 6 79 80 18 12"
click at [132, 41] on span "Appel reçu -" at bounding box center [116, 38] width 65 height 9
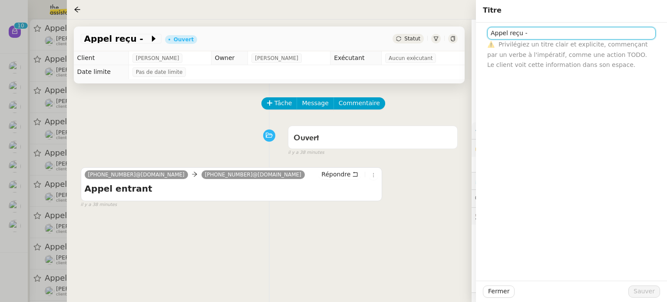
click at [526, 37] on input "Appel reçu -" at bounding box center [571, 33] width 168 height 13
click at [526, 35] on input "Appel reçu -" at bounding box center [571, 33] width 168 height 13
paste input "+33 6 79 80 18 12"
type input "Appel reçu - FRANCK Guillaume - +33 6 79 80 18 12"
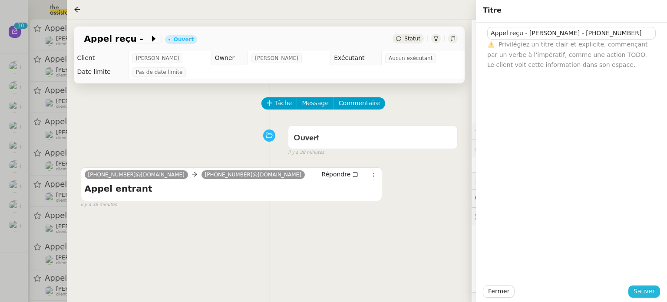
click at [638, 286] on span "Sauver" at bounding box center [643, 291] width 21 height 10
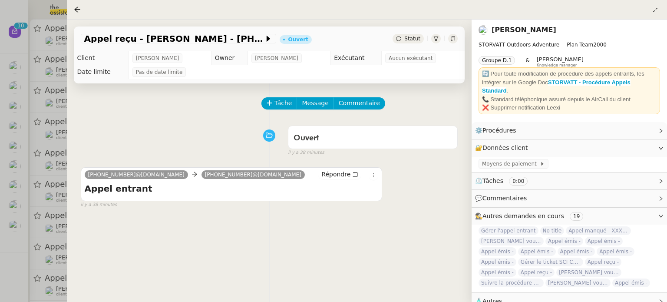
click at [421, 57] on span "Aucun exécutant" at bounding box center [410, 58] width 44 height 9
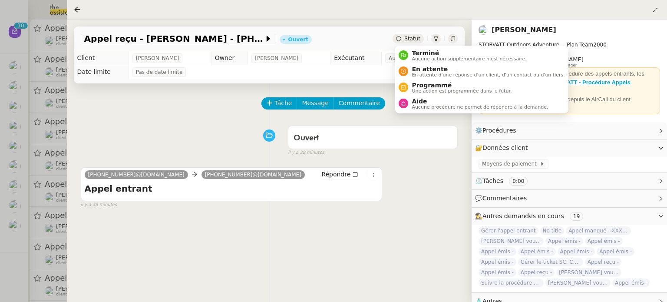
click at [401, 39] on icon at bounding box center [398, 38] width 5 height 5
click at [419, 61] on span "Aucune action supplémentaire n'est nécessaire." at bounding box center [468, 58] width 115 height 5
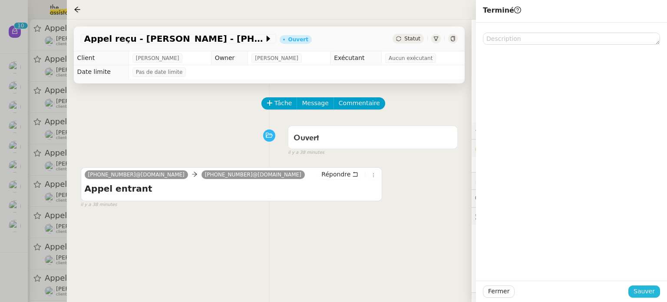
click at [642, 290] on span "Sauver" at bounding box center [643, 291] width 21 height 10
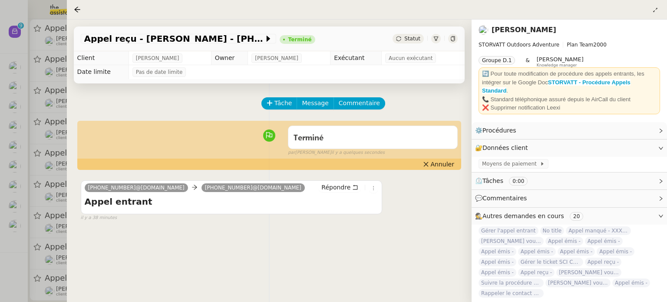
click at [0, 292] on div at bounding box center [333, 151] width 667 height 302
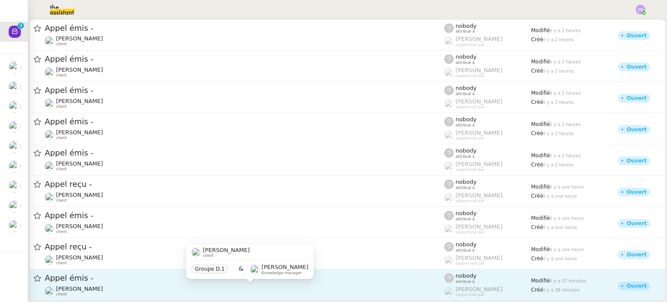
click at [175, 286] on div "Franck MUFFAT-JEANDET client" at bounding box center [244, 290] width 399 height 11
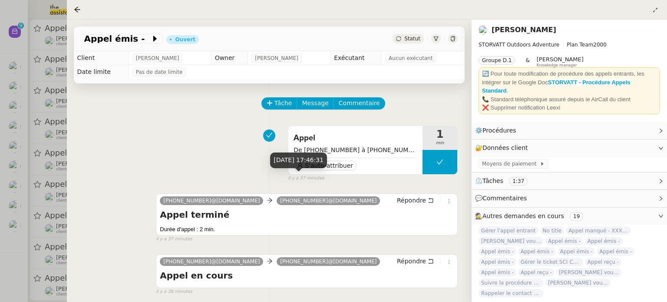
click at [327, 168] on div "13 oct. 2025, 17:46:31" at bounding box center [298, 163] width 57 height 22
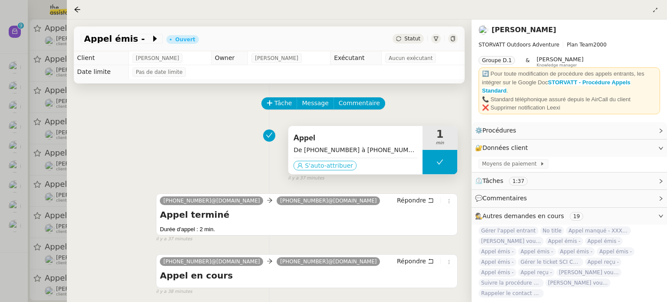
click at [335, 164] on span "S'auto-attribuer" at bounding box center [329, 165] width 48 height 9
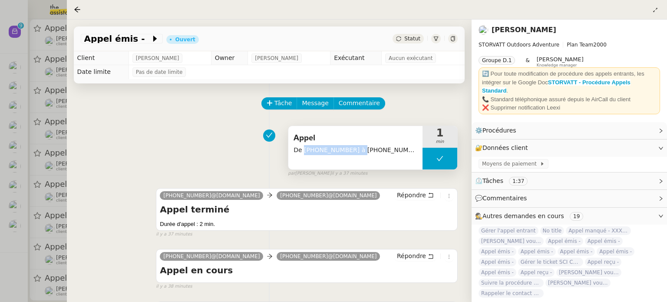
drag, startPoint x: 350, startPoint y: 147, endPoint x: 303, endPoint y: 148, distance: 47.7
click at [303, 148] on span "De +33 6 79 80 18 12 à +33 4 85 80 04 03" at bounding box center [355, 150] width 124 height 10
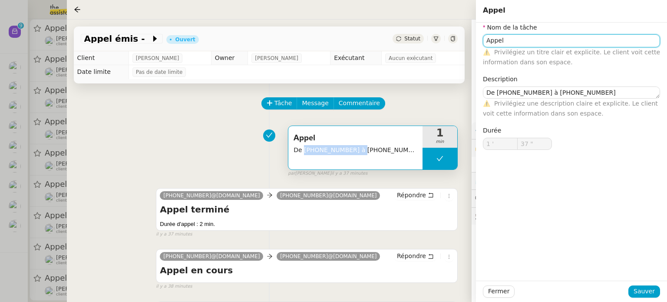
click at [536, 43] on input "Appel" at bounding box center [571, 40] width 177 height 13
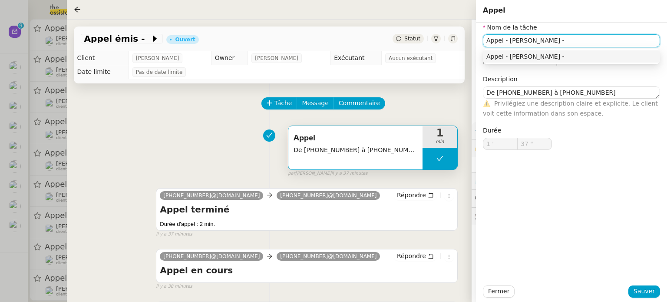
paste input "+33 6 79 80 18 12"
type input "Appel - FRANCK Guillaume - +33 6 79 80 18 12"
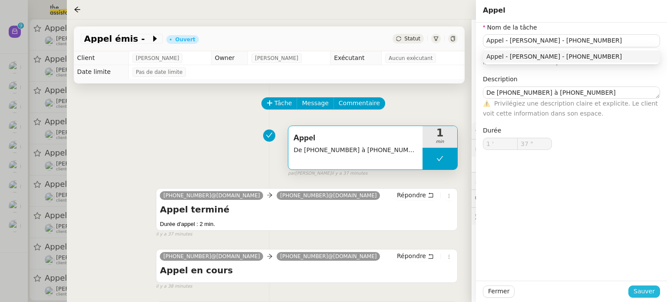
click at [641, 288] on span "Sauver" at bounding box center [643, 291] width 21 height 10
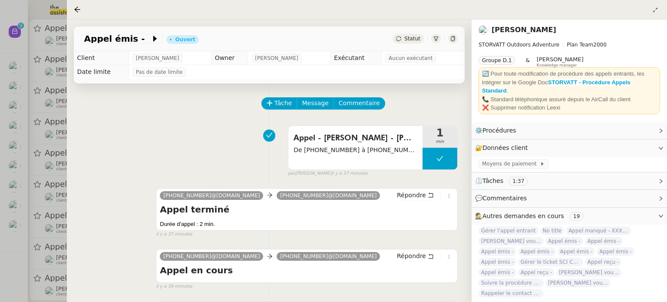
click at [435, 36] on icon at bounding box center [435, 38] width 5 height 5
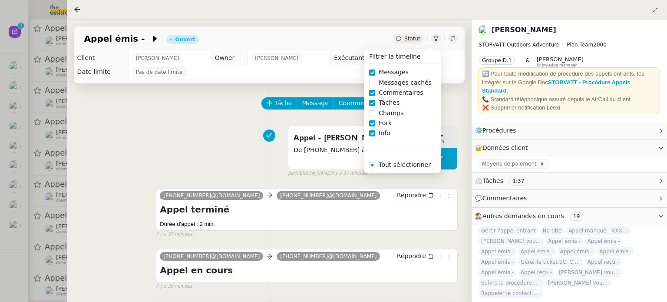
click at [428, 36] on div "Statut" at bounding box center [424, 39] width 65 height 10
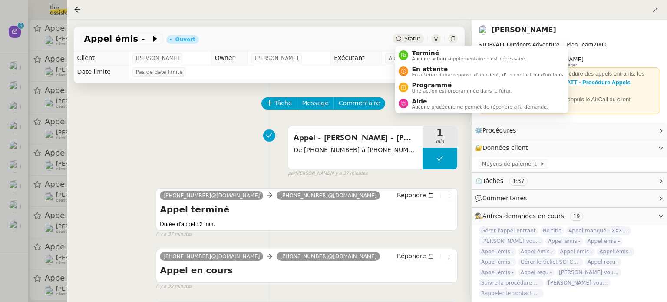
click at [420, 37] on span "Statut" at bounding box center [412, 39] width 16 height 6
click at [423, 54] on span "Terminé" at bounding box center [468, 52] width 115 height 7
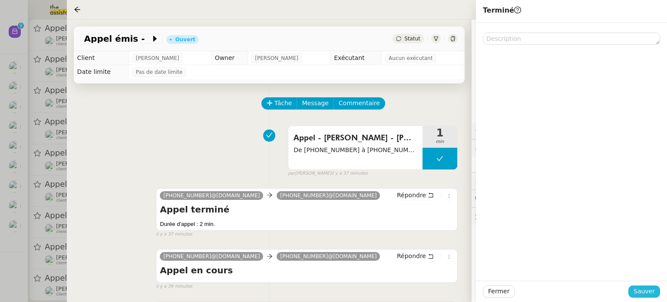
click at [641, 294] on span "Sauver" at bounding box center [643, 291] width 21 height 10
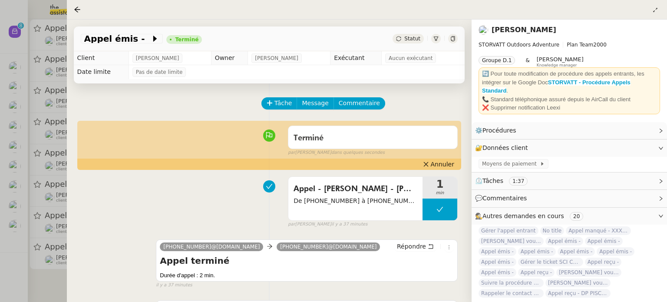
click at [49, 279] on div at bounding box center [333, 151] width 667 height 302
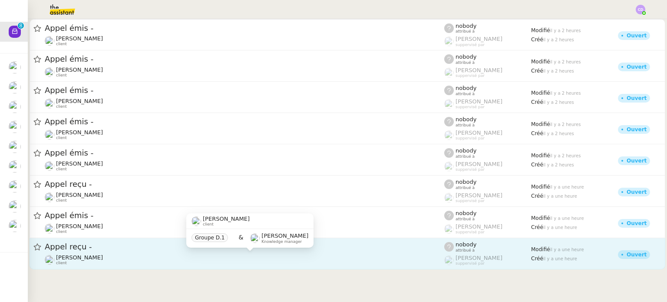
click at [132, 256] on div "Franck MUFFAT-JEANDET client" at bounding box center [244, 259] width 399 height 11
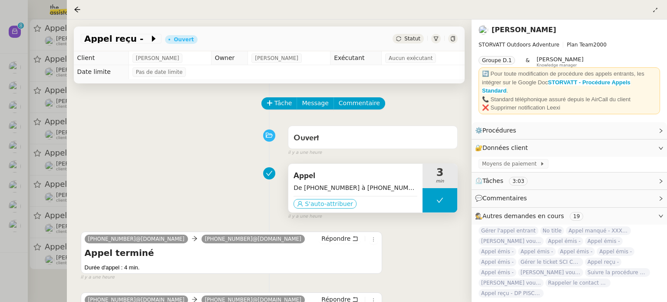
click at [327, 202] on span "S'auto-attribuer" at bounding box center [329, 203] width 48 height 9
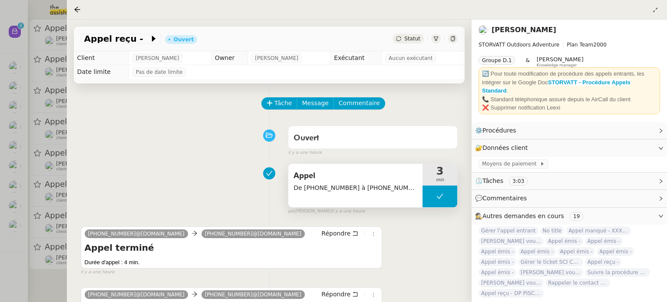
click at [195, 174] on div "Appel De +33 6 79 80 18 12 à +33 4 85 80 04 03 3 min false par Clara D. il y a …" at bounding box center [269, 187] width 377 height 56
drag, startPoint x: 350, startPoint y: 187, endPoint x: 303, endPoint y: 187, distance: 47.7
click at [303, 187] on span "De +33 6 79 80 18 12 à +33 4 85 80 04 03" at bounding box center [355, 188] width 124 height 10
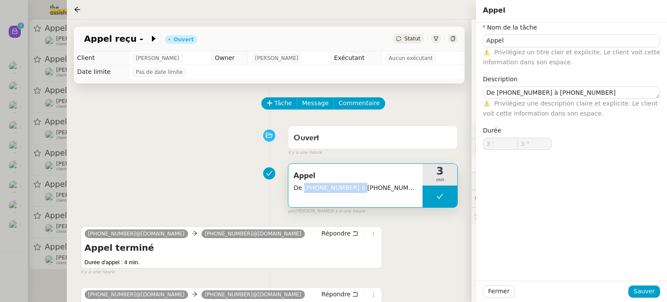
click at [219, 194] on div "Appel De +33 6 79 80 18 12 à +33 4 85 80 04 03 3 min false par Clara D. il y a …" at bounding box center [269, 187] width 377 height 56
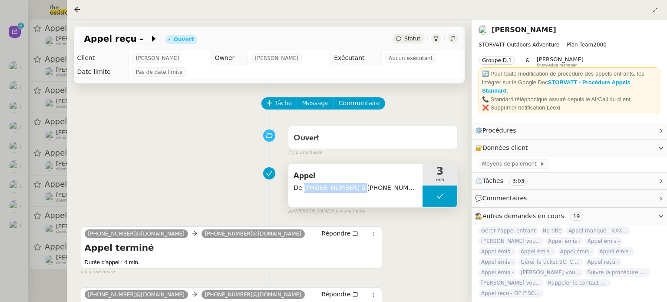
drag, startPoint x: 350, startPoint y: 187, endPoint x: 303, endPoint y: 185, distance: 46.9
click at [303, 185] on span "De +33 6 79 80 18 12 à +33 4 85 80 04 03" at bounding box center [355, 188] width 124 height 10
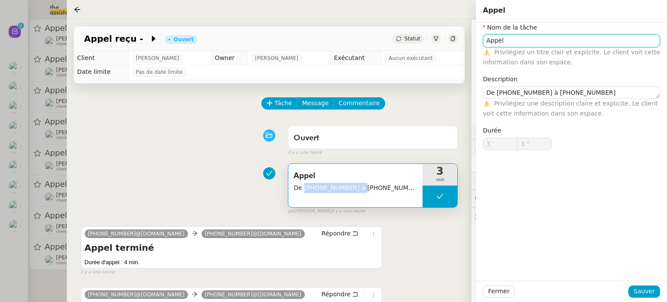
click at [506, 39] on input "Appel" at bounding box center [571, 40] width 177 height 13
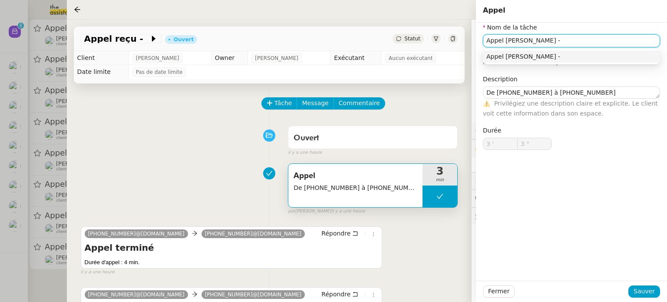
paste input "+33 6 79 80 18 12"
type input "Appel Franck Guillaume - +33 6 79 80 18 12"
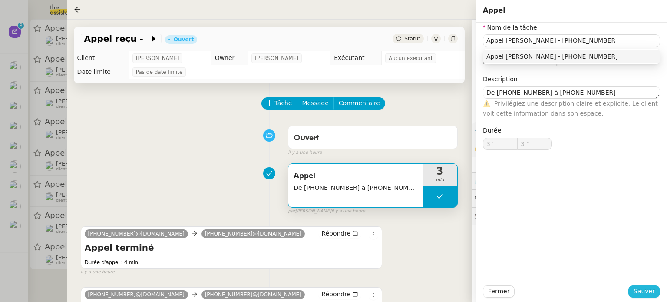
click at [645, 288] on span "Sauver" at bounding box center [643, 291] width 21 height 10
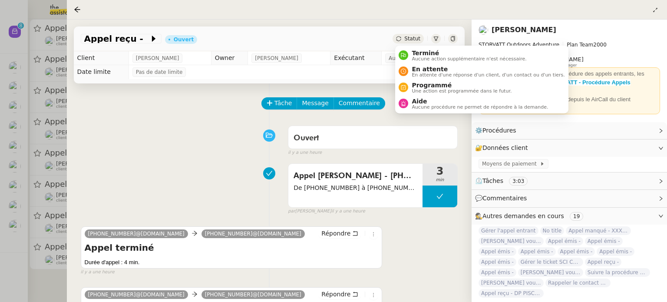
click at [420, 37] on span "Statut" at bounding box center [412, 39] width 16 height 6
click at [419, 52] on span "Terminé" at bounding box center [468, 52] width 115 height 7
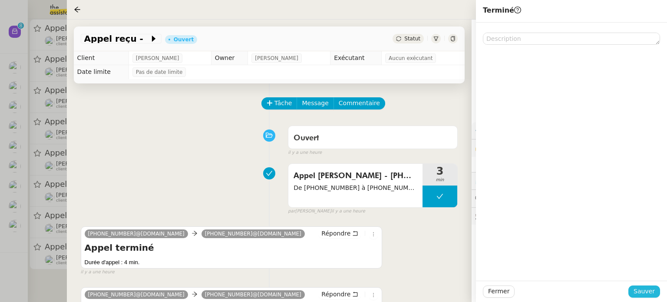
click at [645, 294] on span "Sauver" at bounding box center [643, 291] width 21 height 10
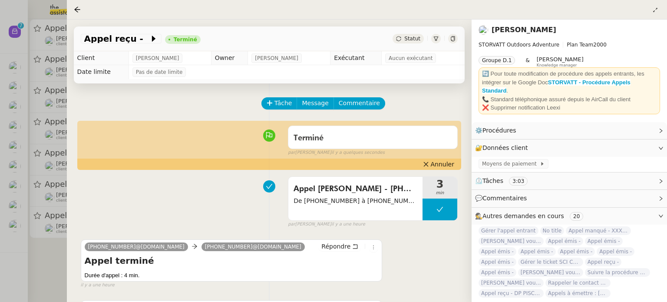
click at [33, 257] on div at bounding box center [333, 151] width 667 height 302
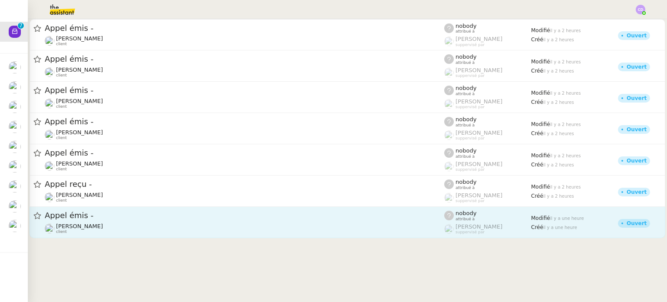
click at [150, 237] on link "Appel émis - Franck MUFFAT-JEANDET client nobody attribué à Romane Vachon suppe…" at bounding box center [347, 222] width 635 height 31
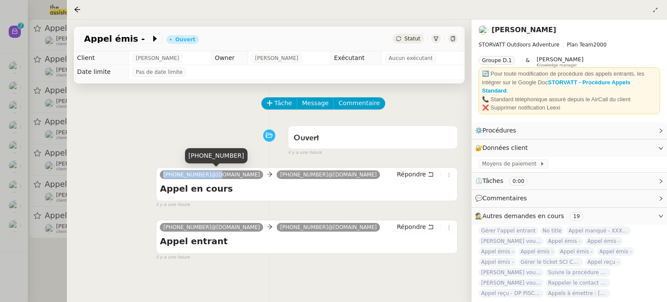
drag, startPoint x: 205, startPoint y: 173, endPoint x: 163, endPoint y: 172, distance: 42.1
click at [163, 172] on span "+33 6 86 59 46 35@phone.theassistant.com" at bounding box center [211, 174] width 96 height 6
copy span "+33 6 86 59 46 35"
click at [151, 34] on icon at bounding box center [155, 38] width 9 height 9
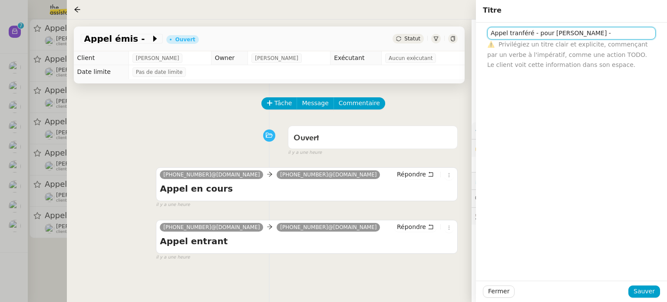
paste input "+33 6 86 59 46 35"
type input "Appel tranféré - pour Armand - +33 6 86 59 46 35"
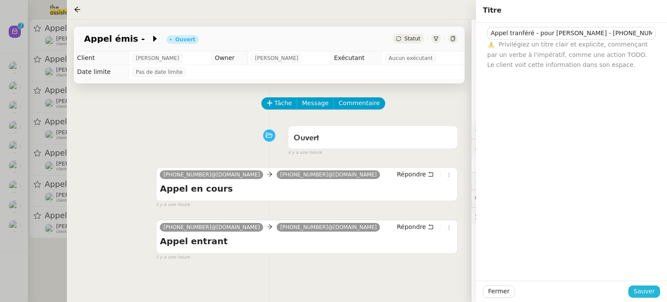
click at [639, 292] on span "Sauver" at bounding box center [643, 291] width 21 height 10
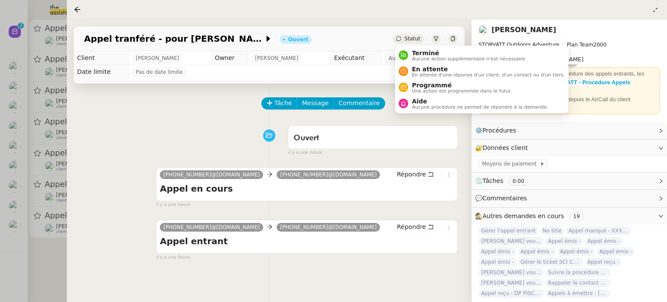
click at [409, 42] on div "Statut" at bounding box center [407, 39] width 31 height 10
click at [411, 52] on span "Terminé" at bounding box center [468, 52] width 115 height 7
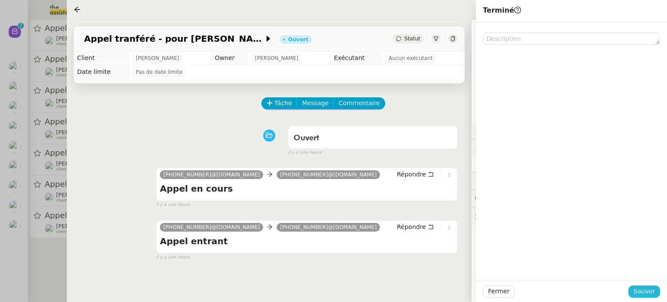
click at [632, 286] on button "Sauver" at bounding box center [644, 291] width 32 height 12
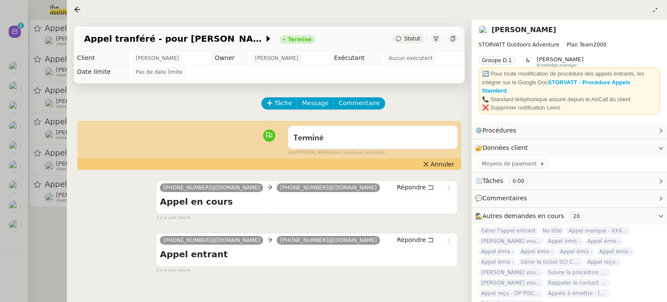
click at [53, 263] on div at bounding box center [333, 151] width 667 height 302
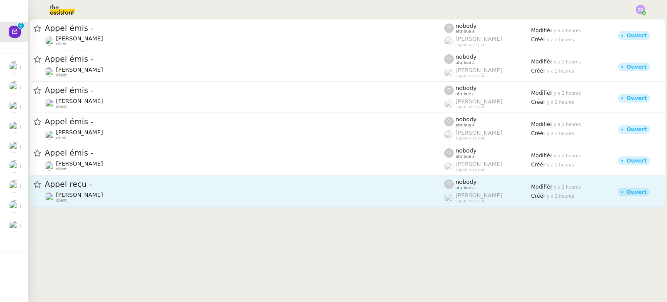
click at [149, 184] on span "Appel reçu -" at bounding box center [244, 184] width 399 height 8
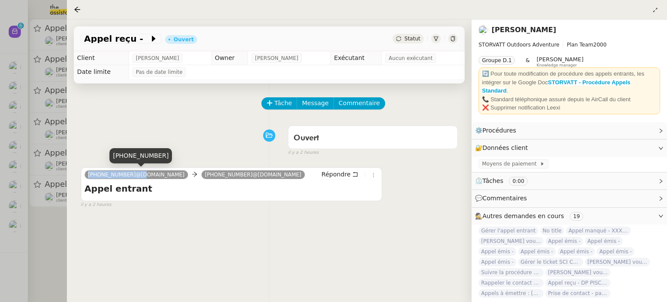
drag, startPoint x: 129, startPoint y: 171, endPoint x: 88, endPoint y: 174, distance: 41.3
click at [88, 174] on span "+33 6 86 59 46 35@phone.theassistant.com" at bounding box center [136, 174] width 96 height 6
copy span "+33 6 86 59 46 35"
click at [289, 210] on div "Tâche Message Commentaire Veuillez patienter une erreur s'est produite 👌👌👌 mess…" at bounding box center [269, 234] width 405 height 302
click at [135, 42] on div "Appel reçu -" at bounding box center [121, 39] width 81 height 10
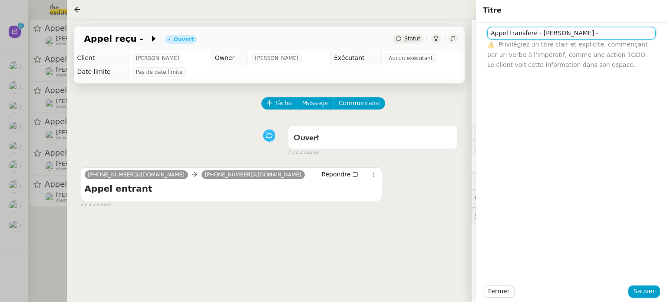
paste input "+33 6 86 59 46 35"
type input "Appel transféré - Armand - +33 6 86 59 46 35"
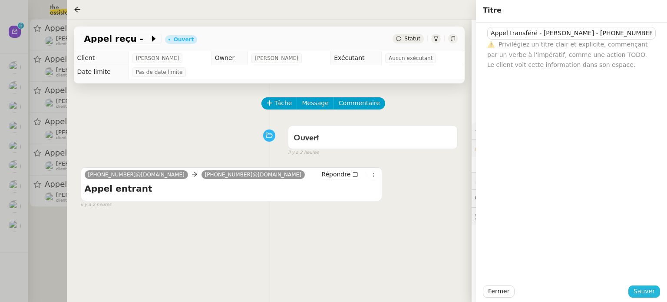
click at [642, 286] on span "Sauver" at bounding box center [643, 291] width 21 height 10
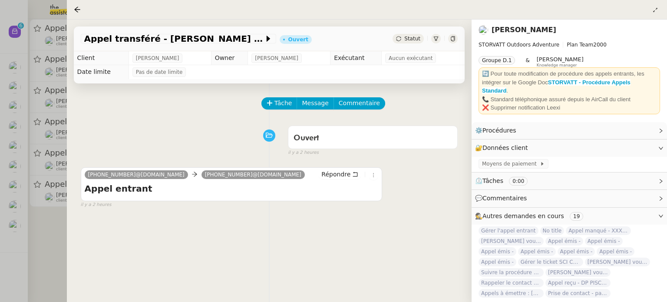
click at [437, 36] on icon at bounding box center [435, 38] width 5 height 5
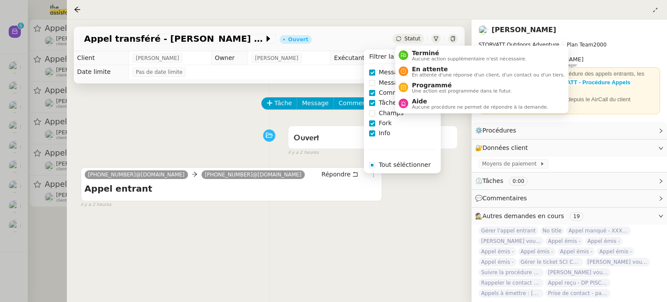
click at [412, 40] on span "Statut" at bounding box center [412, 39] width 16 height 6
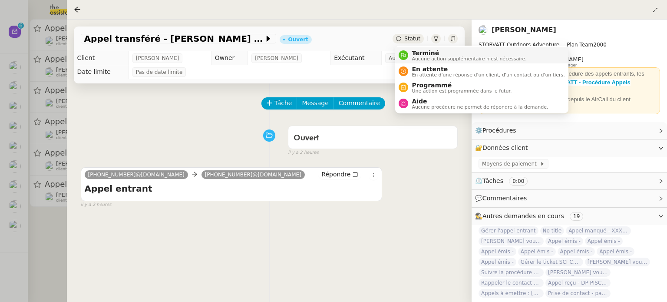
click at [413, 51] on span "Terminé" at bounding box center [468, 52] width 115 height 7
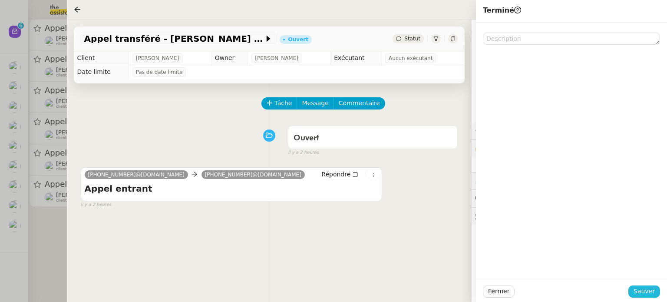
click at [634, 289] on button "Sauver" at bounding box center [644, 291] width 32 height 12
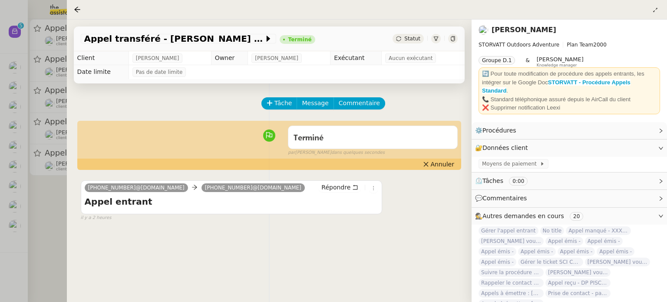
click at [56, 199] on div at bounding box center [333, 151] width 667 height 302
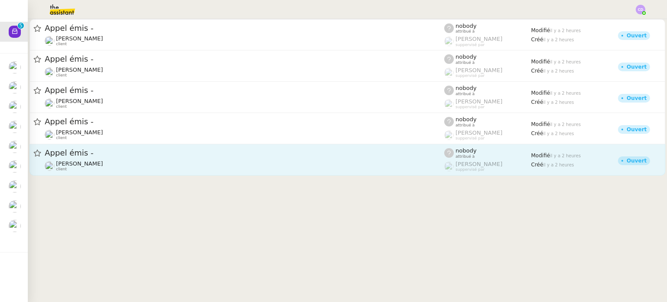
click at [216, 152] on span "Appel émis -" at bounding box center [244, 153] width 399 height 8
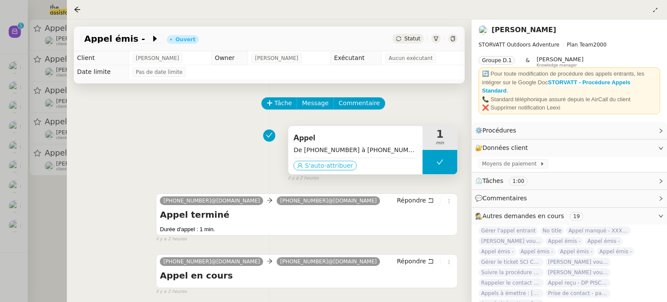
click at [316, 168] on span "S'auto-attribuer" at bounding box center [329, 165] width 48 height 9
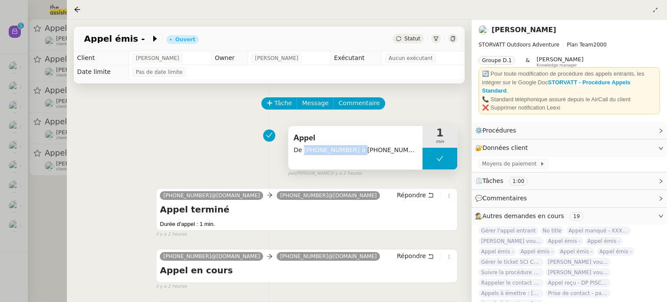
drag, startPoint x: 351, startPoint y: 150, endPoint x: 303, endPoint y: 145, distance: 48.5
click at [303, 145] on span "De +33 5 68 41 41 75 à +33 4 85 64 01 24" at bounding box center [355, 150] width 124 height 10
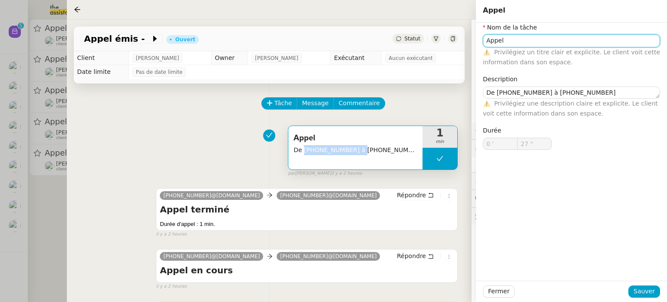
click at [505, 35] on input "Appel" at bounding box center [571, 40] width 177 height 13
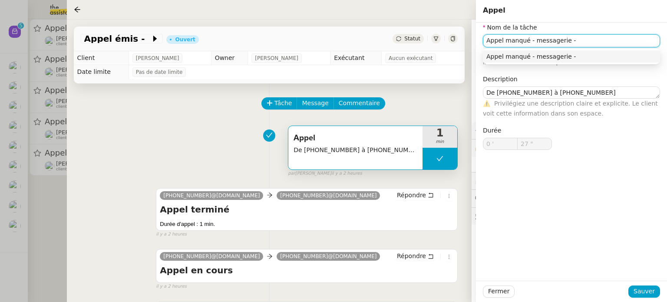
paste input "+33 5 68 41 41 75"
type input "Appel manqué - messagerie - +33 5 68 41 41 75"
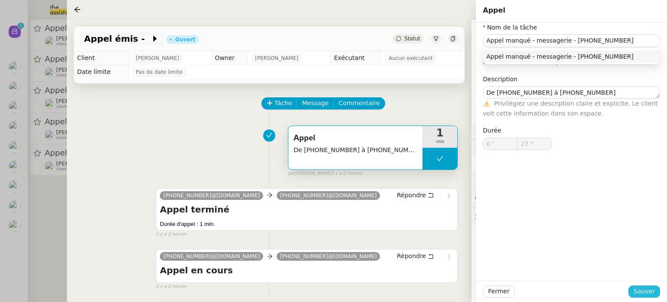
click at [641, 287] on span "Sauver" at bounding box center [643, 291] width 21 height 10
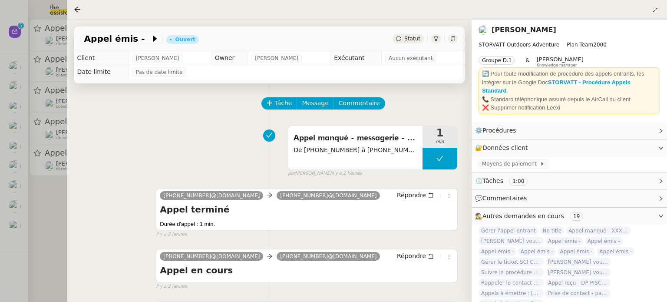
click at [162, 171] on div "Appel manqué - messagerie - +33 5 68 41 41 75 De +33 5 68 41 41 75 à +33 4 85 6…" at bounding box center [269, 150] width 377 height 56
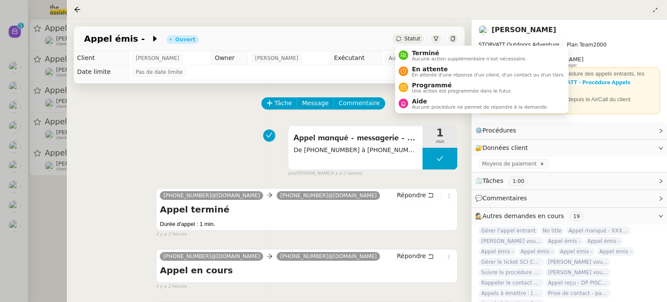
click at [414, 39] on span "Statut" at bounding box center [412, 39] width 16 height 6
click at [420, 55] on span "Terminé" at bounding box center [468, 52] width 115 height 7
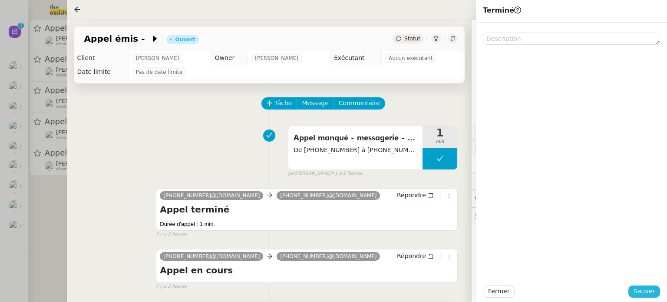
click at [636, 292] on span "Sauver" at bounding box center [643, 291] width 21 height 10
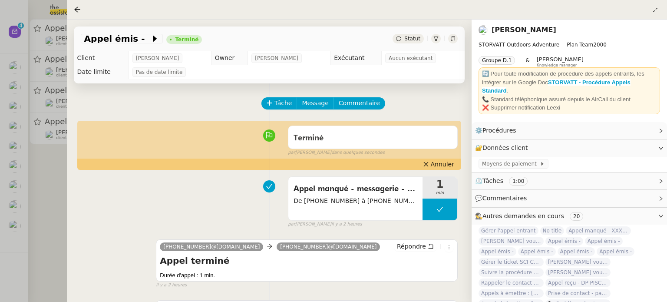
click at [37, 189] on div at bounding box center [333, 151] width 667 height 302
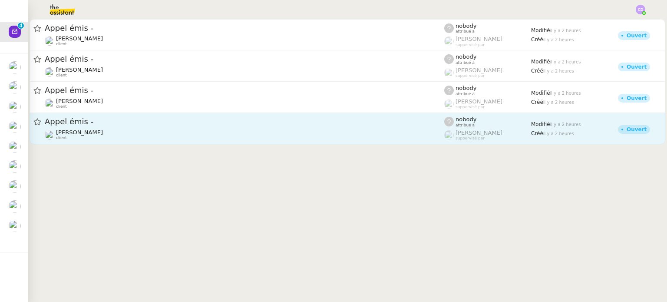
click at [208, 125] on span "Appel émis -" at bounding box center [244, 122] width 399 height 8
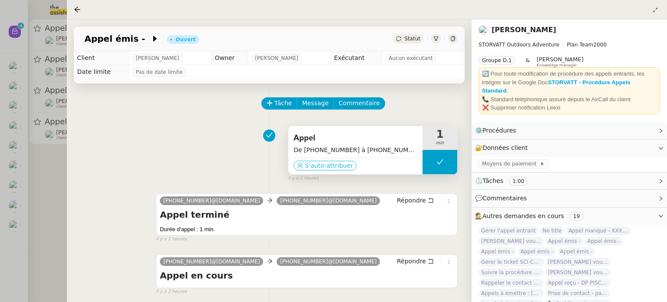
click at [302, 169] on button "S'auto-attribuer" at bounding box center [324, 166] width 63 height 10
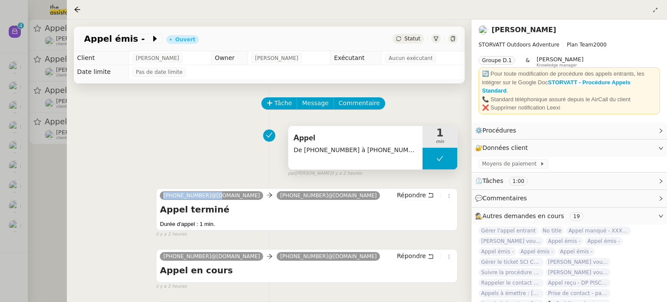
drag, startPoint x: 206, startPoint y: 195, endPoint x: 159, endPoint y: 193, distance: 46.9
click at [159, 193] on div "+33 5 68 41 41 75@phone.theassistant.com +33 4 85 64 01 24@phone.theassistant.c…" at bounding box center [307, 209] width 302 height 43
copy span "+33 5 68 41 41 75"
click at [126, 39] on span "Appel émis -" at bounding box center [117, 38] width 67 height 9
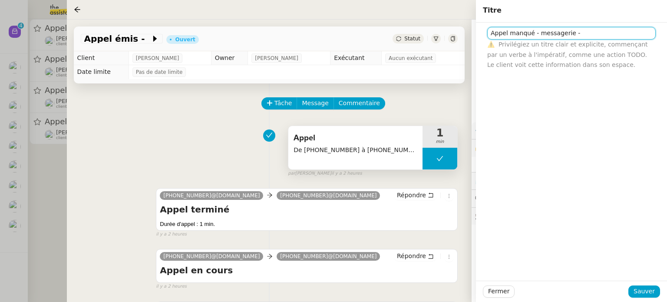
paste input "+33 5 68 41 41 75"
type input "Appel manqué - messagerie - +33 5 68 41 41 75"
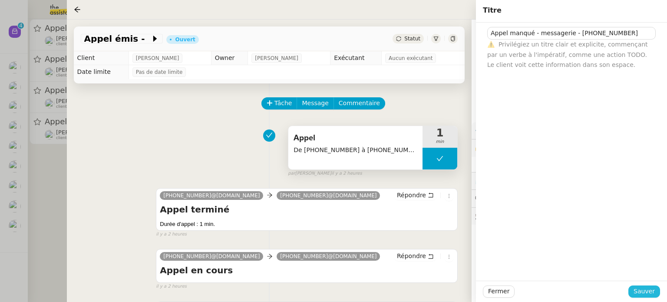
click at [641, 291] on span "Sauver" at bounding box center [643, 291] width 21 height 10
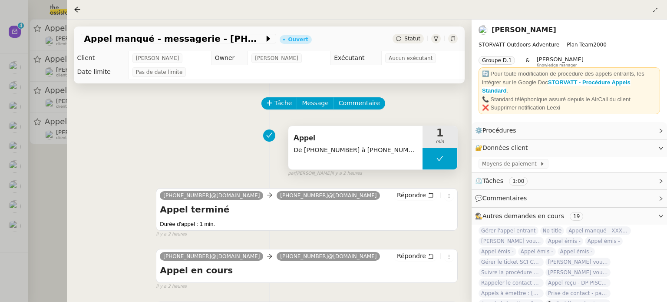
click at [46, 162] on div at bounding box center [333, 151] width 667 height 302
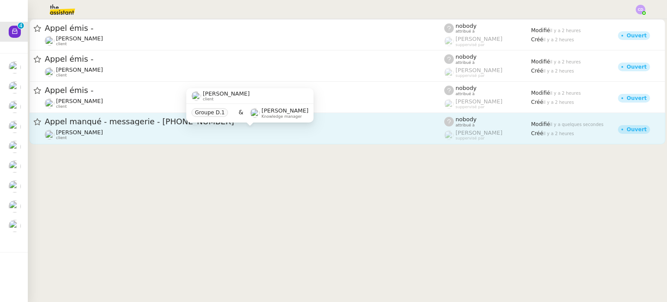
click at [207, 134] on div "Franck MUFFAT-JEANDET client" at bounding box center [244, 134] width 399 height 11
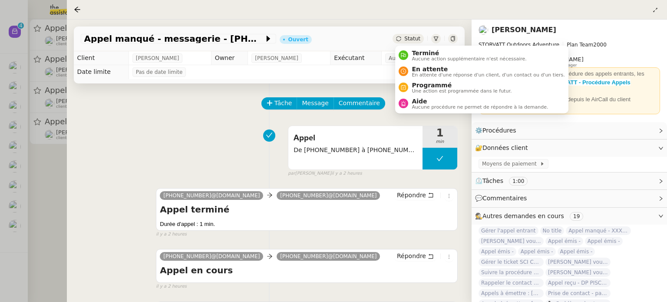
click at [413, 38] on span "Statut" at bounding box center [412, 39] width 16 height 6
click at [417, 53] on span "Terminé" at bounding box center [468, 52] width 115 height 7
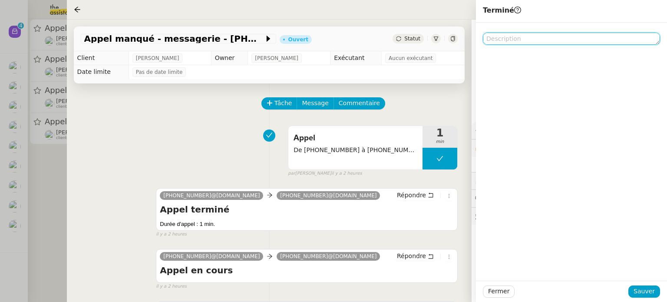
click at [497, 35] on textarea at bounding box center [571, 39] width 177 height 12
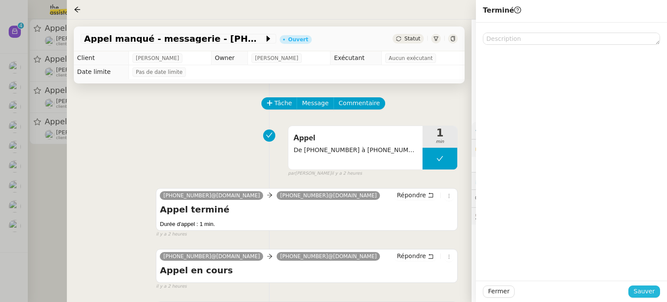
click at [640, 287] on span "Sauver" at bounding box center [643, 291] width 21 height 10
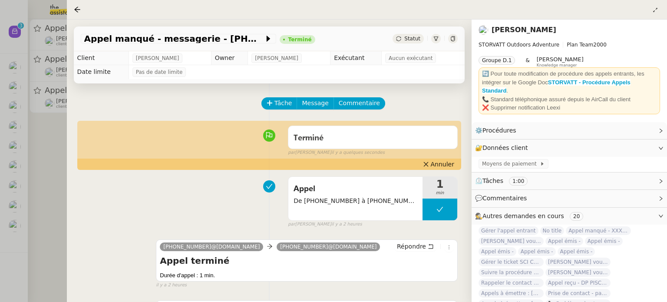
click at [37, 161] on div at bounding box center [333, 151] width 667 height 302
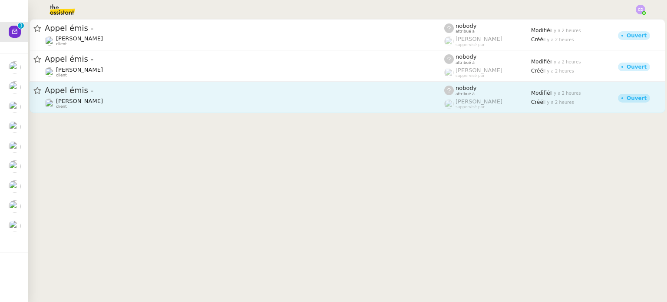
click at [103, 92] on span "Appel émis -" at bounding box center [244, 90] width 399 height 8
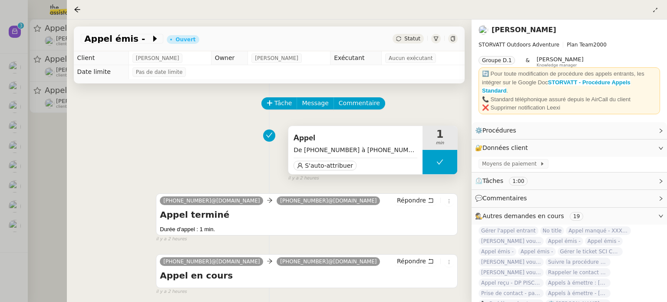
click at [316, 160] on div "S'auto-attribuer" at bounding box center [355, 164] width 124 height 13
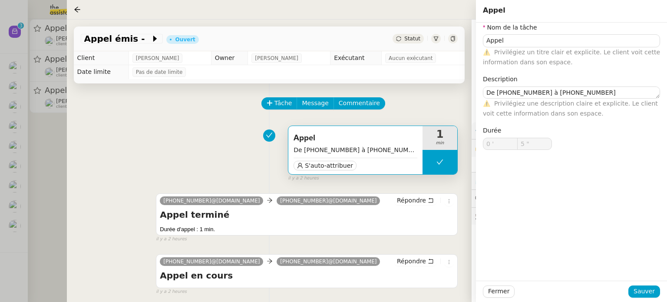
click at [451, 160] on button at bounding box center [439, 162] width 35 height 24
type input "Appel"
type textarea "De +33 5 68 41 41 75 à +33 5 79 98 01 24"
type input "0 '"
type input "5 ""
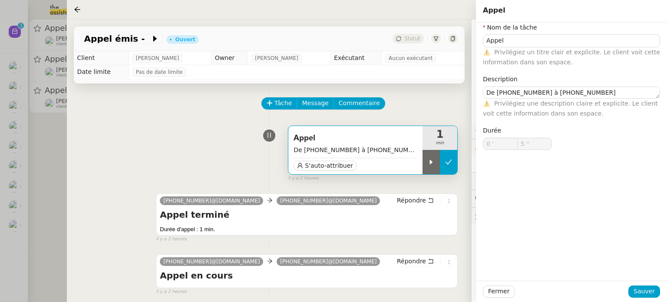
type input "Appel"
type textarea "De +33 5 68 41 41 75 à +33 5 79 98 01 24"
type input "0 '"
type input "5 ""
click at [448, 165] on button at bounding box center [448, 162] width 17 height 24
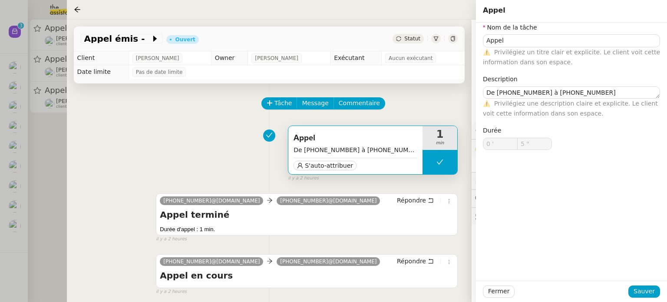
type input "Appel"
type textarea "De +33 5 68 41 41 75 à +33 5 79 98 01 24"
type input "0 '"
type input "5 ""
type input "Appel"
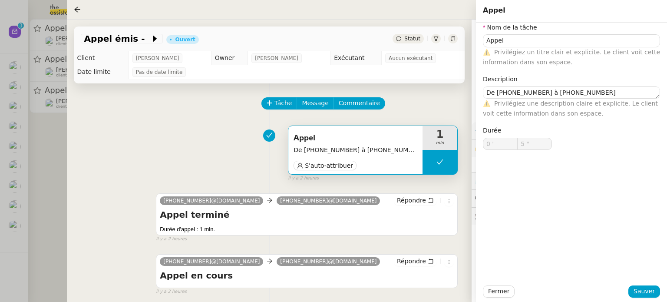
type textarea "De +33 5 68 41 41 75 à +33 5 79 98 01 24"
type input "0 '"
type input "5 ""
click at [535, 38] on input "Appel" at bounding box center [571, 40] width 177 height 13
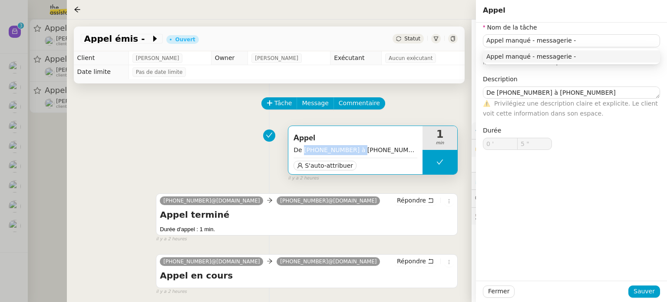
drag, startPoint x: 350, startPoint y: 149, endPoint x: 303, endPoint y: 147, distance: 46.5
click at [303, 147] on span "De +33 5 68 41 41 75 à +33 5 79 98 01 24" at bounding box center [355, 150] width 124 height 10
copy span "+33 5 68 41 41 75"
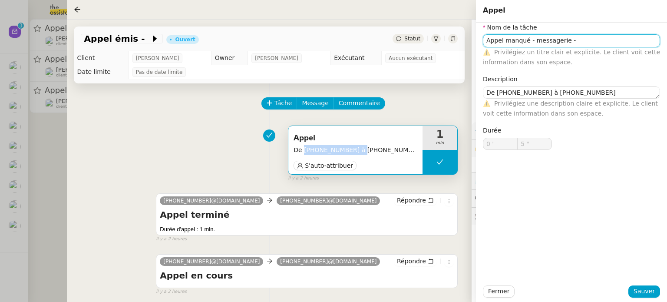
click at [572, 37] on input "Appel manqué - messagerie -" at bounding box center [571, 40] width 177 height 13
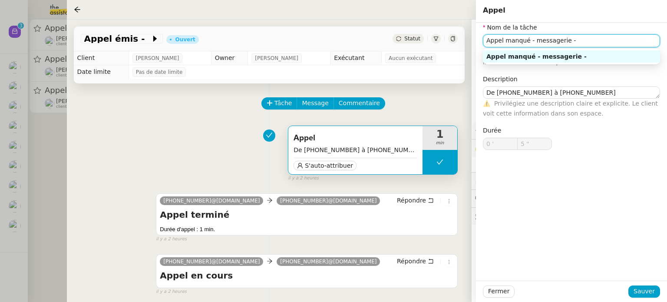
paste input "+33 5 68 41 41 75"
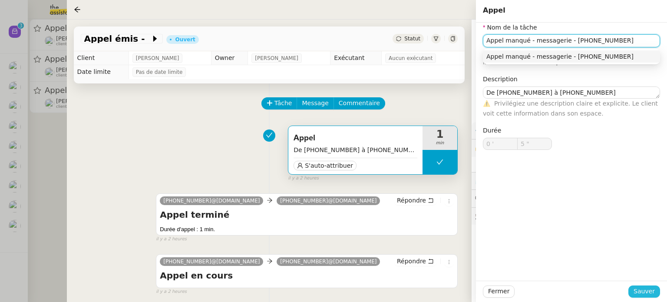
type input "Appel manqué - messagerie - +33 5 68 41 41 75"
click at [654, 289] on span "Sauver" at bounding box center [643, 291] width 21 height 10
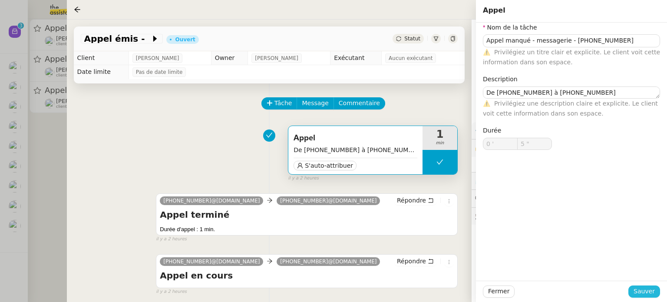
click at [643, 289] on span "Sauver" at bounding box center [643, 291] width 21 height 10
click at [651, 292] on span "Sauver" at bounding box center [643, 291] width 21 height 10
click at [645, 293] on span "Sauver" at bounding box center [643, 291] width 21 height 10
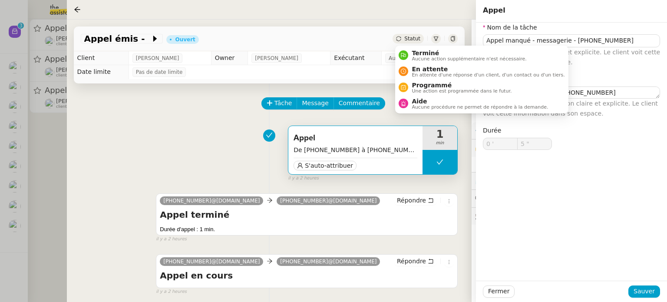
click at [409, 38] on span "Statut" at bounding box center [412, 39] width 16 height 6
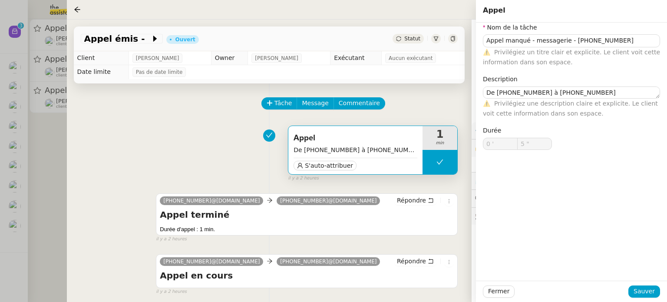
click at [576, 212] on div "Nom de la tâche Appel manqué - messagerie - +33 5 68 41 41 75 ⚠️ Privilégiez un…" at bounding box center [571, 152] width 191 height 258
click at [651, 292] on span "Sauver" at bounding box center [643, 291] width 21 height 10
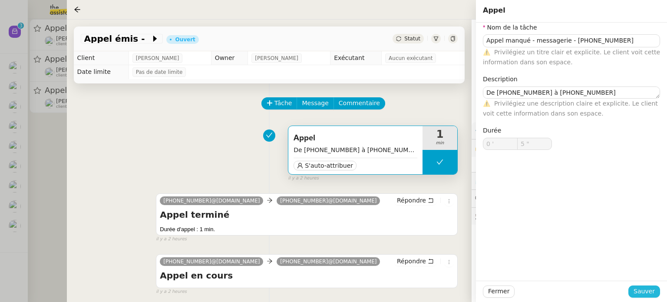
click at [651, 292] on span "Sauver" at bounding box center [643, 291] width 21 height 10
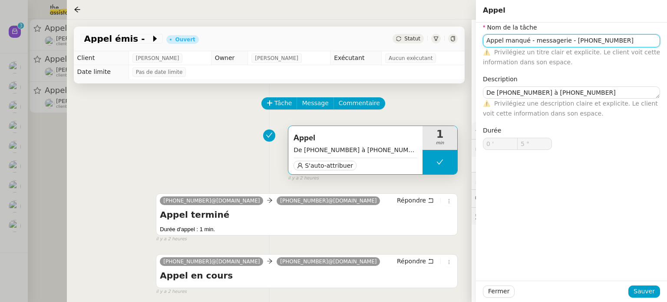
click at [638, 38] on input "Appel manqué - messagerie - +33 5 68 41 41 75" at bounding box center [571, 40] width 177 height 13
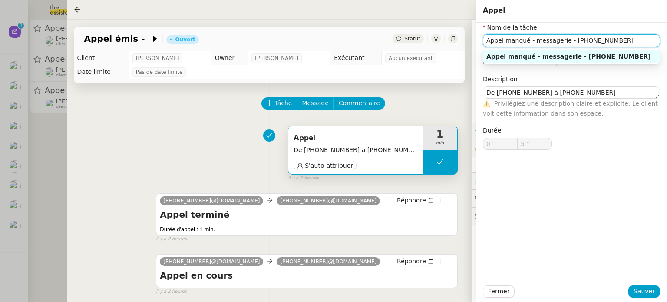
click at [608, 59] on div "Appel manqué - messagerie - +33 5 68 41 41 75" at bounding box center [571, 57] width 170 height 8
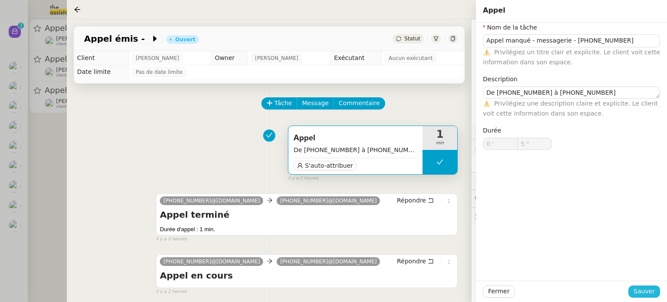
click at [643, 294] on span "Sauver" at bounding box center [643, 291] width 21 height 10
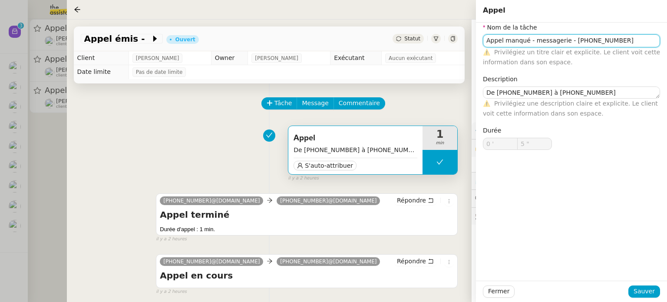
click at [506, 40] on input "Appel manqué - messagerie - +33 5 68 41 41 75" at bounding box center [571, 40] width 177 height 13
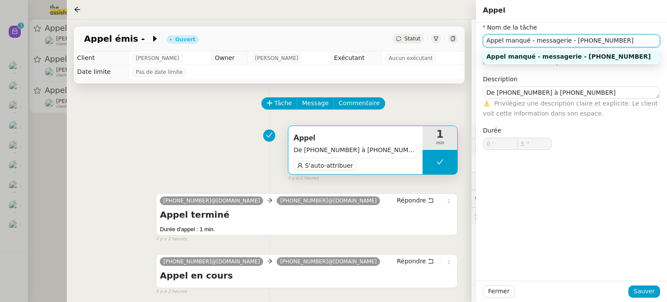
click at [506, 40] on input "Appel manqué - messagerie - +33 5 68 41 41 75" at bounding box center [571, 40] width 177 height 13
click at [134, 38] on span "Appel émis -" at bounding box center [117, 38] width 67 height 9
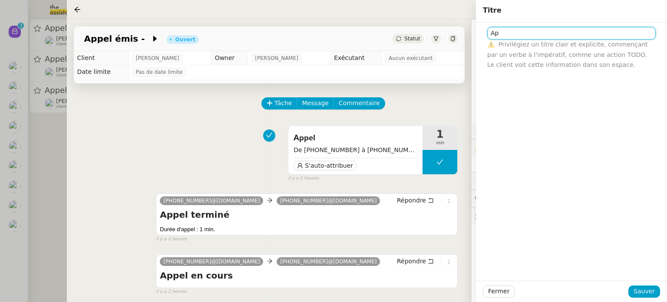
type input "A"
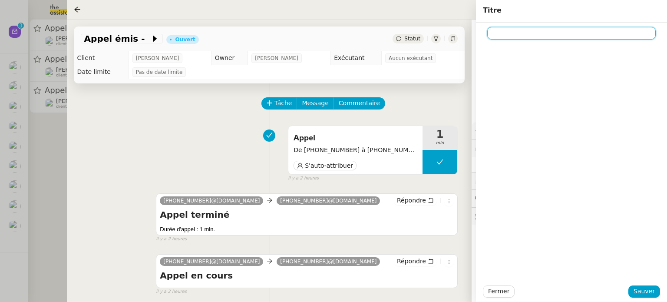
paste input "Appel manqué - messagerie - +33 5 68 41 41 75"
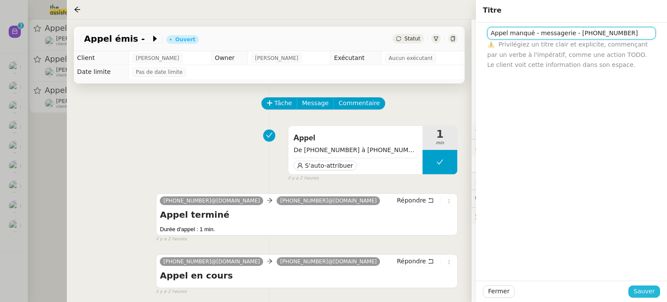
type input "Appel manqué - messagerie - +33 5 68 41 41 75"
click at [638, 290] on span "Sauver" at bounding box center [643, 291] width 21 height 10
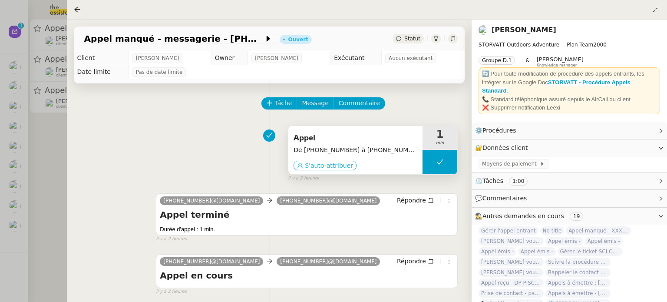
click at [297, 164] on icon at bounding box center [300, 165] width 6 height 6
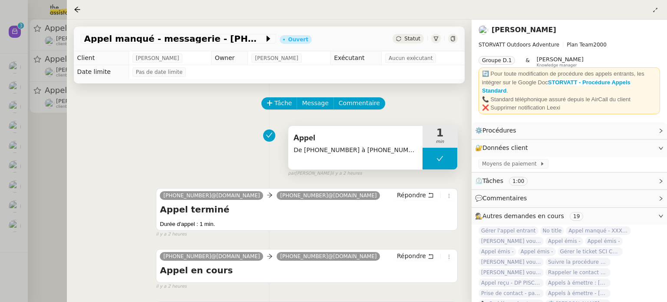
click at [437, 37] on icon at bounding box center [436, 38] width 5 height 4
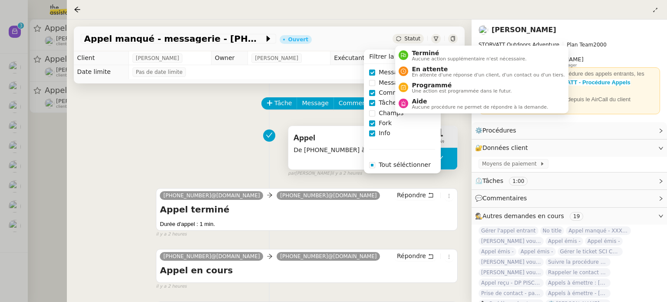
click at [407, 39] on span "Statut" at bounding box center [412, 39] width 16 height 6
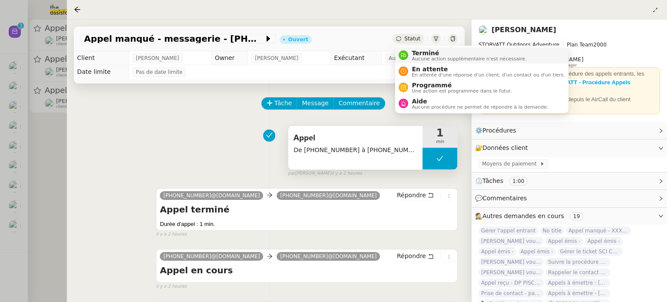
click at [413, 50] on span "Terminé" at bounding box center [468, 52] width 115 height 7
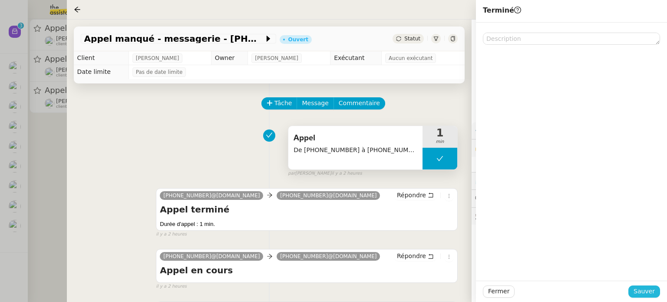
click at [641, 290] on span "Sauver" at bounding box center [643, 291] width 21 height 10
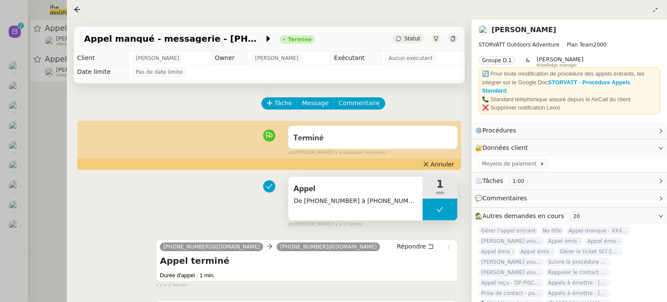
click at [62, 108] on div at bounding box center [333, 151] width 667 height 302
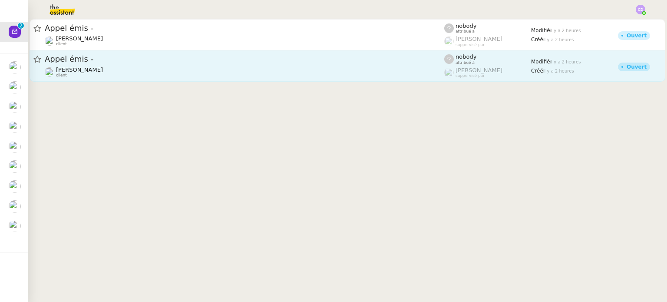
click at [201, 60] on span "Appel émis -" at bounding box center [244, 59] width 399 height 8
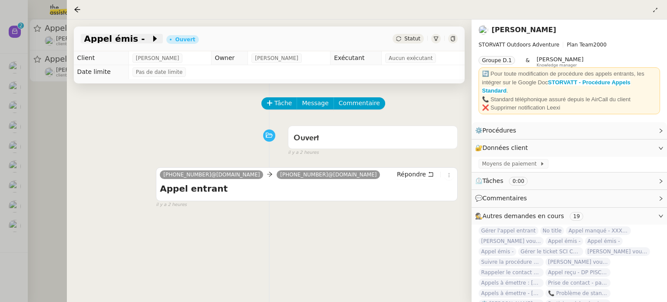
click at [125, 36] on span "Appel émis -" at bounding box center [117, 38] width 67 height 9
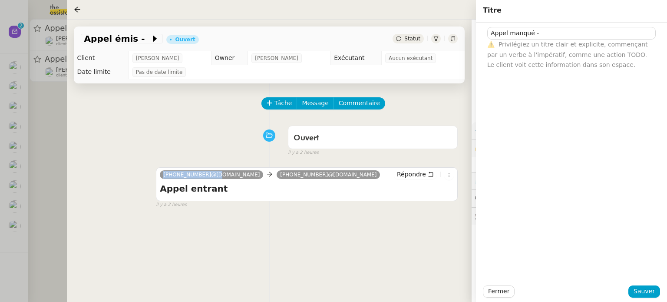
drag, startPoint x: 205, startPoint y: 171, endPoint x: 152, endPoint y: 174, distance: 53.4
click at [152, 174] on div "+33 5 68 41 41 75@phone.theassistant.com +33 5 79 98 01 24@phone.theassistant.c…" at bounding box center [269, 183] width 377 height 49
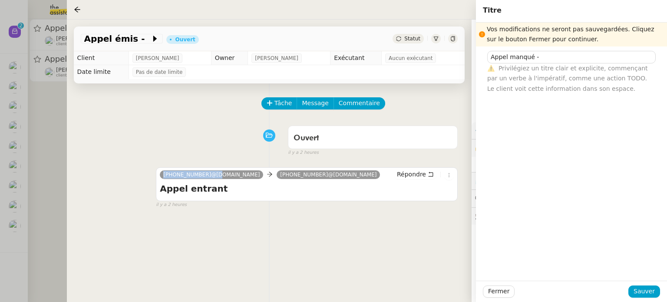
copy span "+33 5 68 41 41 75"
click at [550, 61] on input "Appel manqué -" at bounding box center [571, 57] width 168 height 13
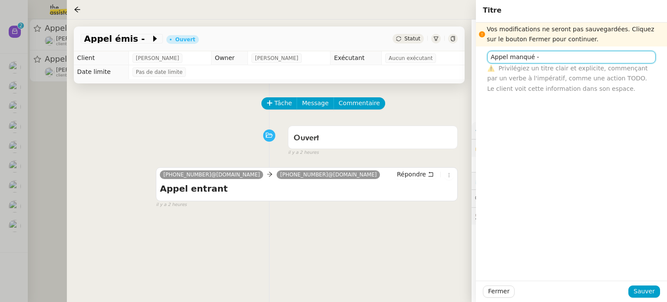
paste input "+33 5 68 41 41 75"
type input "Appel manqué - +33 5 68 41 41 75"
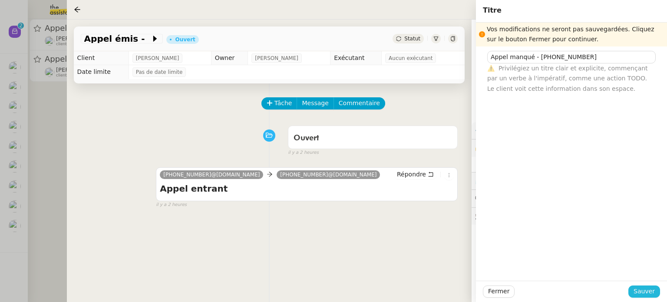
click at [644, 296] on button "Sauver" at bounding box center [644, 291] width 32 height 12
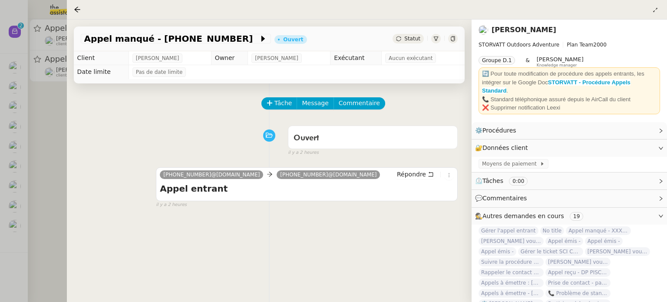
click at [439, 41] on div at bounding box center [436, 39] width 10 height 10
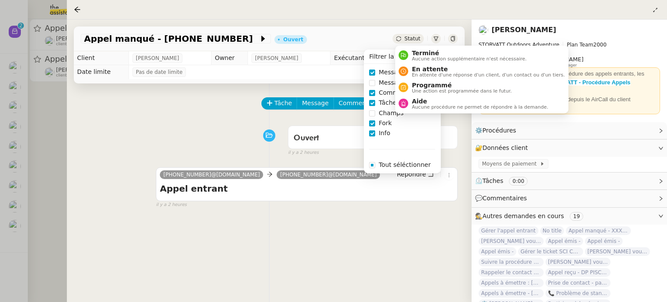
click at [405, 39] on div "Statut" at bounding box center [407, 39] width 31 height 10
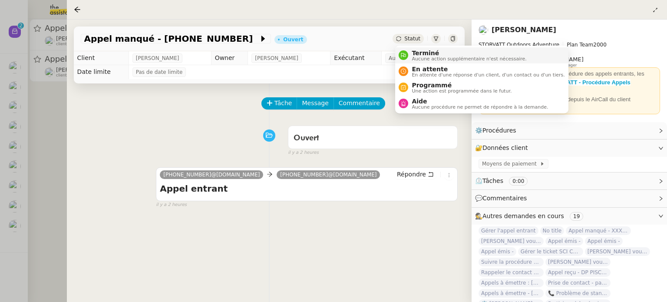
click at [416, 50] on span "Terminé" at bounding box center [468, 52] width 115 height 7
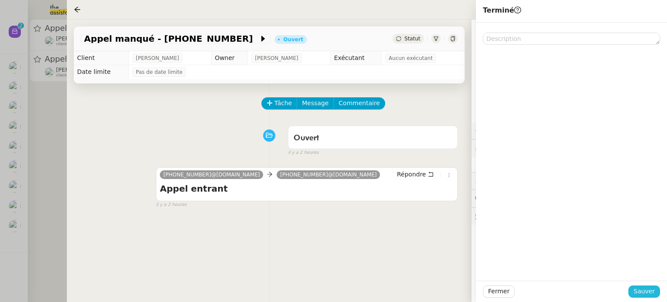
click at [641, 293] on span "Sauver" at bounding box center [643, 291] width 21 height 10
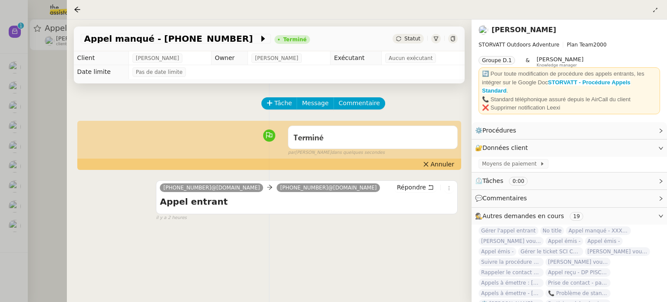
click at [49, 151] on div at bounding box center [333, 151] width 667 height 302
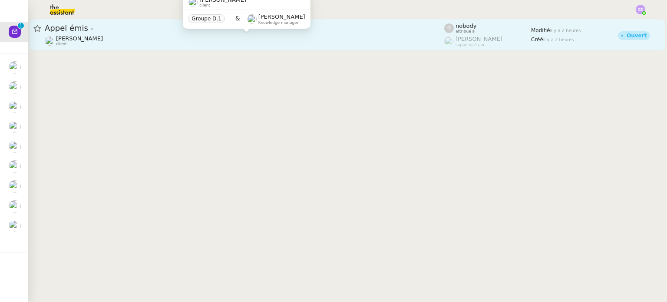
click at [154, 40] on div "Franck MUFFAT-JEANDET client" at bounding box center [244, 40] width 399 height 11
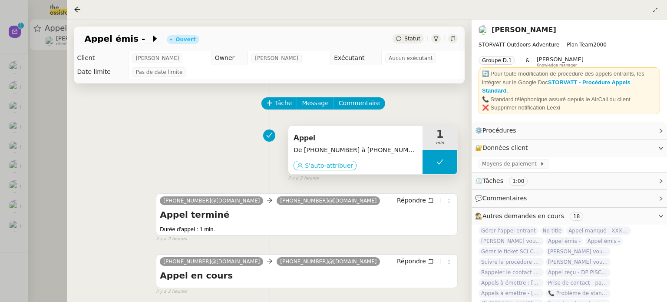
click at [312, 164] on span "S'auto-attribuer" at bounding box center [329, 165] width 48 height 9
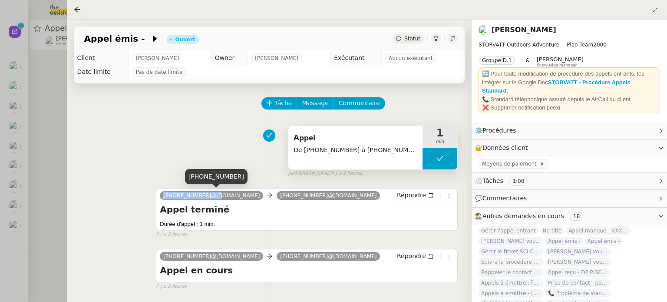
drag, startPoint x: 204, startPoint y: 192, endPoint x: 161, endPoint y: 196, distance: 43.5
click at [161, 196] on nz-tag "+33 5 68 41 41 75@phone.theassistant.com" at bounding box center [211, 195] width 103 height 9
click at [132, 40] on span "Appel émis -" at bounding box center [117, 38] width 67 height 9
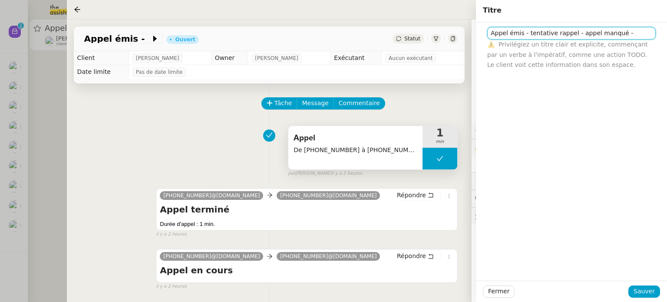
paste input "+33 5 68 41 41 75"
type input "Appel émis - tentative rappel - appel manqué - +33 5 68 41 41 75"
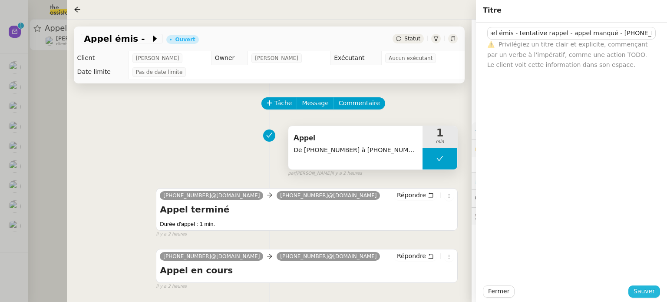
click at [637, 292] on span "Sauver" at bounding box center [643, 291] width 21 height 10
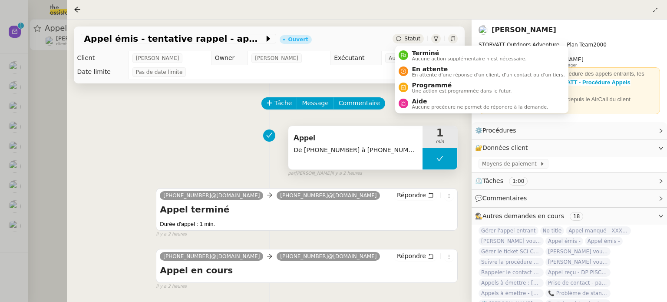
click at [408, 38] on span "Statut" at bounding box center [412, 39] width 16 height 6
click at [412, 50] on span "Terminé" at bounding box center [468, 52] width 115 height 7
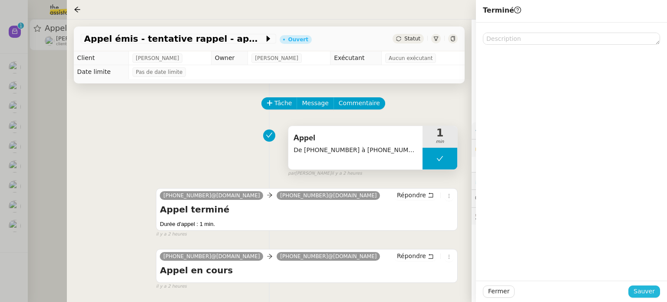
click at [651, 289] on span "Sauver" at bounding box center [643, 291] width 21 height 10
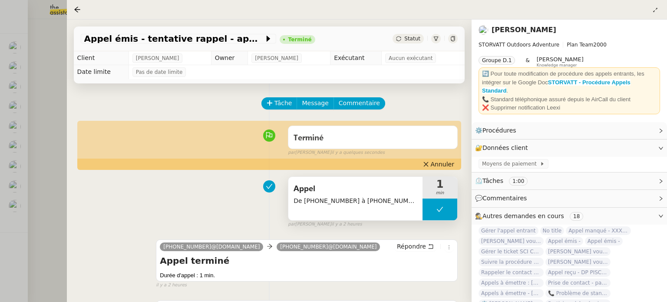
click at [61, 216] on div at bounding box center [333, 151] width 667 height 302
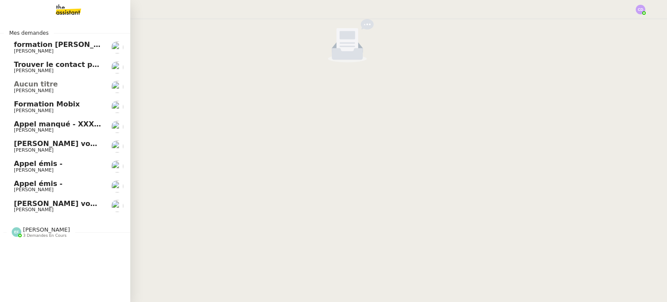
click at [33, 179] on span "Appel émis -" at bounding box center [38, 183] width 49 height 8
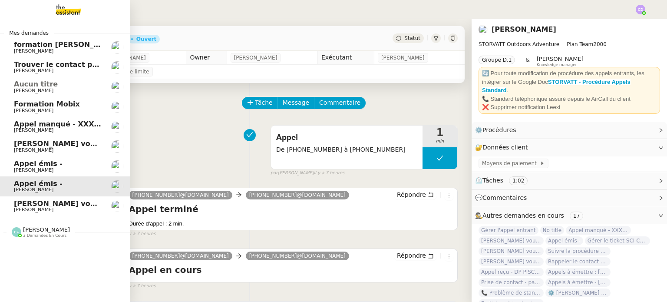
click at [43, 128] on span "[PERSON_NAME]" at bounding box center [33, 130] width 39 height 6
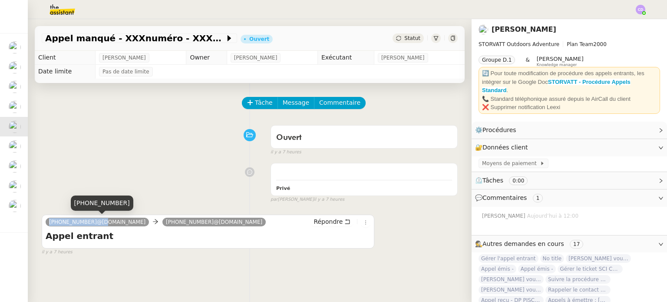
drag, startPoint x: 90, startPoint y: 220, endPoint x: 49, endPoint y: 224, distance: 41.4
click at [49, 224] on span "[PHONE_NUMBER]@[DOMAIN_NAME]" at bounding box center [97, 222] width 96 height 6
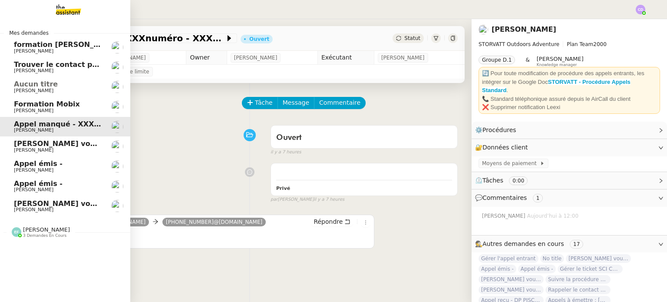
click at [21, 142] on span "[PERSON_NAME] vous a mentionné sur le ticket [##3571##] RESET" at bounding box center [146, 143] width 264 height 8
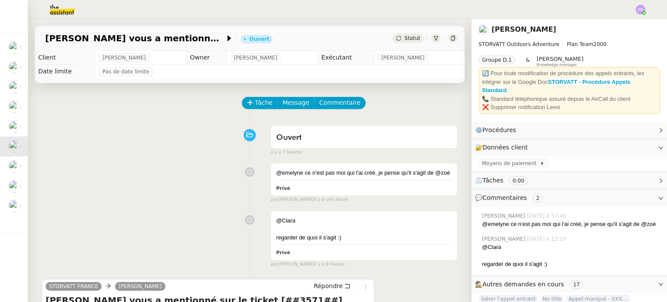
click at [179, 180] on div "@emelyne ce n'est pas moi qui l'ai créé, je pense qu'il s'agit de @zoé Privé fa…" at bounding box center [250, 181] width 416 height 44
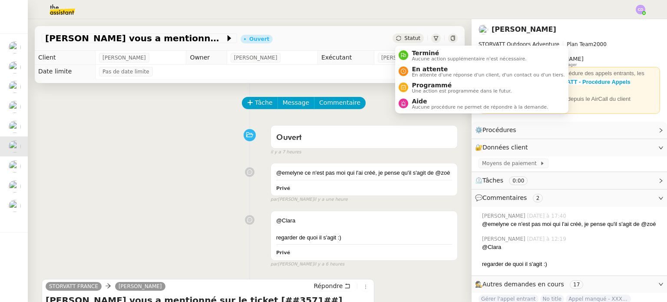
click at [407, 35] on span "Statut" at bounding box center [412, 38] width 16 height 6
click at [425, 110] on li "Aide Aucune procédure ne permet de répondre à la demande." at bounding box center [481, 103] width 173 height 16
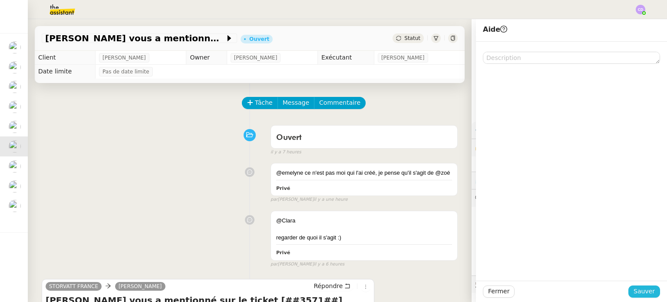
click at [636, 293] on span "Sauver" at bounding box center [643, 291] width 21 height 10
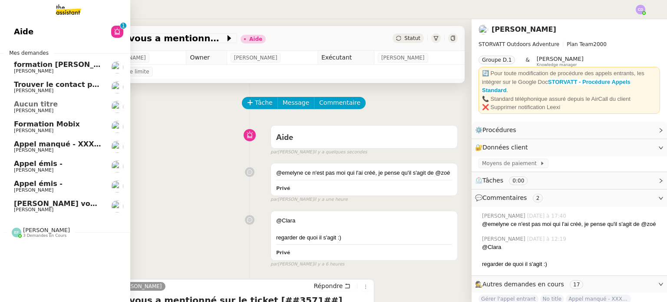
click at [47, 187] on span "[PERSON_NAME]" at bounding box center [33, 190] width 39 height 6
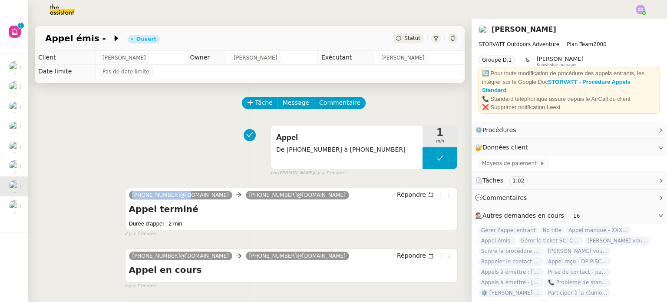
drag, startPoint x: 173, startPoint y: 194, endPoint x: 128, endPoint y: 197, distance: 44.3
click at [129, 197] on div "+33 6 14 15 93 27@phone.theassistant.com +33 7 49 86 23 98@phone.theassistant.c…" at bounding box center [241, 196] width 224 height 13
click at [112, 39] on icon at bounding box center [116, 38] width 9 height 9
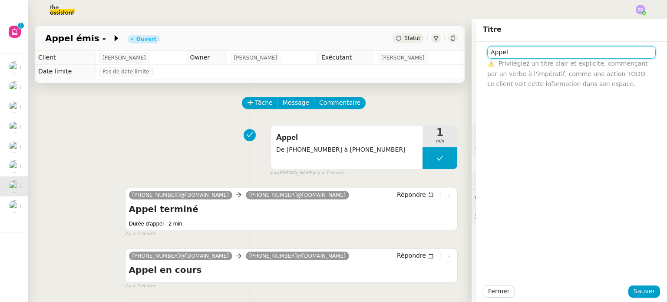
paste input "+33 6 14 15 93 27"
click at [509, 52] on input "Appel +33 6 14 15 93 27" at bounding box center [571, 52] width 168 height 13
click at [506, 53] on input "Appel +33 6 14 15 93 27" at bounding box center [571, 52] width 168 height 13
click at [521, 53] on input "Appel devis - transfert Armand - +33 6 14 15 93 27" at bounding box center [571, 52] width 168 height 13
type input "Appel commercial - transfert Armand - +33 6 14 15 93 27"
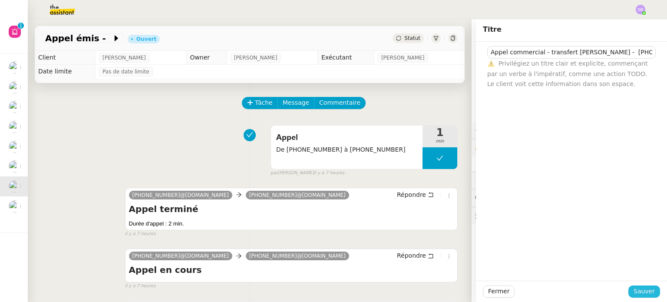
click at [644, 294] on span "Sauver" at bounding box center [643, 291] width 21 height 10
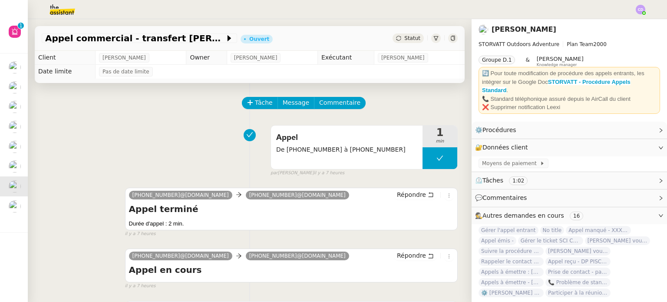
click at [434, 37] on icon at bounding box center [435, 38] width 5 height 5
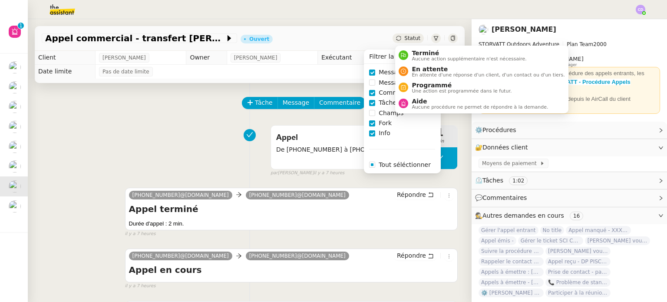
click at [416, 35] on span "Statut" at bounding box center [412, 38] width 16 height 6
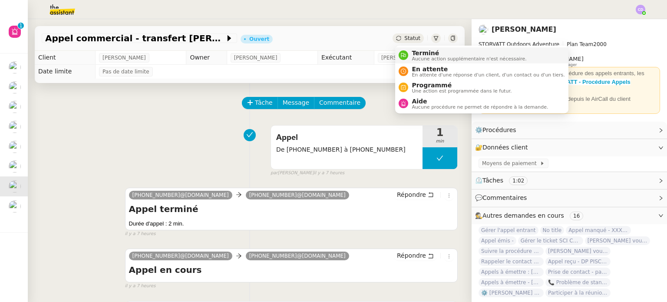
click at [414, 54] on span "Terminé" at bounding box center [468, 52] width 115 height 7
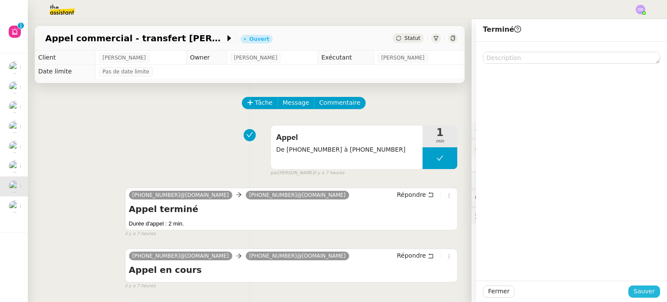
click at [636, 291] on span "Sauver" at bounding box center [643, 291] width 21 height 10
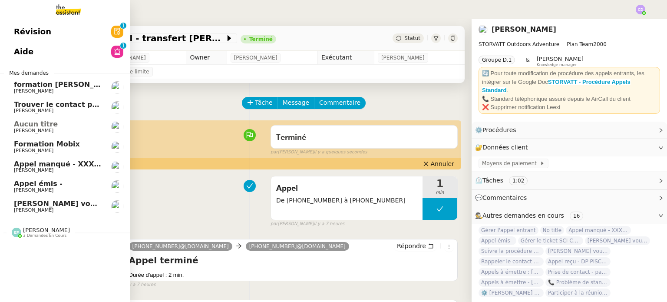
click at [31, 207] on span "[PERSON_NAME] vous a mentionné sur le ticket [##3573##] 0000000442115" at bounding box center [165, 203] width 303 height 8
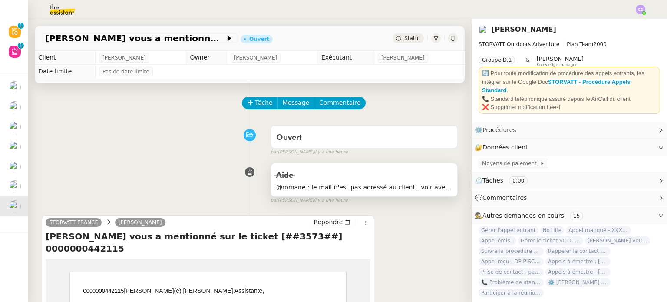
click at [340, 183] on span "@romane : le mail n'est pas adressé au client.. voir avec la personne du standa…" at bounding box center [364, 187] width 176 height 10
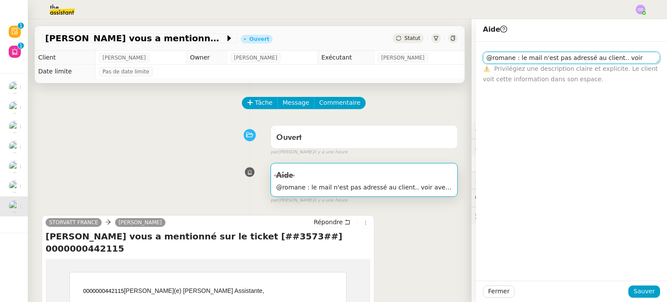
click at [624, 57] on textarea "@romane : le mail n'est pas adressé au client.. voir avec la personne du standa…" at bounding box center [571, 58] width 177 height 12
click at [407, 232] on div "STORVATT FRANCE Geraldine Répondre Thomas Soulier vous a mentionné sur le ticke…" at bounding box center [250, 288] width 416 height 163
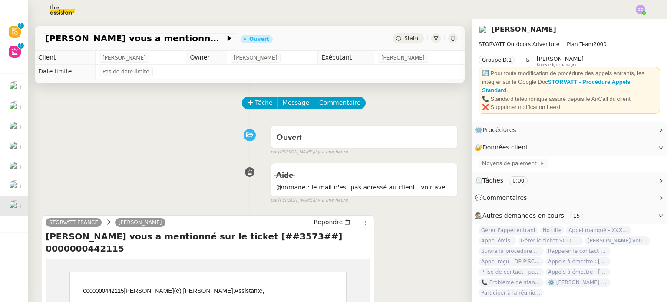
click at [395, 223] on div "STORVATT FRANCE Geraldine Répondre Thomas Soulier vous a mentionné sur le ticke…" at bounding box center [250, 288] width 416 height 163
click at [329, 105] on span "Commentaire" at bounding box center [339, 103] width 41 height 10
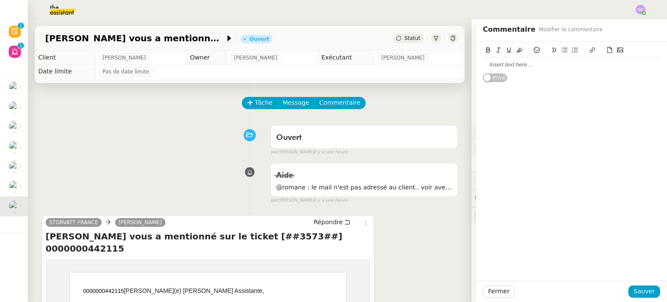
click at [533, 65] on div at bounding box center [571, 65] width 177 height 8
click at [519, 68] on div "c'est moi qui ait fait ce ticket. Me suis-je trompé ?" at bounding box center [571, 65] width 177 height 8
click at [519, 63] on div "c'est moi qui ait fait ce ticket. Me suis-je trompé ?" at bounding box center [571, 65] width 177 height 8
click at [0, 0] on lt-strong "e" at bounding box center [0, 0] width 0 height 0
click at [485, 64] on div "c'est moi qui aie fait ce ticket. Me suis-je trompé ?" at bounding box center [571, 65] width 177 height 8
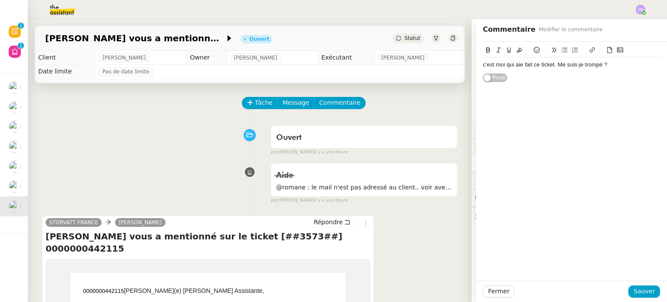
click at [0, 0] on lt-strong "C" at bounding box center [0, 0] width 0 height 0
click at [535, 65] on div "C'est moi qui aie fait ce ticket. Me suis-je trompé ?" at bounding box center [571, 65] width 177 height 8
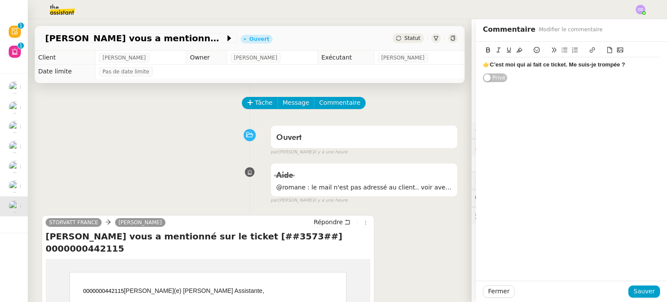
click at [493, 63] on strong "C’est moi qui ai fait ce ticket. Me suis-je trompée ?" at bounding box center [557, 64] width 135 height 7
click at [554, 62] on strong "C’est moi qui ai fait ce ticket. Me suis-je trompée ?" at bounding box center [550, 64] width 135 height 7
click at [487, 48] on icon at bounding box center [488, 49] width 4 height 5
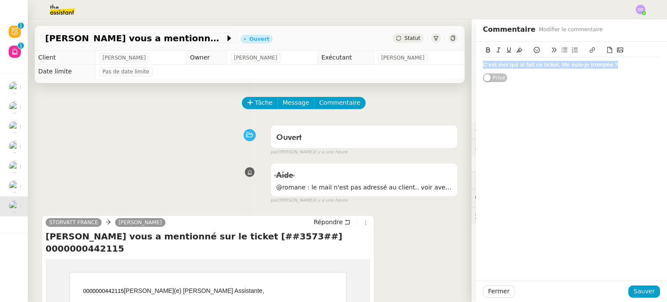
click at [487, 48] on icon at bounding box center [488, 49] width 4 height 5
click at [528, 94] on div "C’est moi qui ai fait ce ticket. Me suis-je trompée ? Privé" at bounding box center [571, 161] width 191 height 239
click at [539, 61] on strong "C’est moi qui ai fait ce ticket. Me suis-je trompée ?" at bounding box center [550, 64] width 135 height 7
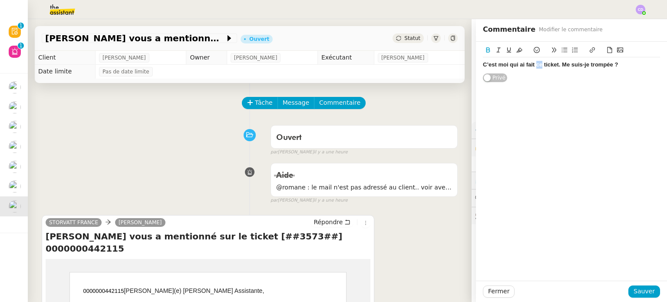
click at [539, 61] on strong "C’est moi qui ai fait ce ticket. Me suis-je trompée ?" at bounding box center [550, 64] width 135 height 7
click at [487, 51] on icon at bounding box center [488, 50] width 6 height 6
click at [531, 72] on div "C’est moi qui ai fait ce ticket. Me suis-je trompée ? Privé" at bounding box center [571, 62] width 177 height 41
click at [490, 77] on span "button" at bounding box center [486, 77] width 7 height 7
click at [503, 75] on span "button" at bounding box center [505, 77] width 7 height 7
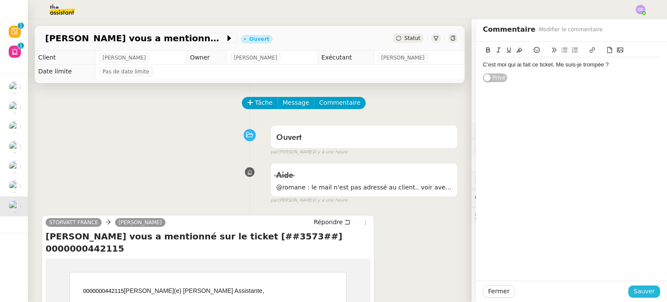
click at [639, 287] on span "Sauver" at bounding box center [643, 291] width 21 height 10
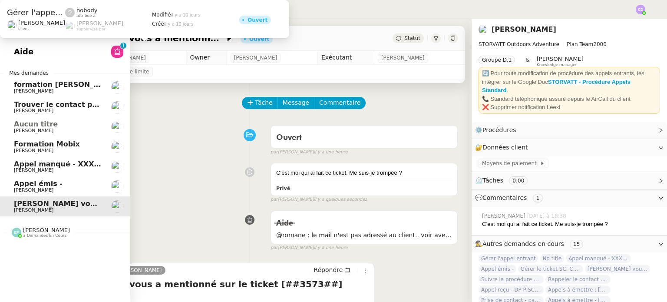
click at [28, 185] on span "Appel émis -" at bounding box center [38, 183] width 49 height 8
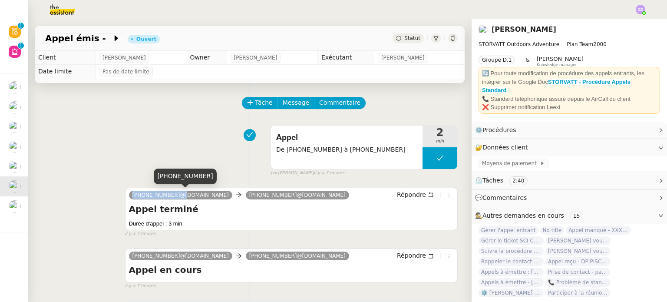
drag, startPoint x: 173, startPoint y: 193, endPoint x: 132, endPoint y: 195, distance: 41.3
click at [132, 195] on span "+41 79 731 49 58@phone.theassistant.com" at bounding box center [180, 195] width 96 height 6
click at [112, 34] on icon at bounding box center [116, 38] width 9 height 9
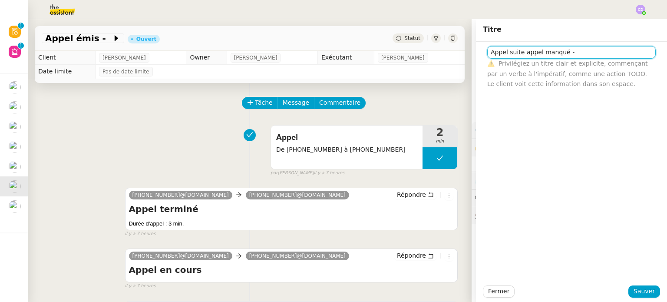
paste input "+41 79 731 49 58"
type input "Appel suite appel manqué - +41 79 731 49 58"
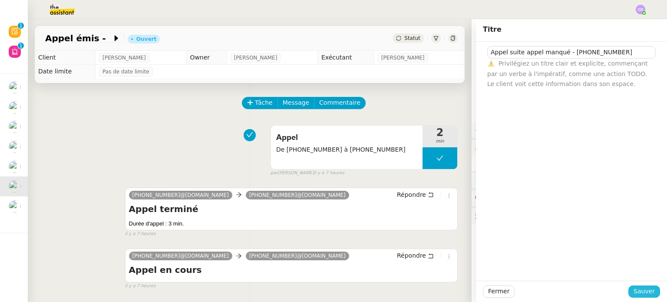
click at [644, 289] on span "Sauver" at bounding box center [643, 291] width 21 height 10
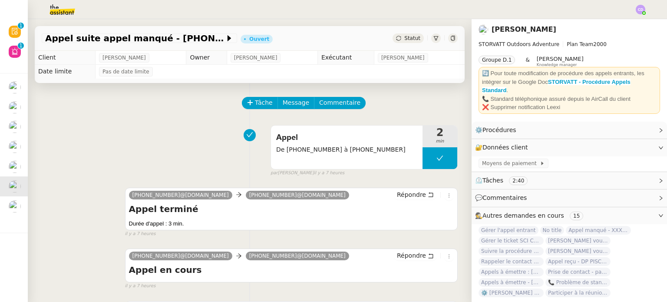
click at [434, 35] on div at bounding box center [436, 38] width 10 height 10
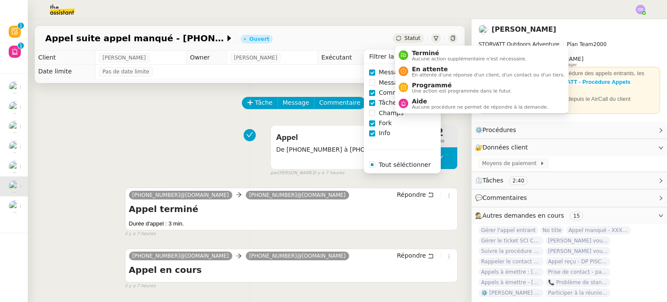
click at [408, 37] on span "Statut" at bounding box center [412, 38] width 16 height 6
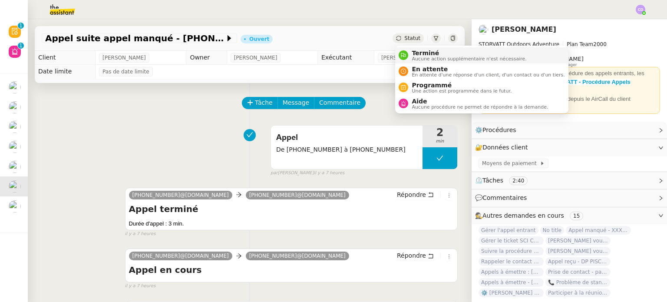
click at [415, 61] on li "Terminé Aucune action supplémentaire n'est nécessaire." at bounding box center [481, 55] width 173 height 16
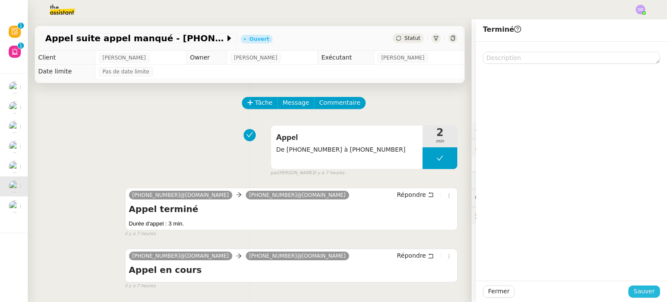
click at [644, 289] on span "Sauver" at bounding box center [643, 291] width 21 height 10
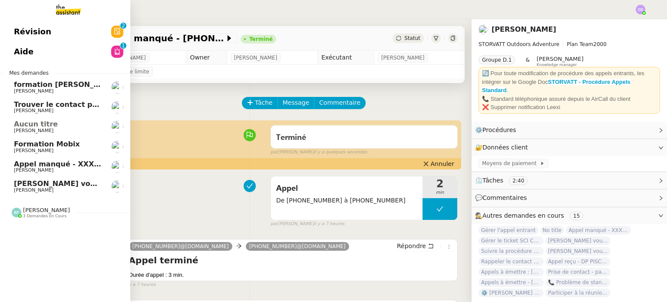
click at [53, 168] on span "[PERSON_NAME]" at bounding box center [33, 170] width 39 height 6
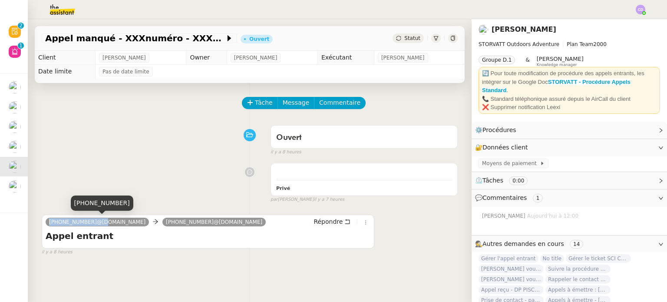
drag, startPoint x: 90, startPoint y: 221, endPoint x: 48, endPoint y: 220, distance: 42.1
click at [48, 220] on nz-tag "[PHONE_NUMBER]@[DOMAIN_NAME]" at bounding box center [97, 221] width 103 height 9
click at [224, 36] on span "Appel manqué - XXXnuméro - XXXnom - rappelé par la suite" at bounding box center [135, 38] width 180 height 9
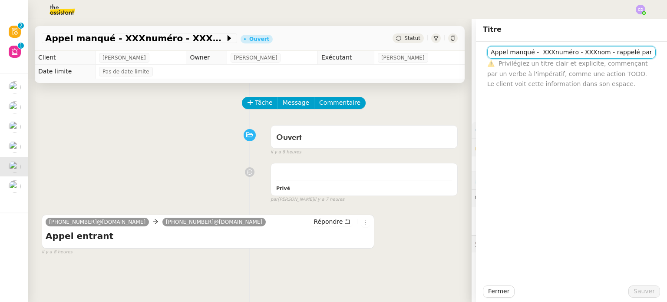
click at [567, 53] on input "Appel manqué - XXXnuméro - XXXnom - rappelé par la suite" at bounding box center [571, 52] width 168 height 13
paste input "+33 6 22 87 22 31"
click at [613, 52] on input "Appel manqué - +33 6 22 87 22 31 - XXXnom - rappelé par la suite" at bounding box center [571, 52] width 168 height 13
type input "Appel manqué - +33 6 22 87 22 31 - rappelé par la suite"
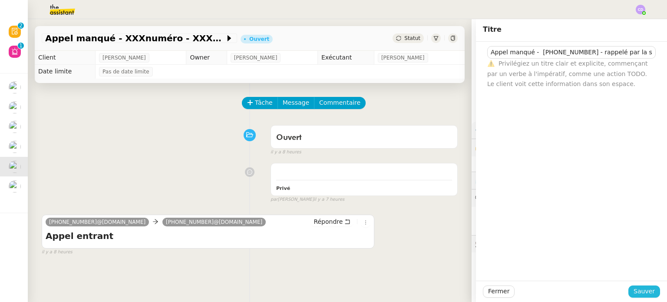
click at [641, 293] on span "Sauver" at bounding box center [643, 291] width 21 height 10
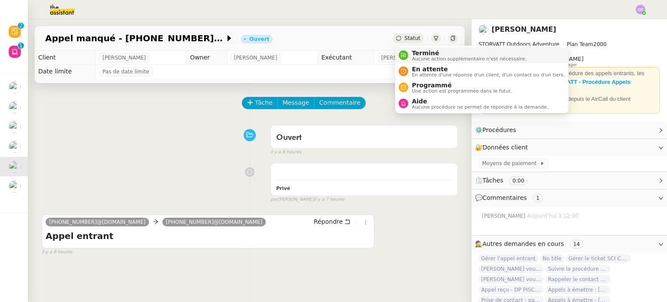
click at [411, 56] on div "Terminé Aucune action supplémentaire n'est nécessaire." at bounding box center [467, 55] width 118 height 12
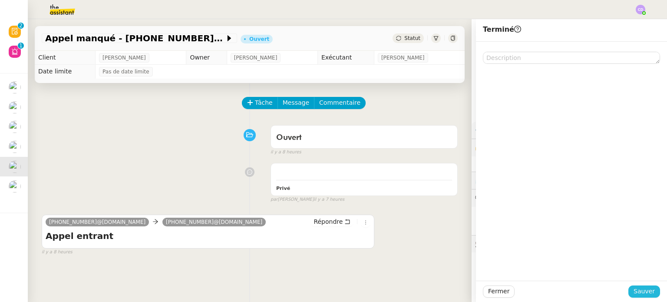
click at [644, 293] on span "Sauver" at bounding box center [643, 291] width 21 height 10
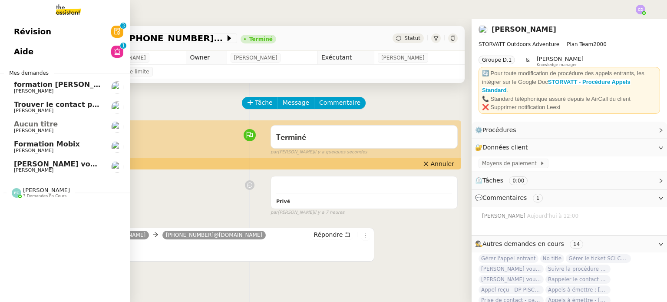
click at [33, 168] on span "[PERSON_NAME]" at bounding box center [33, 170] width 39 height 6
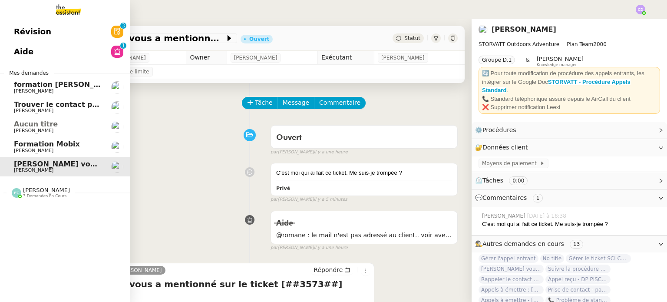
click at [49, 150] on span "[PERSON_NAME]" at bounding box center [58, 150] width 88 height 5
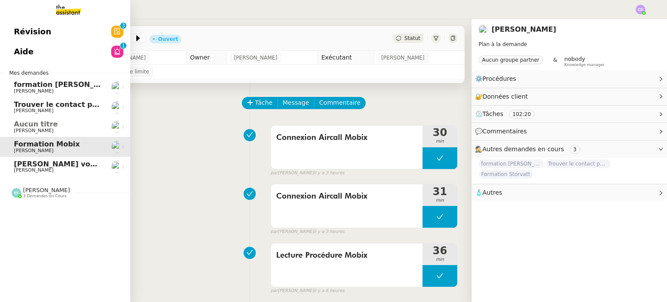
click at [52, 125] on span "Aucun titre" at bounding box center [58, 124] width 88 height 8
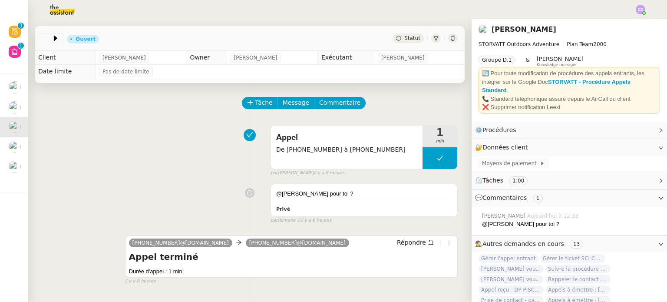
click at [151, 138] on div "Appel De +33 6 21 32 62 64 à +33 7 49 86 23 98 1 min false par Clara D. il y a …" at bounding box center [250, 149] width 416 height 56
drag, startPoint x: 333, startPoint y: 148, endPoint x: 285, endPoint y: 151, distance: 48.3
click at [285, 151] on span "De +33 6 21 32 62 64 à +33 7 49 86 23 98" at bounding box center [346, 150] width 141 height 10
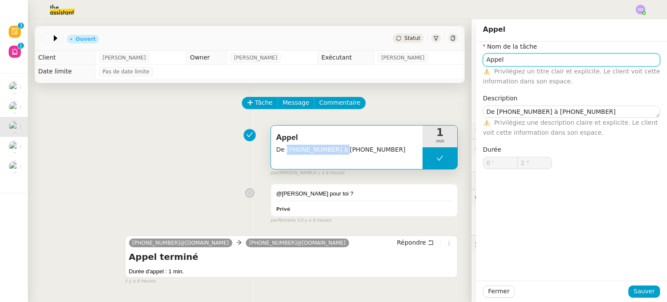
click at [517, 59] on input "Appel" at bounding box center [571, 59] width 177 height 13
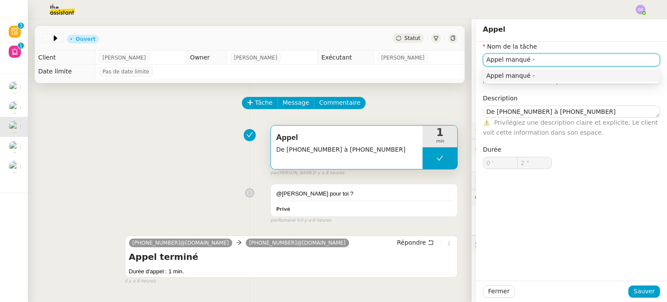
paste input "+33 6 21 32 62 64"
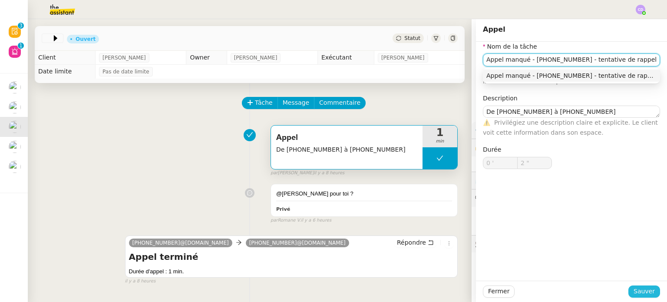
type input "Appel manqué - +33 6 21 32 62 64 - tentative de rappel"
click at [652, 291] on span "Sauver" at bounding box center [643, 291] width 21 height 10
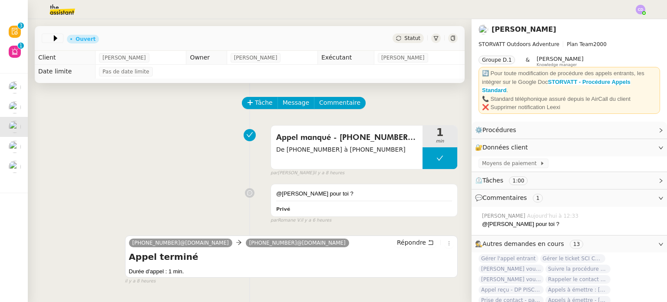
click at [436, 34] on div at bounding box center [436, 38] width 10 height 10
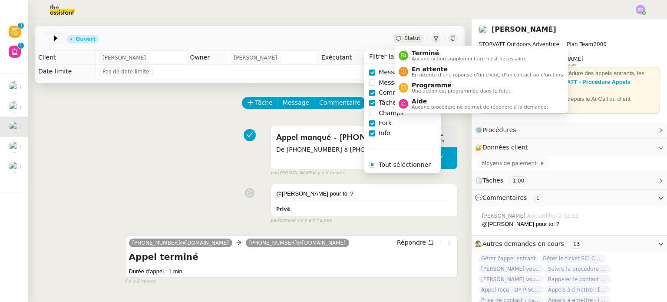
click at [410, 40] on span "Statut" at bounding box center [412, 38] width 16 height 6
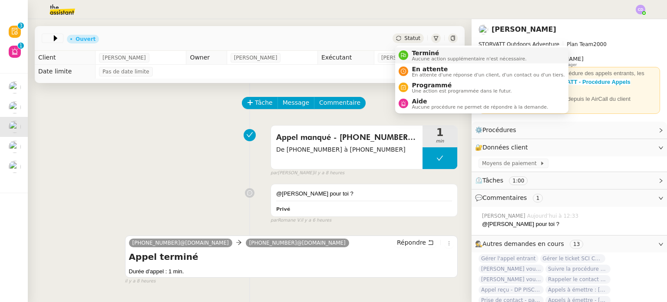
click at [417, 56] on span "Aucune action supplémentaire n'est nécessaire." at bounding box center [468, 58] width 115 height 5
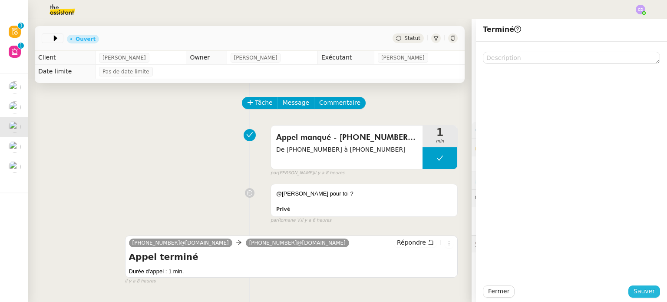
click at [641, 295] on span "Sauver" at bounding box center [643, 291] width 21 height 10
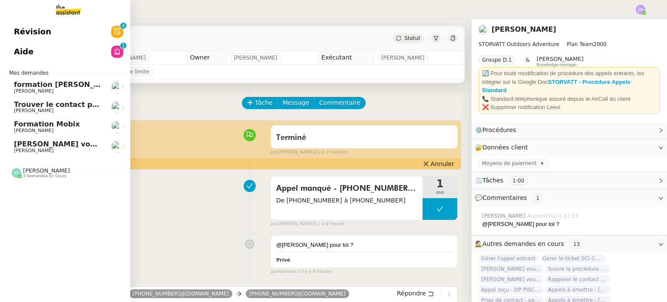
click at [38, 124] on span "Formation Mobix" at bounding box center [47, 124] width 66 height 8
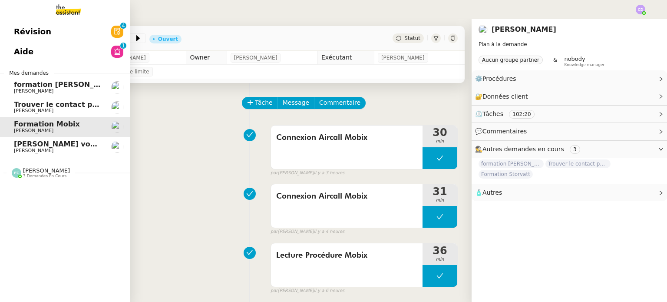
click at [53, 148] on span "[PERSON_NAME]" at bounding box center [33, 151] width 39 height 6
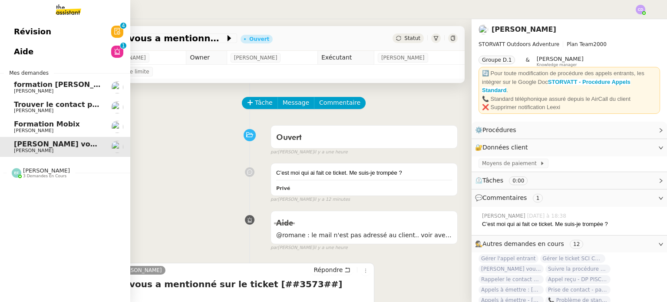
click at [23, 34] on span "Révision" at bounding box center [32, 31] width 37 height 13
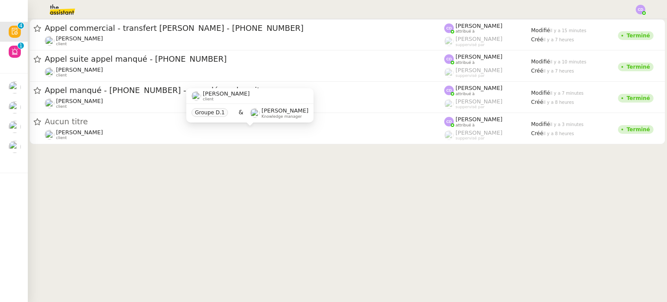
click at [217, 128] on div "Franck MUFFAT-JEANDET client Groupe D.1 & Romane Vachon Knowledge manager" at bounding box center [249, 108] width 127 height 41
click at [197, 128] on div "Franck MUFFAT-JEANDET client Groupe D.1 & Romane Vachon Knowledge manager" at bounding box center [249, 108] width 127 height 41
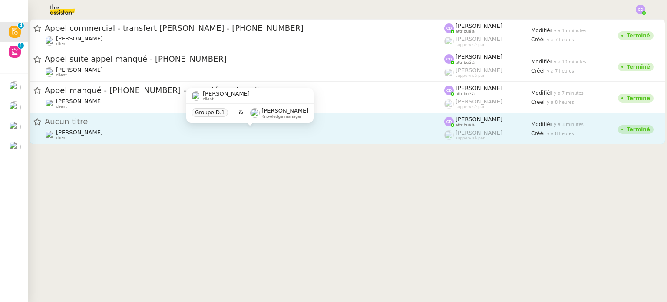
click at [138, 120] on div "Aucun titre" at bounding box center [244, 122] width 399 height 8
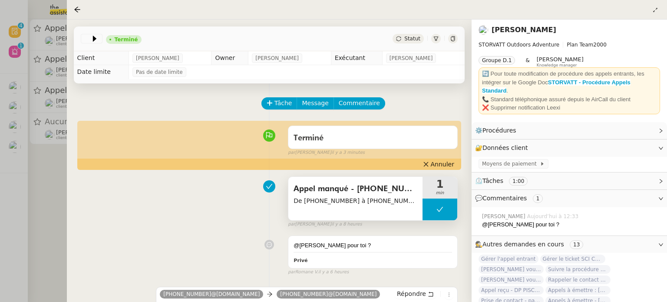
click at [311, 189] on span "Appel manqué - +33 6 21 32 62 64 - tentative de rappel" at bounding box center [355, 188] width 124 height 13
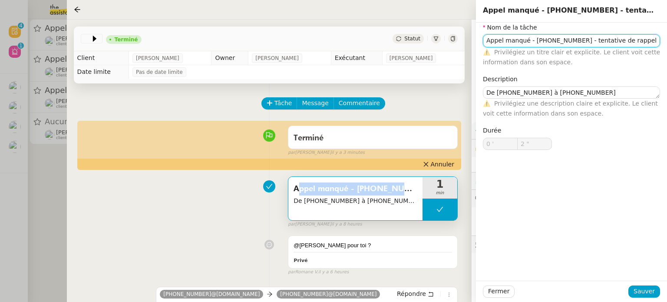
click at [527, 36] on input "Appel manqué - +33 6 21 32 62 64 - tentative de rappel" at bounding box center [571, 40] width 177 height 13
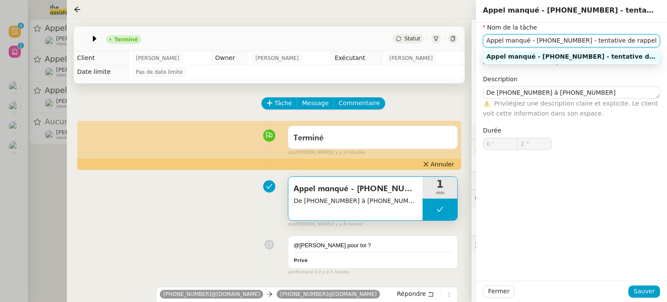
click at [527, 36] on input "Appel manqué - +33 6 21 32 62 64 - tentative de rappel" at bounding box center [571, 40] width 177 height 13
click at [92, 37] on icon at bounding box center [93, 39] width 3 height 6
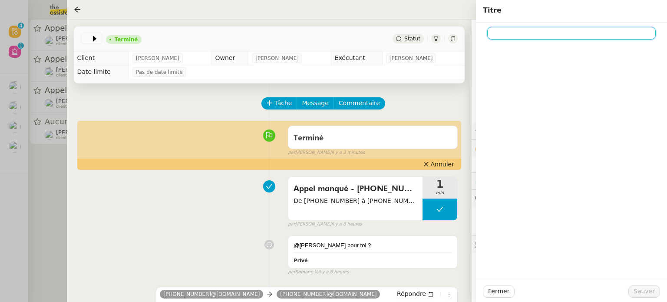
paste input "Appel manqué - +33 6 21 32 62 64 - tentative de rappel"
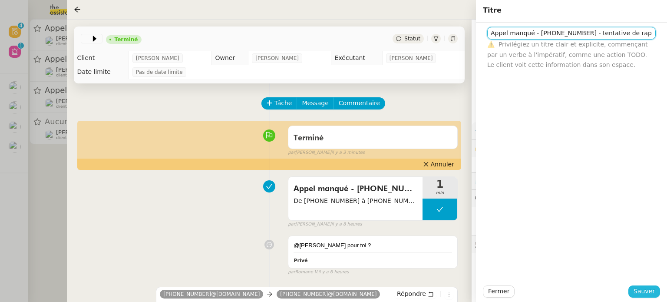
type input "Appel manqué - +33 6 21 32 62 64 - tentative de rappel"
click at [641, 290] on span "Sauver" at bounding box center [643, 291] width 21 height 10
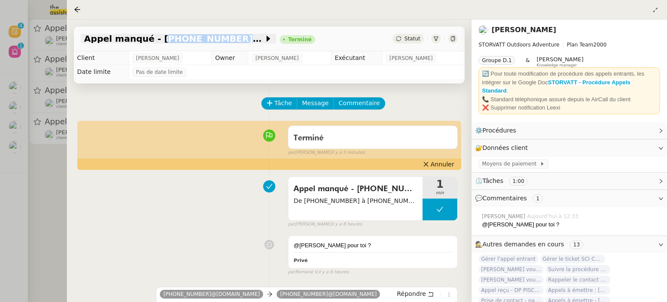
drag, startPoint x: 217, startPoint y: 36, endPoint x: 148, endPoint y: 36, distance: 69.0
click at [148, 36] on span "Appel manqué - +33 6 21 32 62 64 - tentative de rappel" at bounding box center [174, 38] width 180 height 9
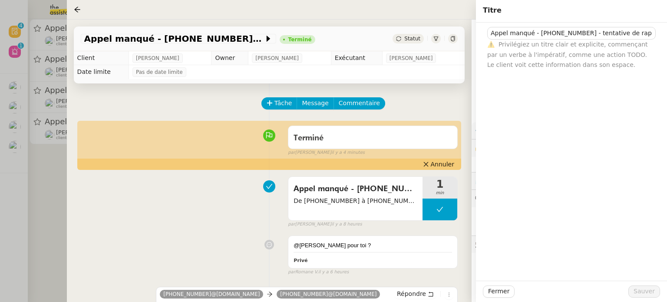
click at [53, 224] on div at bounding box center [333, 151] width 667 height 302
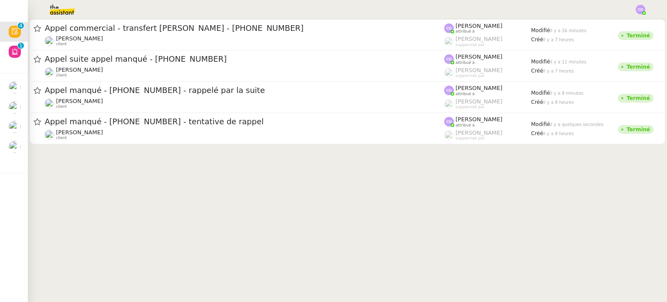
click at [169, 187] on cdk-virtual-scroll-viewport "Appel commercial - transfert Armand - +33 6 14 15 93 27 Franck MUFFAT-JEANDET c…" at bounding box center [347, 160] width 639 height 283
click at [638, 7] on img at bounding box center [640, 10] width 10 height 10
click at [626, 22] on li "Suivi" at bounding box center [617, 25] width 56 height 12
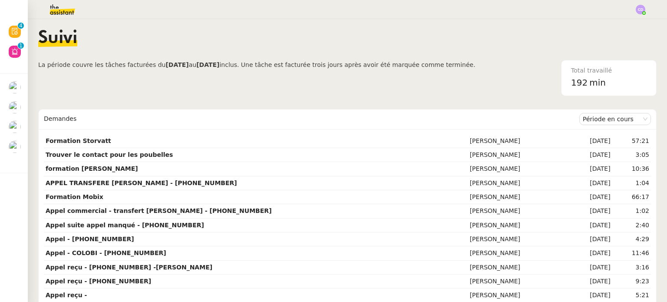
click at [661, 87] on nz-layout "Suivi La période couvre les tâches facturées du 04/10/2025 au 03/11/2025 inclus…" at bounding box center [347, 160] width 639 height 283
